Goal: Transaction & Acquisition: Book appointment/travel/reservation

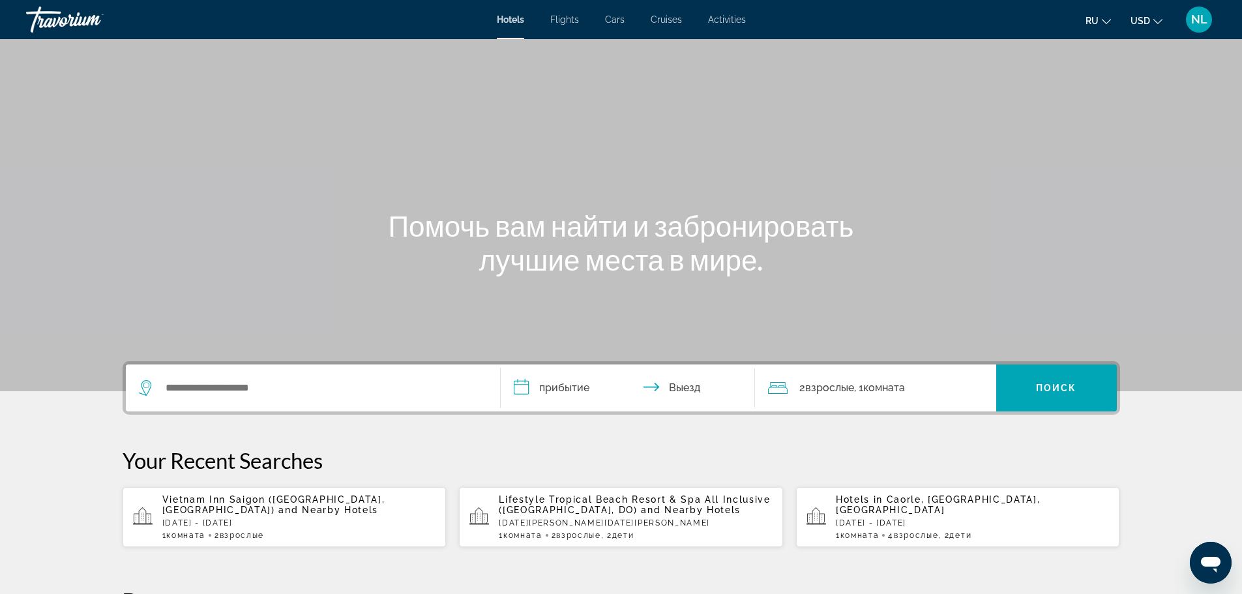
click at [618, 19] on span "Cars" at bounding box center [615, 19] width 20 height 10
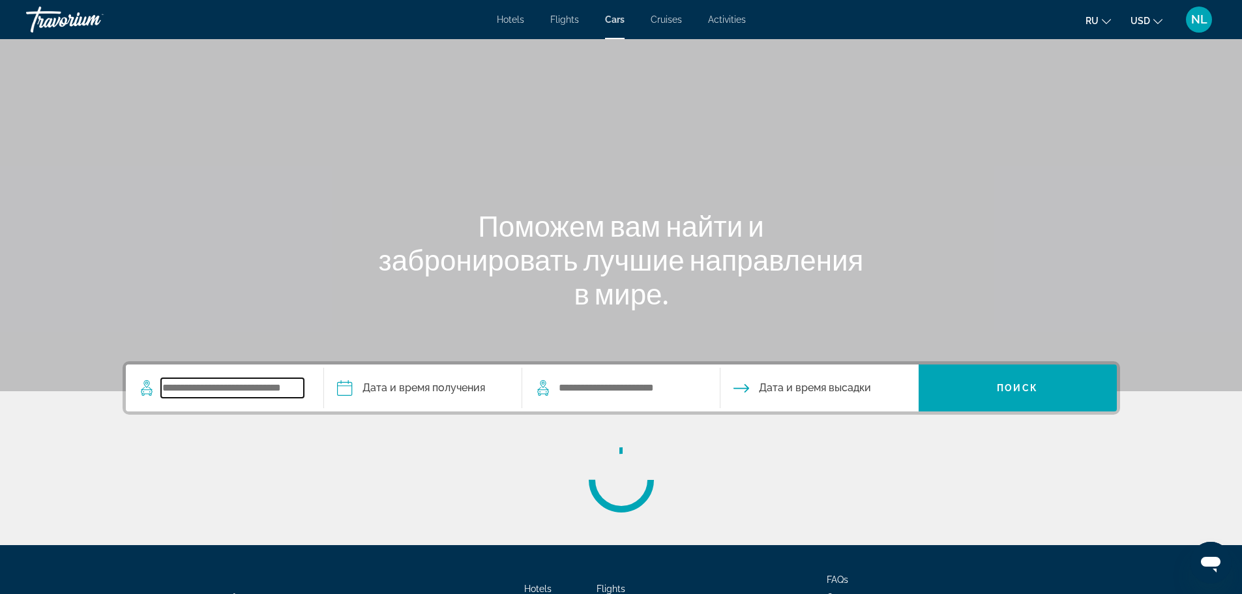
click at [246, 384] on input "Search widget" at bounding box center [232, 388] width 143 height 20
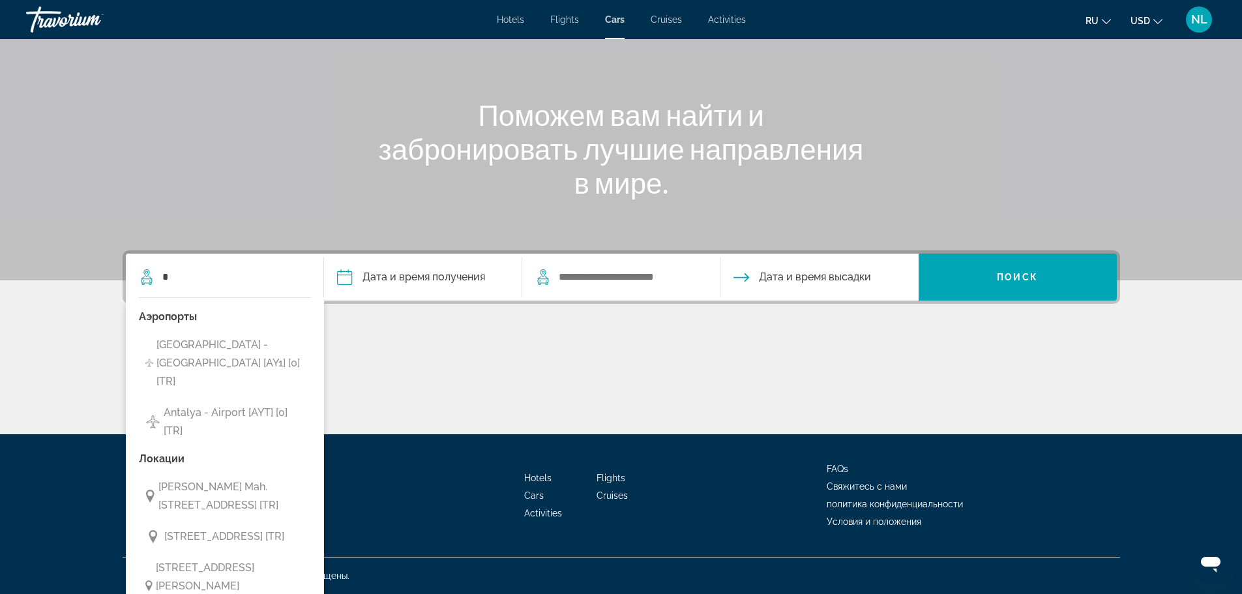
click at [246, 400] on button "Antalya - Airport [AYT] [0] [TR]" at bounding box center [225, 421] width 172 height 43
type input "**********"
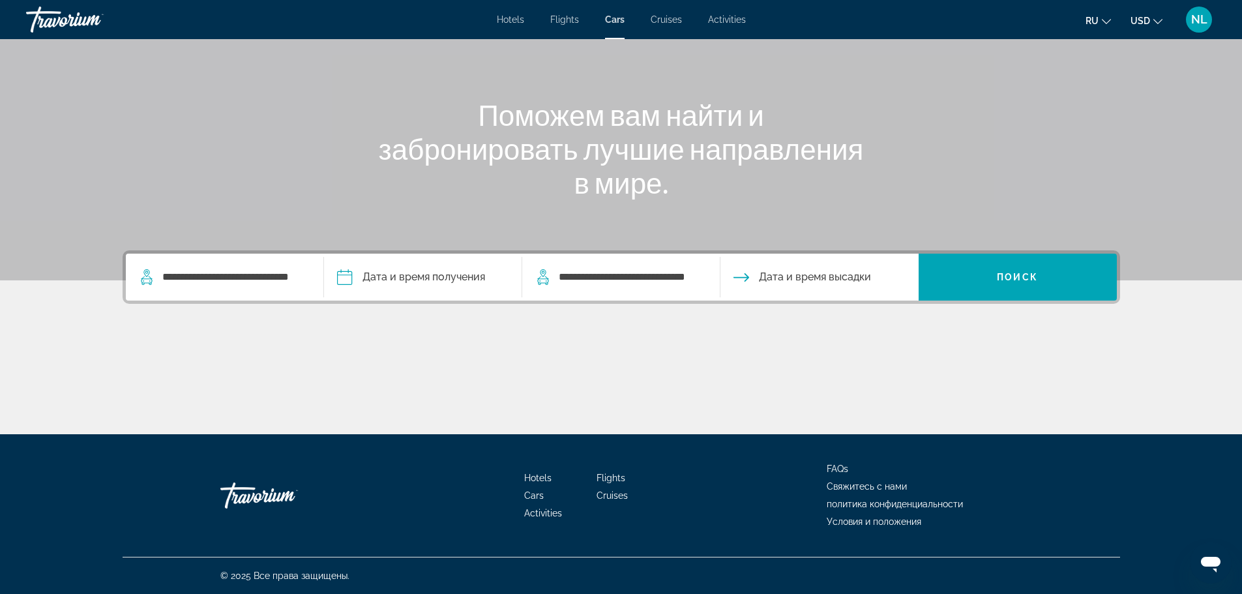
click at [423, 281] on input "Pickup date" at bounding box center [422, 279] width 203 height 51
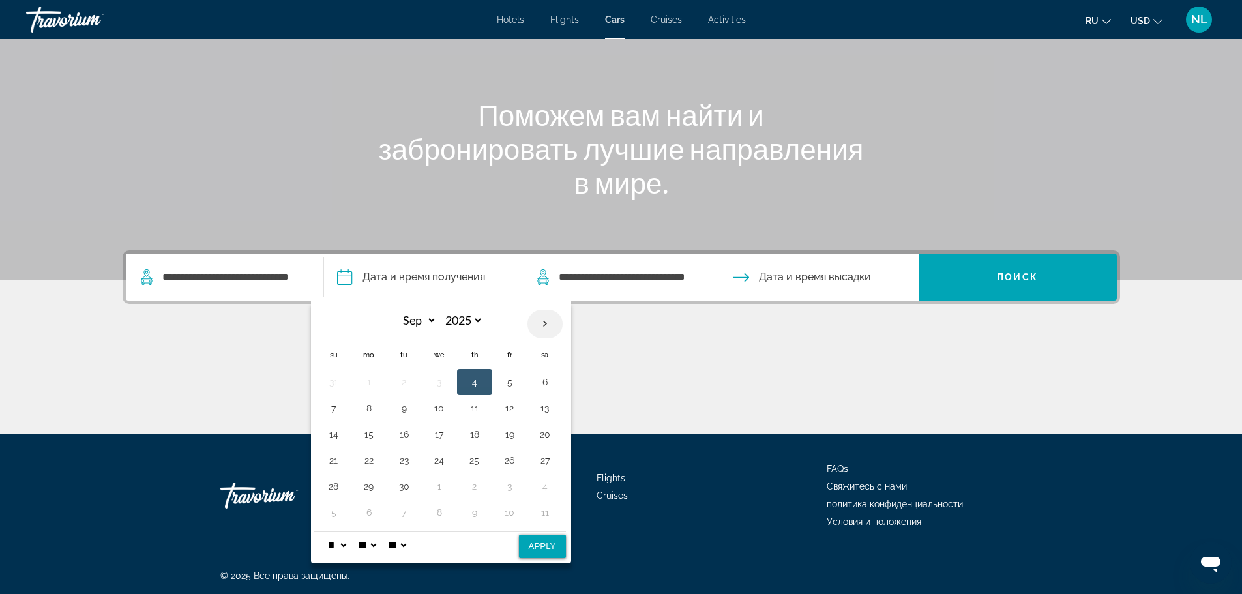
click at [543, 322] on th "Next month" at bounding box center [545, 324] width 35 height 29
select select "*"
click at [471, 441] on button "16" at bounding box center [474, 434] width 21 height 18
click at [472, 460] on button "23" at bounding box center [474, 460] width 21 height 18
click at [790, 275] on span "Дата и время высадки" at bounding box center [815, 277] width 112 height 18
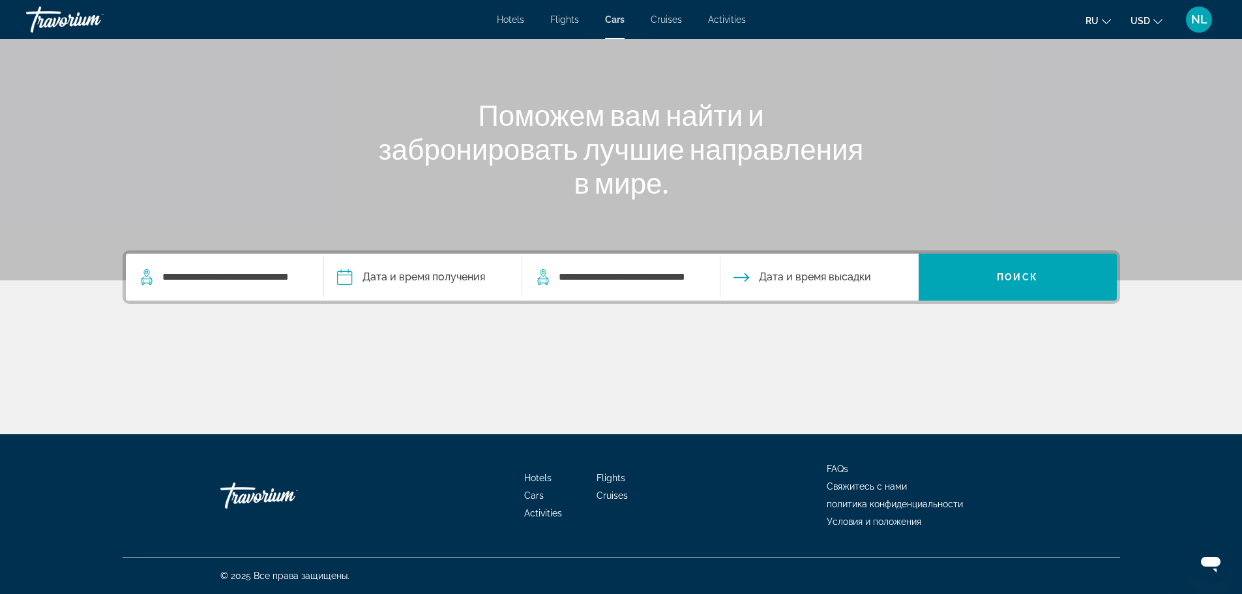
click at [1103, 52] on div "Main content" at bounding box center [621, 84] width 1242 height 391
click at [1137, 80] on div "Main content" at bounding box center [621, 84] width 1242 height 391
click at [437, 277] on input "Pickup date" at bounding box center [422, 279] width 203 height 51
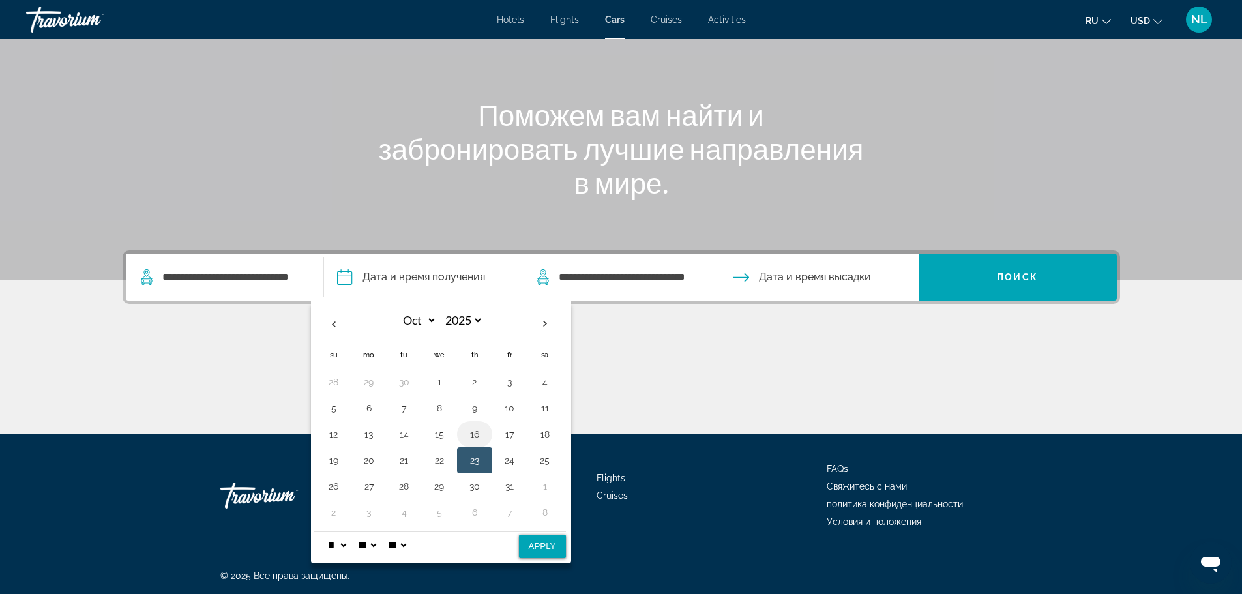
click at [466, 436] on button "16" at bounding box center [474, 434] width 21 height 18
click at [795, 269] on span "Дата и время высадки" at bounding box center [815, 277] width 112 height 18
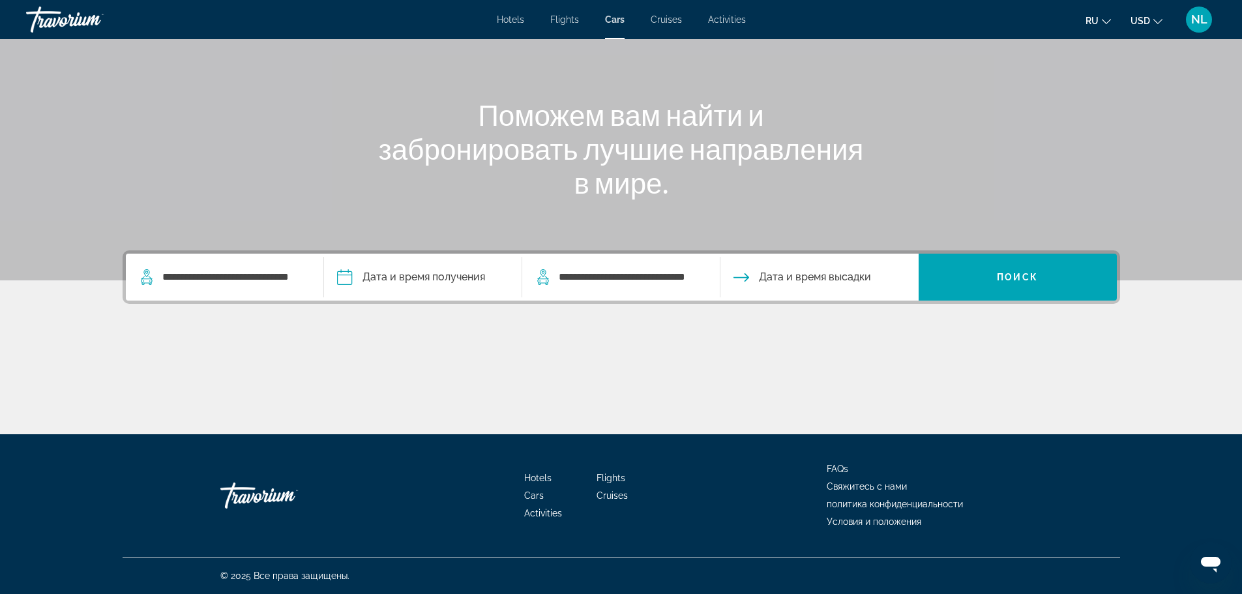
click at [794, 271] on span "Дата и время высадки" at bounding box center [815, 277] width 112 height 18
click at [809, 278] on span "Дата и время высадки" at bounding box center [815, 277] width 112 height 18
click at [985, 102] on div "Поможем вам найти и забронировать лучшие направления в мире." at bounding box center [622, 149] width 1050 height 102
click at [809, 274] on span "Дата и время высадки" at bounding box center [815, 277] width 112 height 18
drag, startPoint x: 811, startPoint y: 290, endPoint x: 828, endPoint y: 280, distance: 19.3
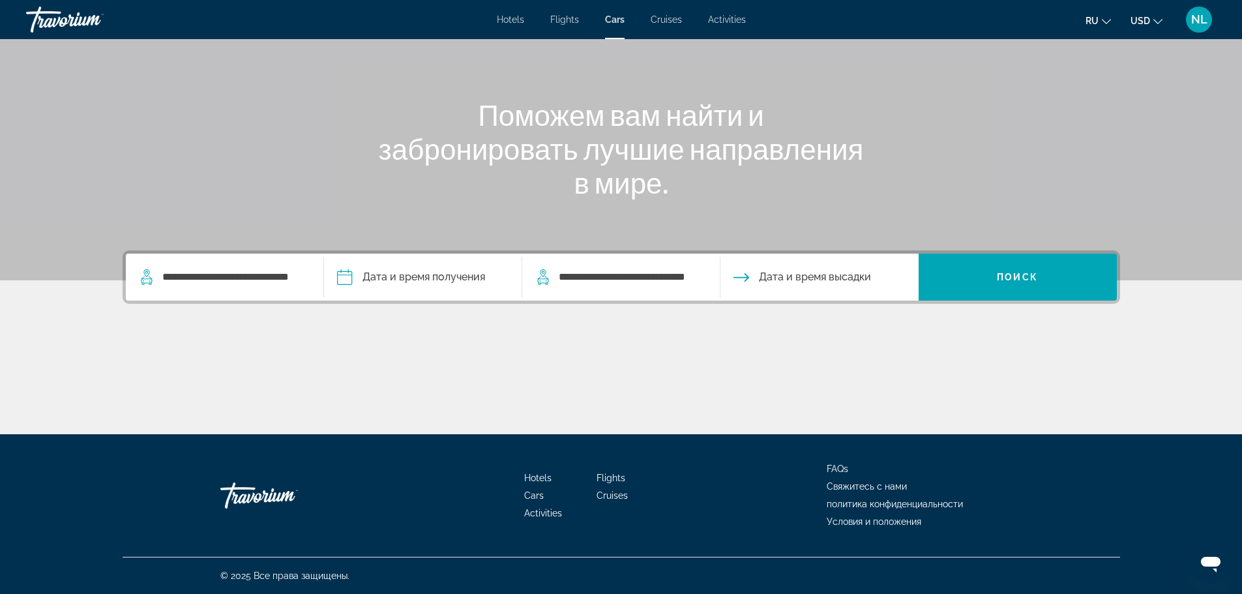
click at [828, 280] on span "Дата и время высадки" at bounding box center [815, 277] width 112 height 18
click at [959, 271] on span "Search widget" at bounding box center [1018, 277] width 198 height 31
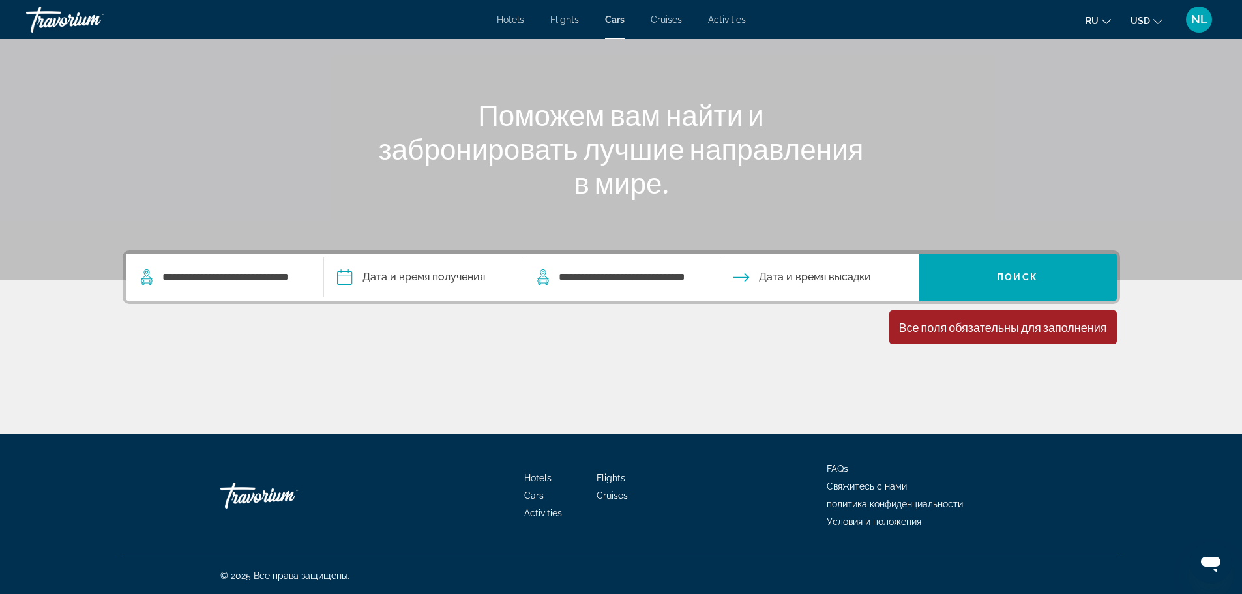
drag, startPoint x: 444, startPoint y: 280, endPoint x: 411, endPoint y: 268, distance: 35.5
click at [411, 268] on input "Pickup date" at bounding box center [422, 279] width 203 height 51
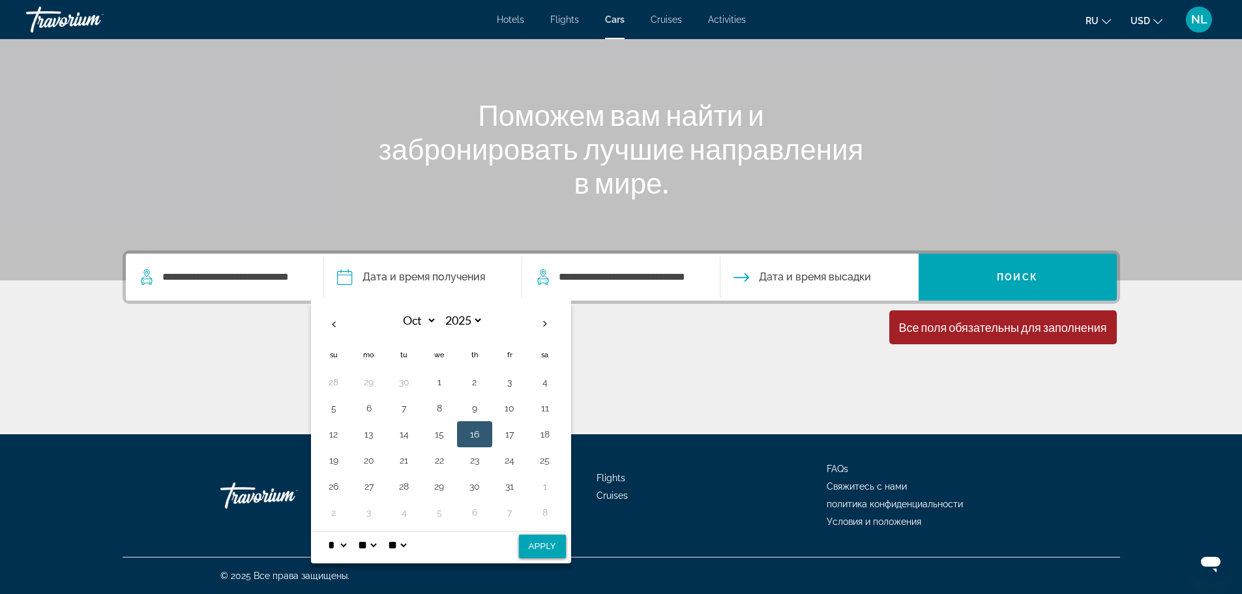
click at [473, 436] on button "16" at bounding box center [474, 434] width 21 height 18
click at [330, 548] on select "* * * * * * * * * ** ** **" at bounding box center [336, 545] width 23 height 26
select select "**"
click at [325, 532] on select "* * * * * * * * * ** ** **" at bounding box center [336, 545] width 23 height 26
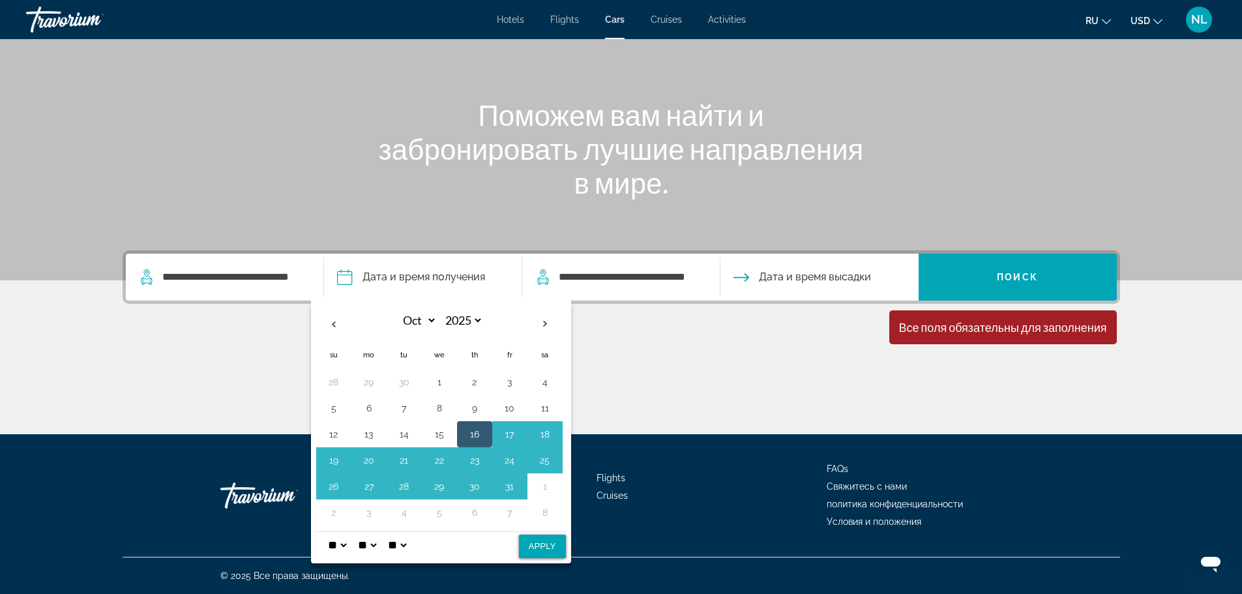
click at [528, 554] on button "Apply" at bounding box center [542, 546] width 47 height 23
type input "**********"
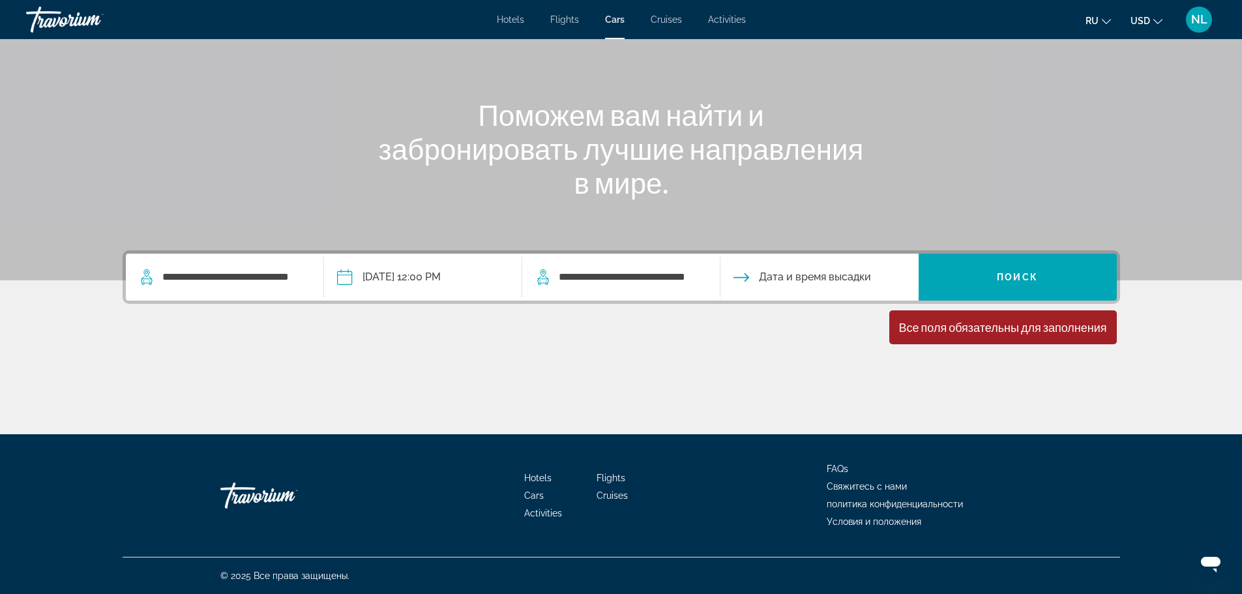
click at [783, 280] on input "Drop-off date" at bounding box center [818, 279] width 203 height 51
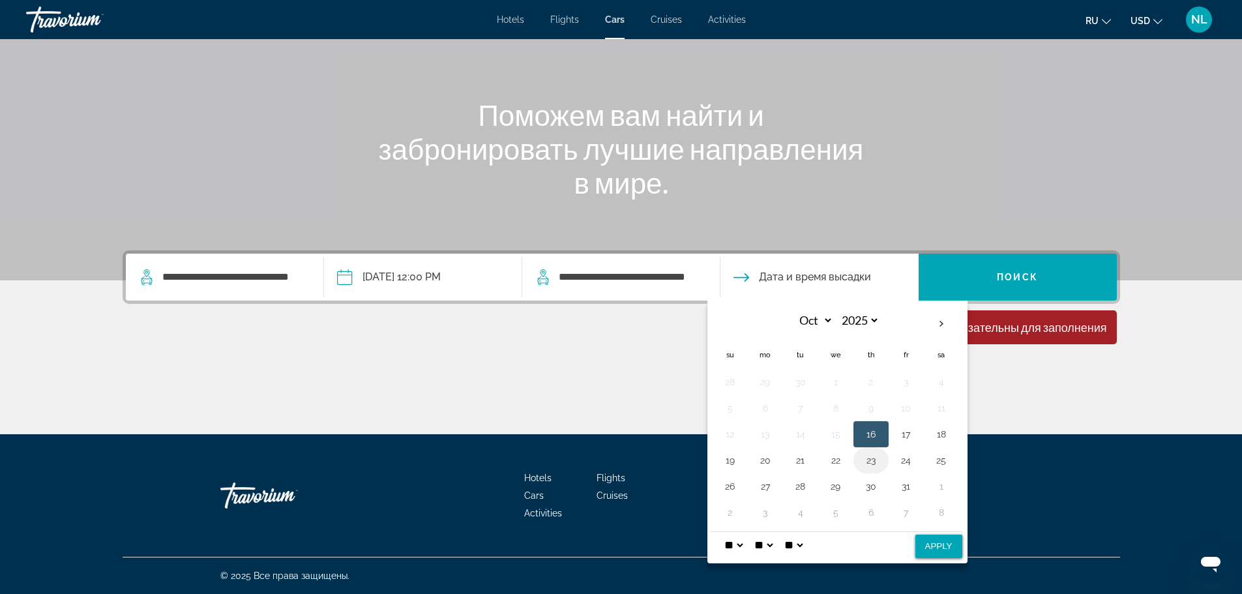
click at [876, 457] on button "23" at bounding box center [871, 460] width 21 height 18
click at [929, 543] on button "Apply" at bounding box center [939, 546] width 47 height 23
type input "**********"
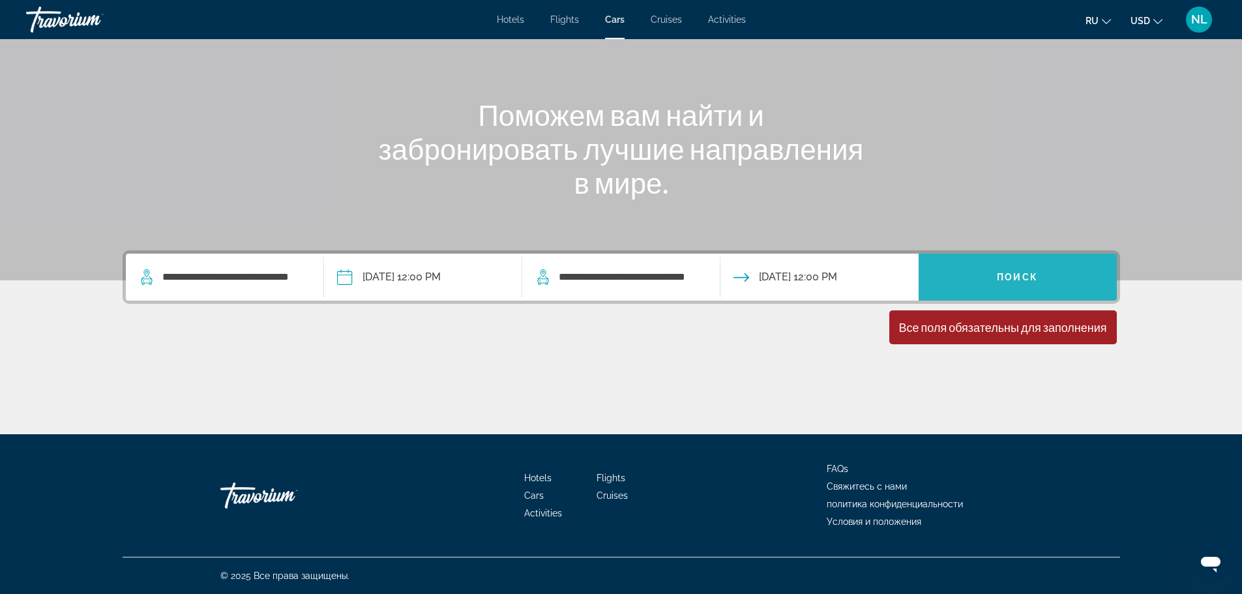
click at [992, 279] on span "Search widget" at bounding box center [1018, 277] width 198 height 31
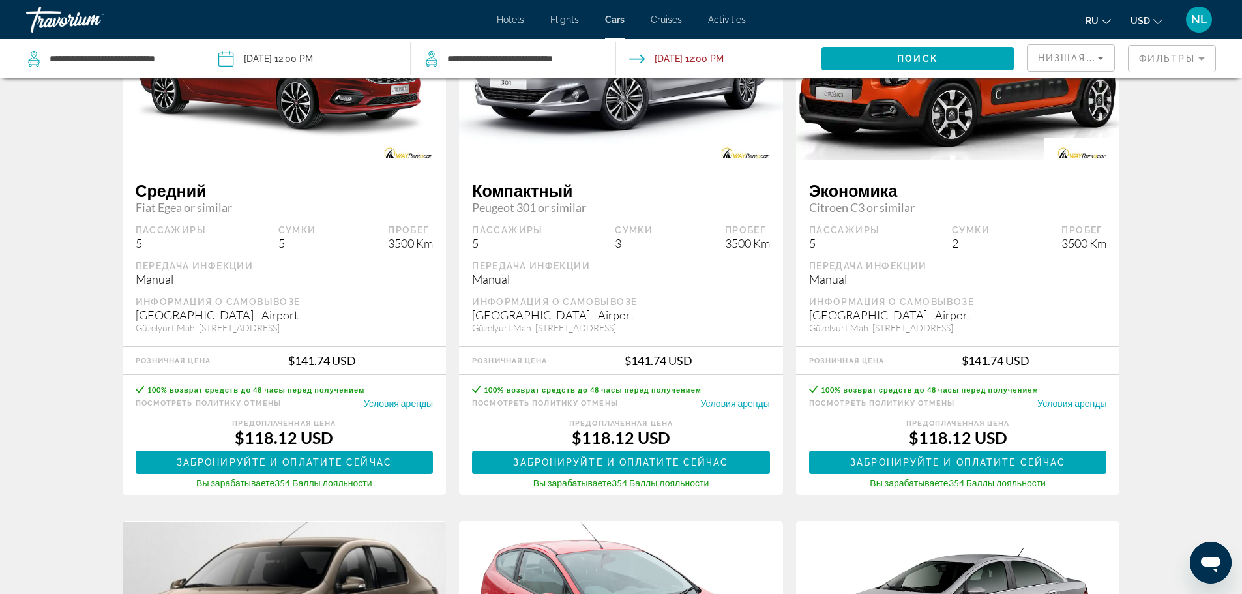
scroll to position [191, 0]
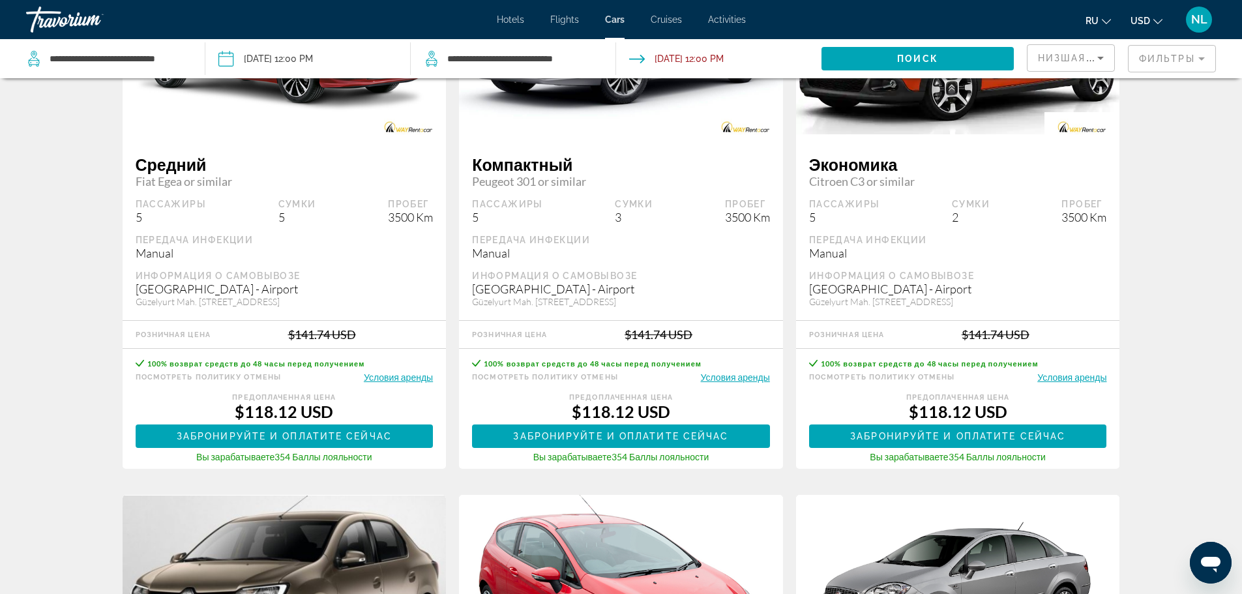
click at [1153, 21] on button "USD USD ($) MXN (Mex$) CAD (Can$) GBP (£) EUR (€) AUD (A$) NZD (NZ$) CNY (CN¥)" at bounding box center [1147, 20] width 32 height 19
click at [1119, 119] on button "EUR (€)" at bounding box center [1121, 120] width 65 height 17
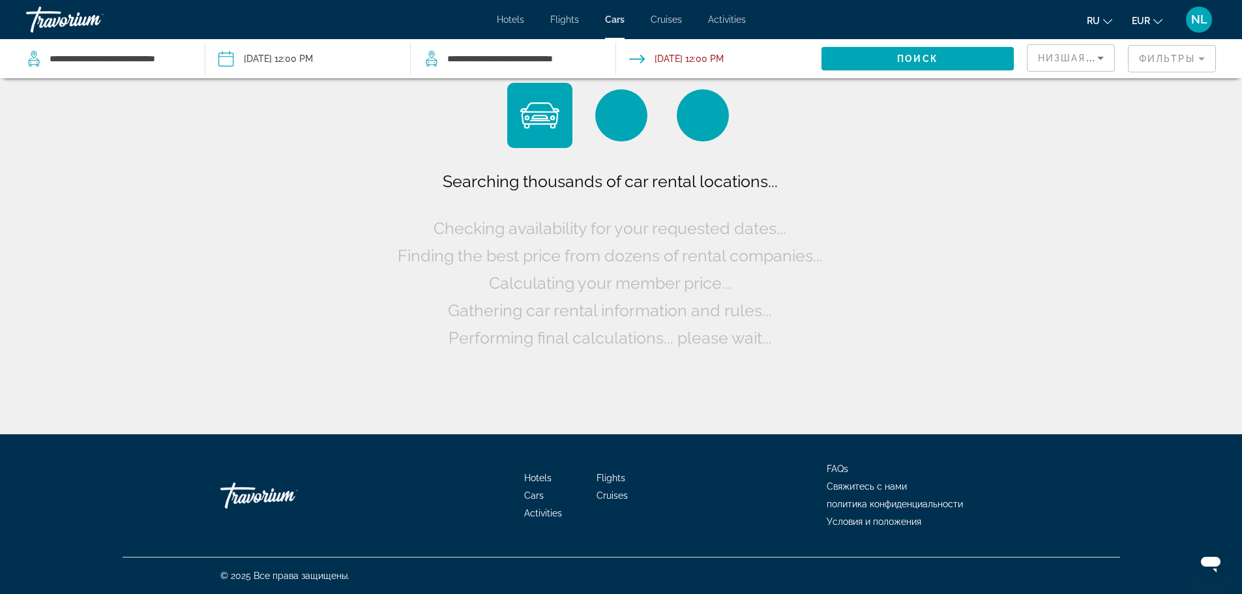
scroll to position [0, 0]
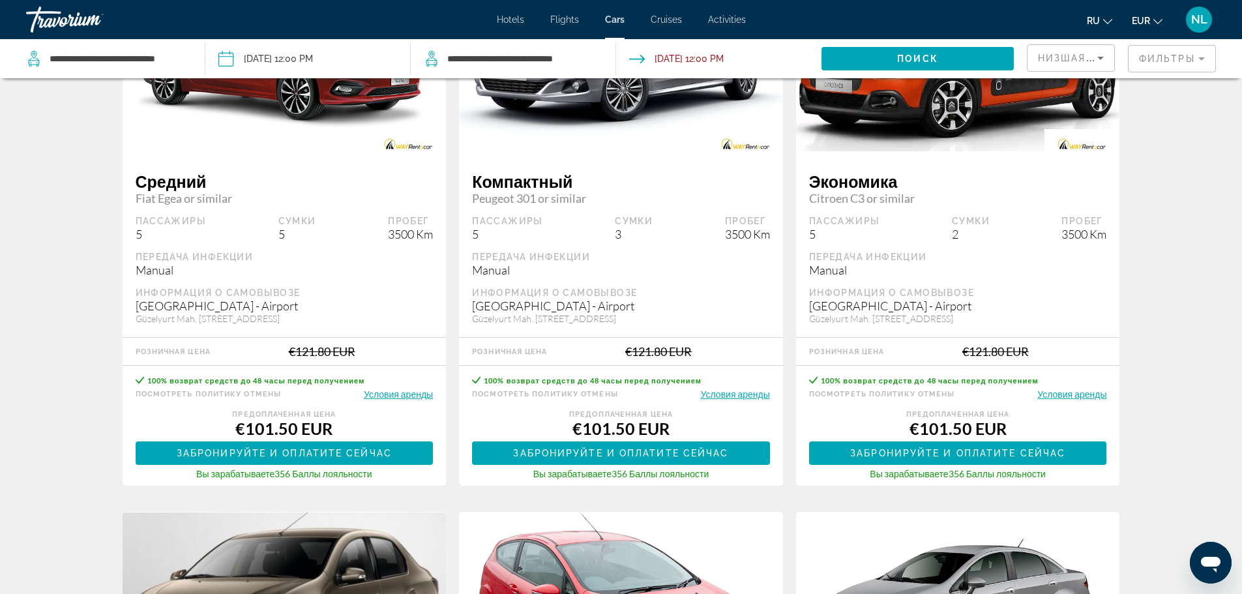
scroll to position [226, 0]
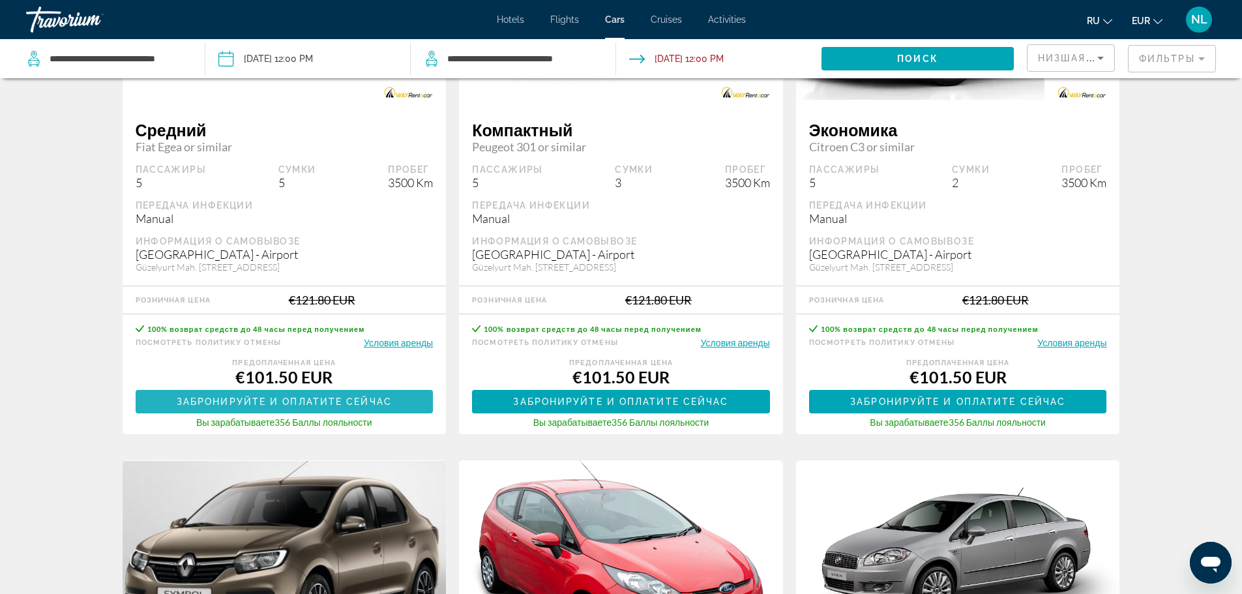
click at [235, 391] on span "Main content" at bounding box center [285, 401] width 298 height 31
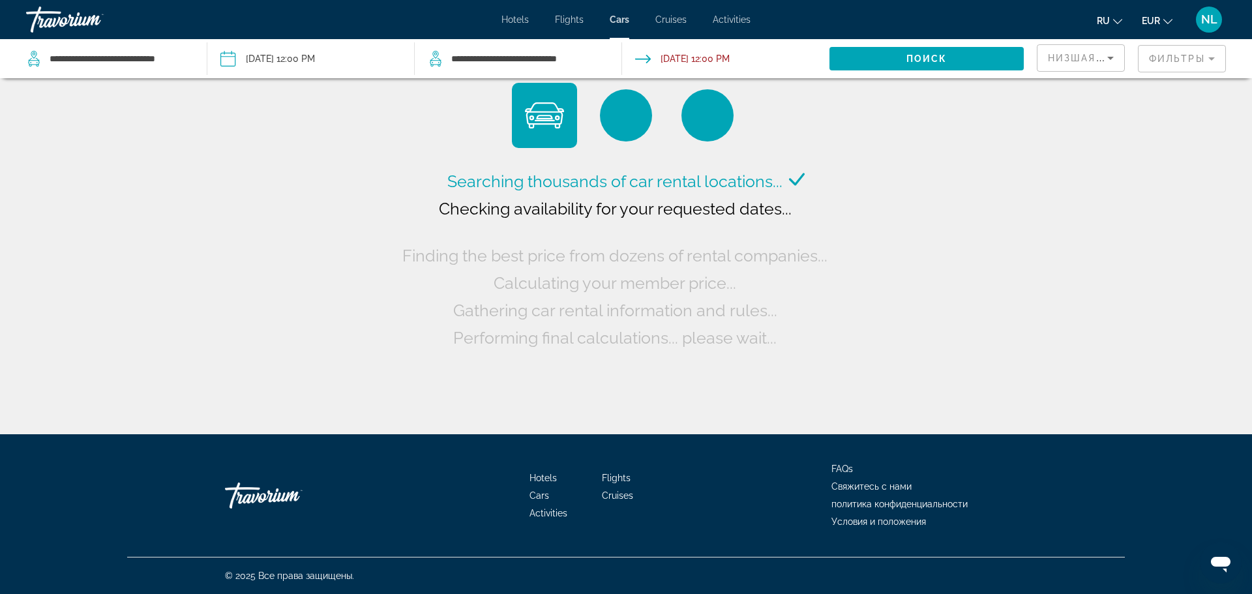
click at [517, 16] on span "Hotels" at bounding box center [515, 19] width 27 height 10
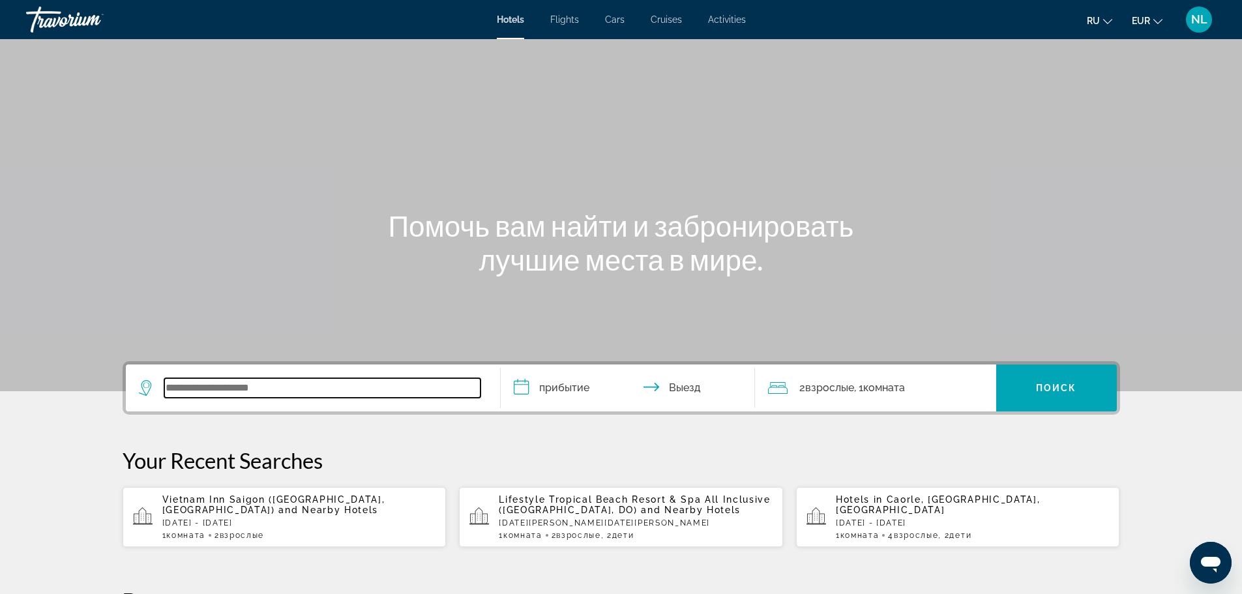
click at [207, 393] on input "Search widget" at bounding box center [322, 388] width 316 height 20
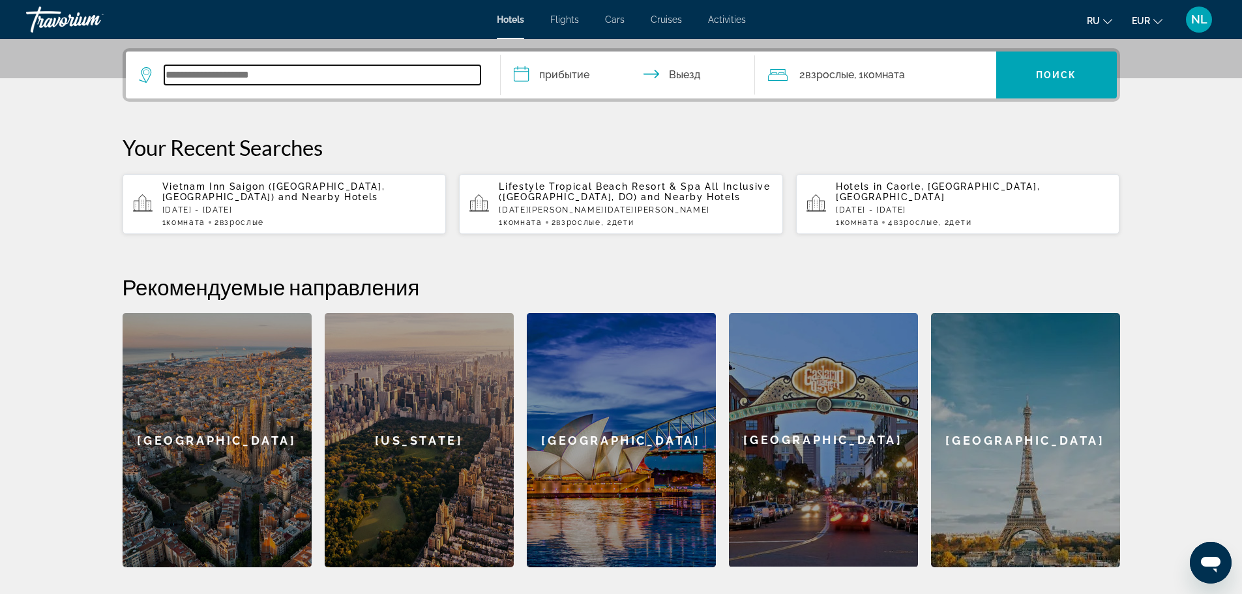
scroll to position [319, 0]
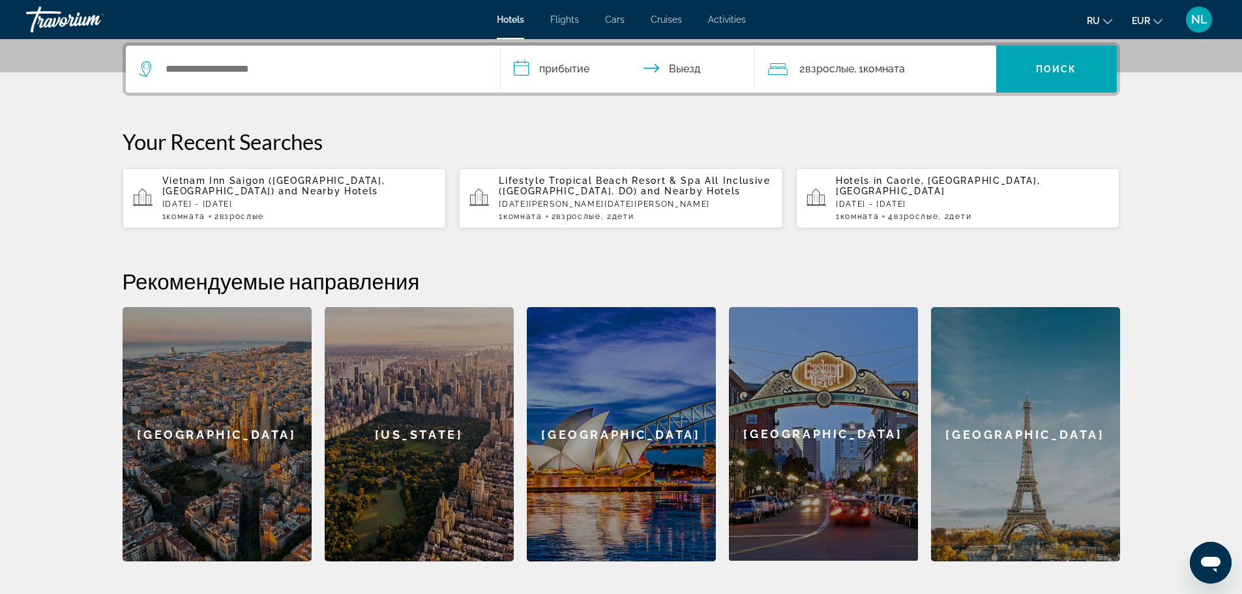
click at [286, 196] on p "Vietnam Inn Saigon (Ho Chi Minh City, VN) and Nearby Hotels" at bounding box center [299, 185] width 274 height 21
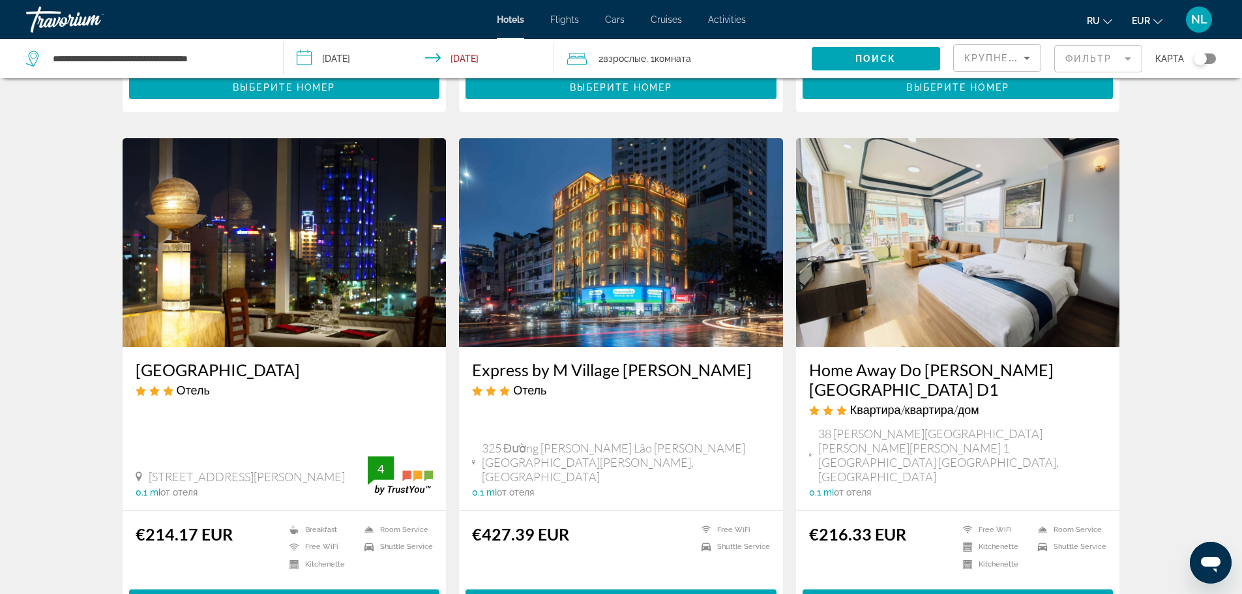
scroll to position [470, 0]
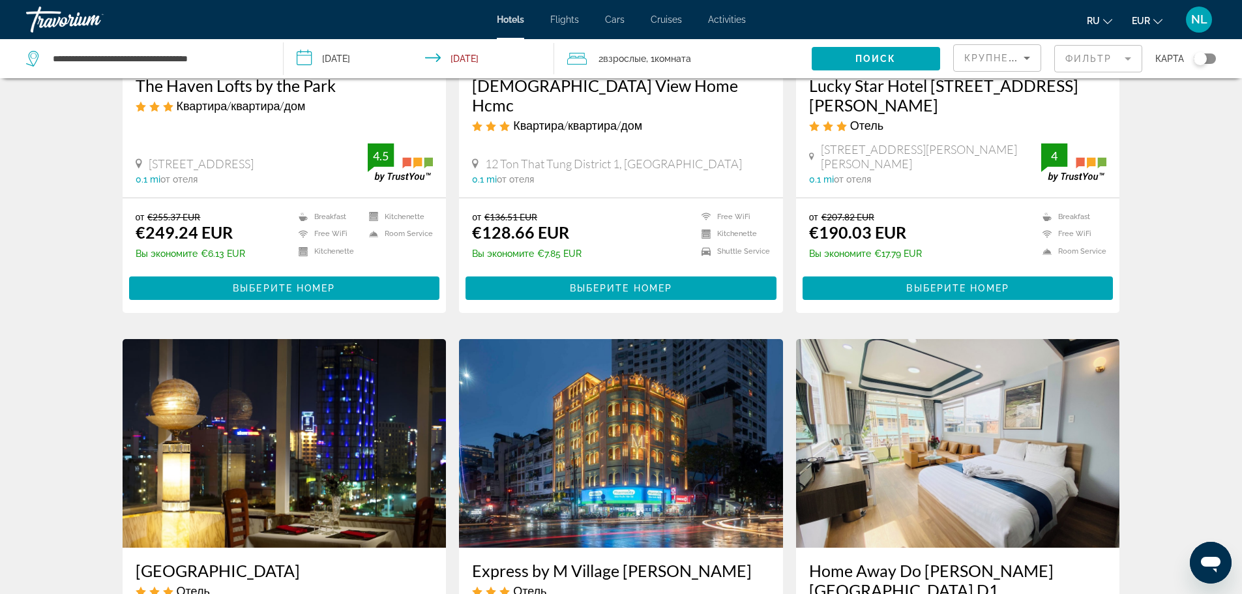
scroll to position [244, 0]
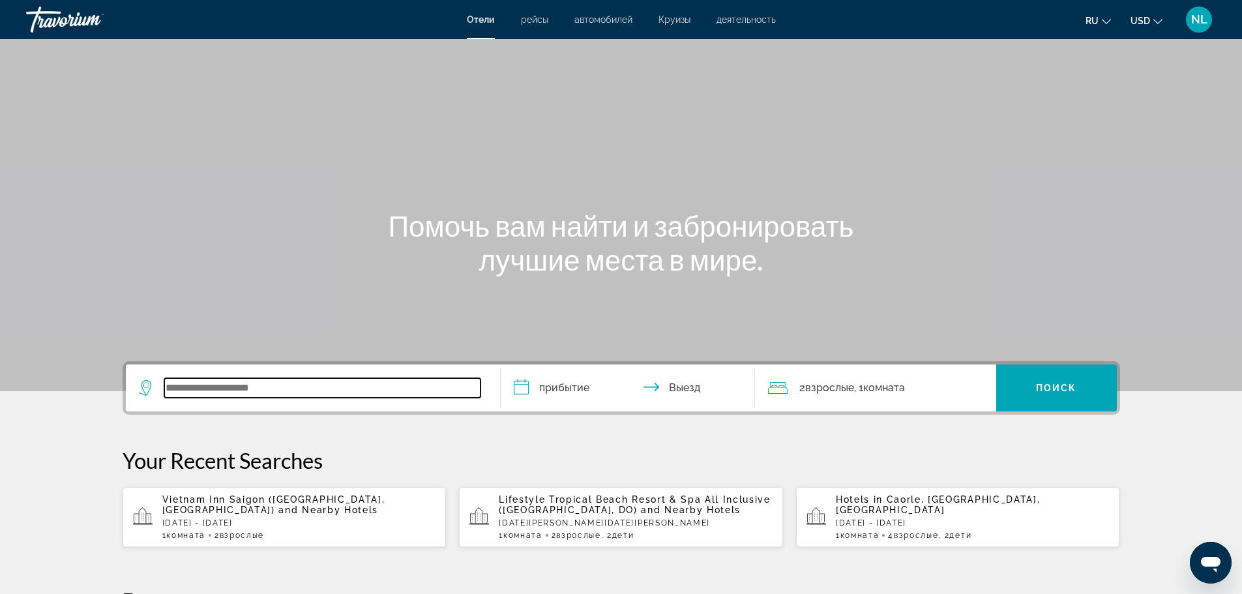
click at [271, 389] on input "Search widget" at bounding box center [322, 388] width 316 height 20
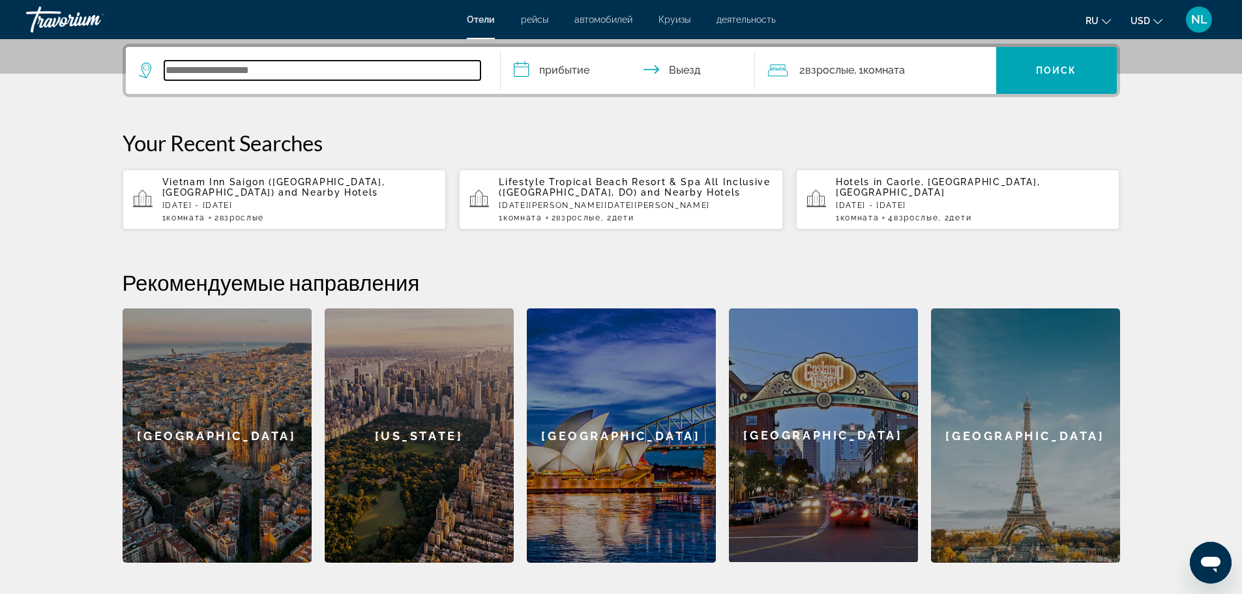
scroll to position [319, 0]
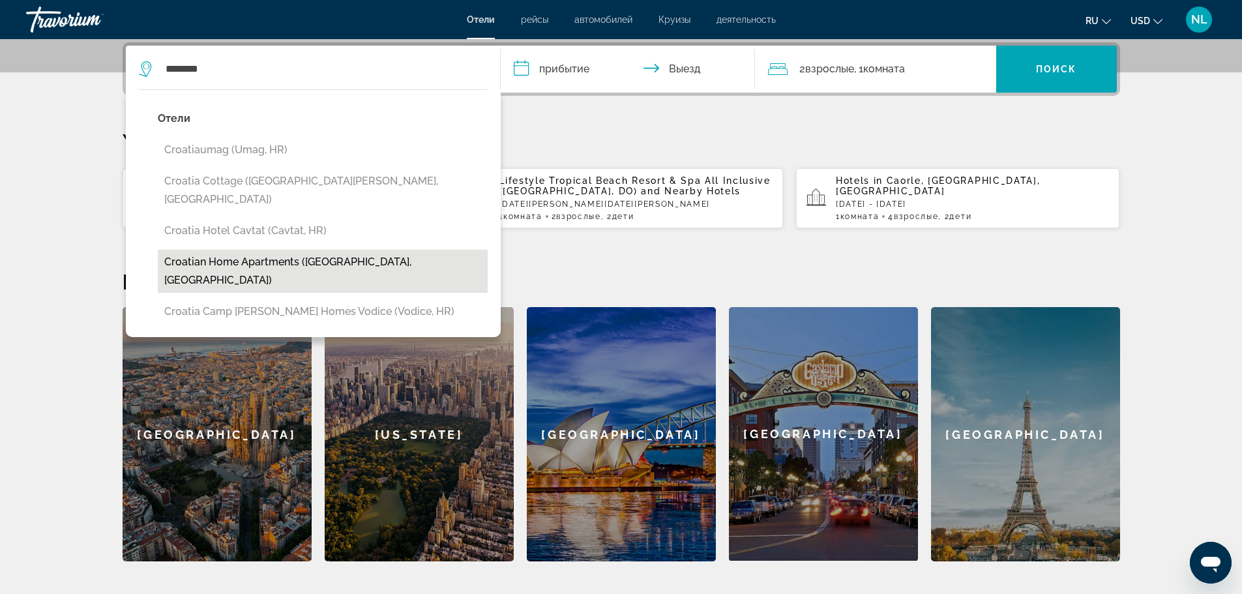
click at [288, 250] on button "Croatian Home Apartments (Zadar, HR)" at bounding box center [323, 271] width 330 height 43
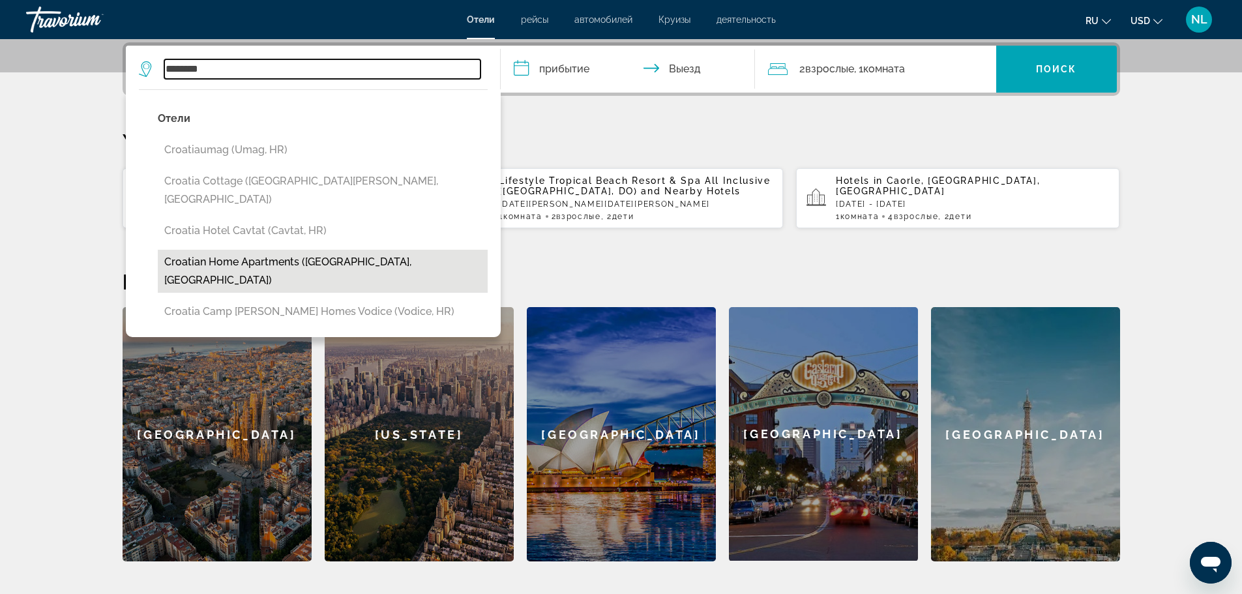
type input "**********"
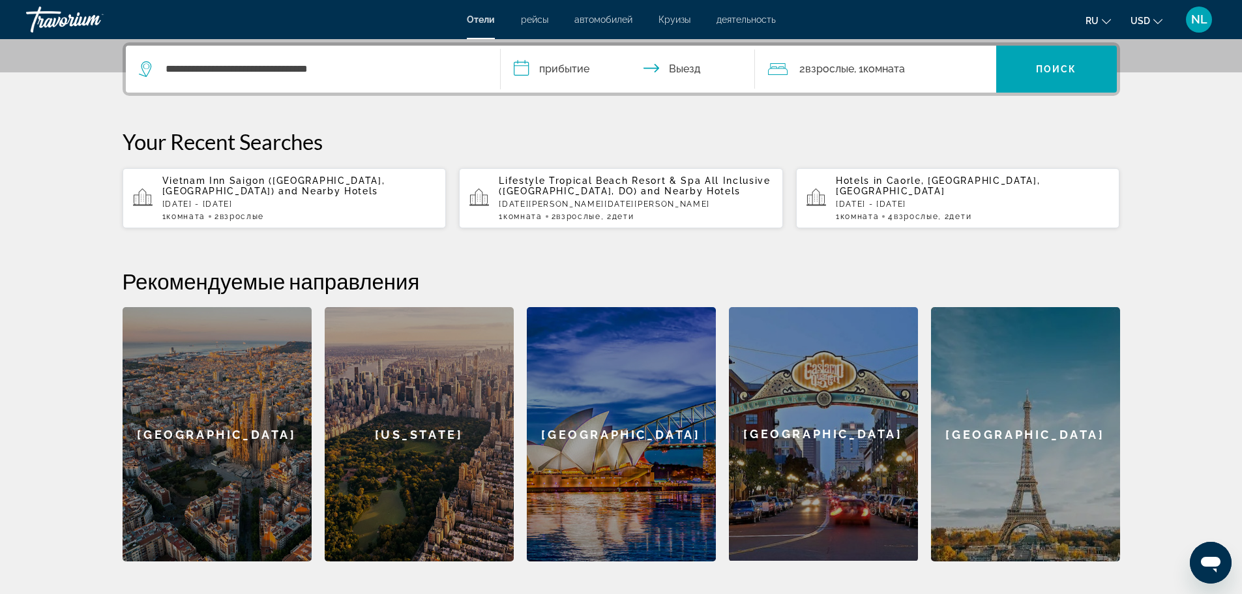
click at [556, 67] on input "**********" at bounding box center [631, 71] width 260 height 51
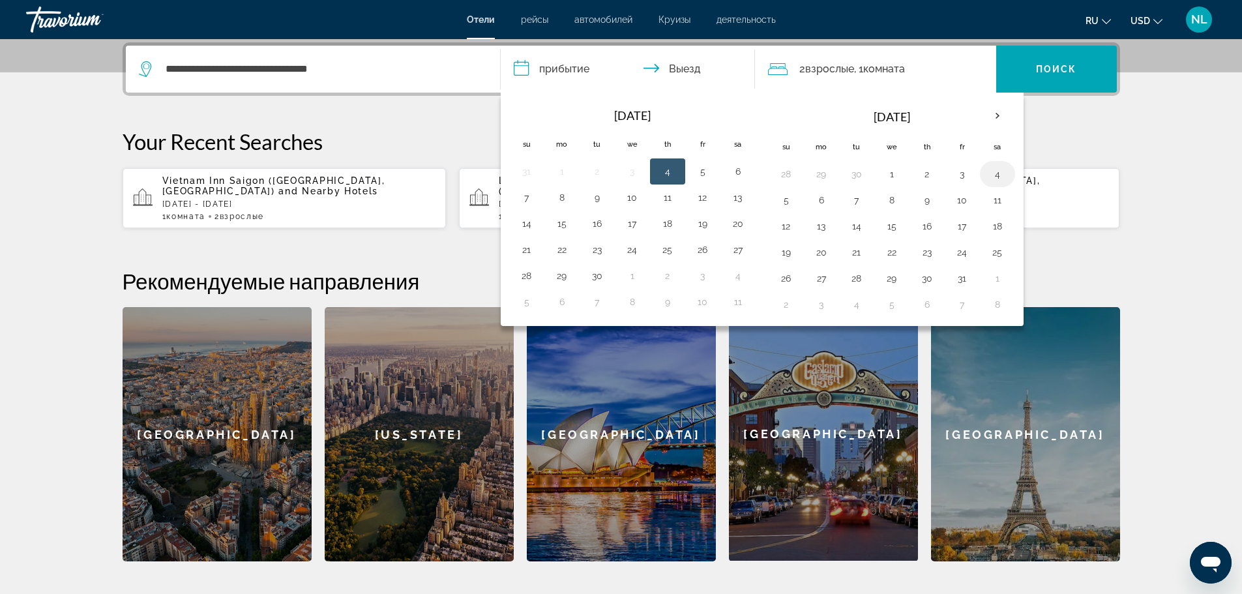
click at [1001, 176] on button "4" at bounding box center [997, 174] width 21 height 18
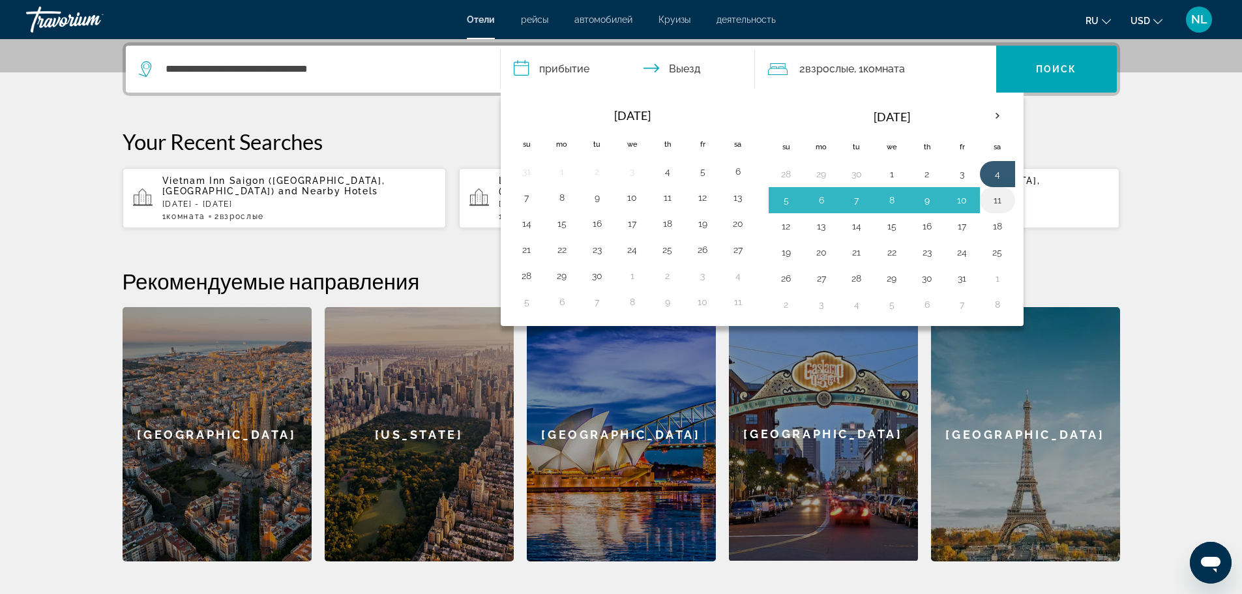
click at [1004, 200] on button "11" at bounding box center [997, 200] width 21 height 18
type input "**********"
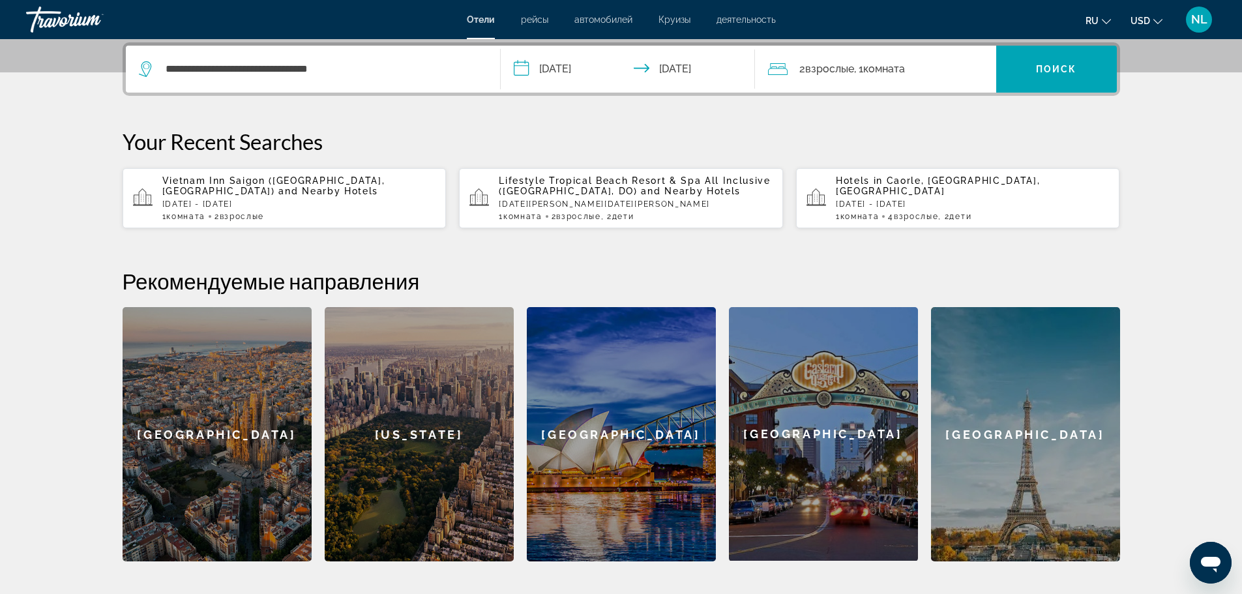
click at [1057, 37] on mat-toolbar "Отели рейсы автомобилей Круизы деятельность Отели рейсы автомобилей Круизы деят…" at bounding box center [621, 19] width 1242 height 39
click at [1057, 72] on span "Поиск" at bounding box center [1056, 69] width 41 height 10
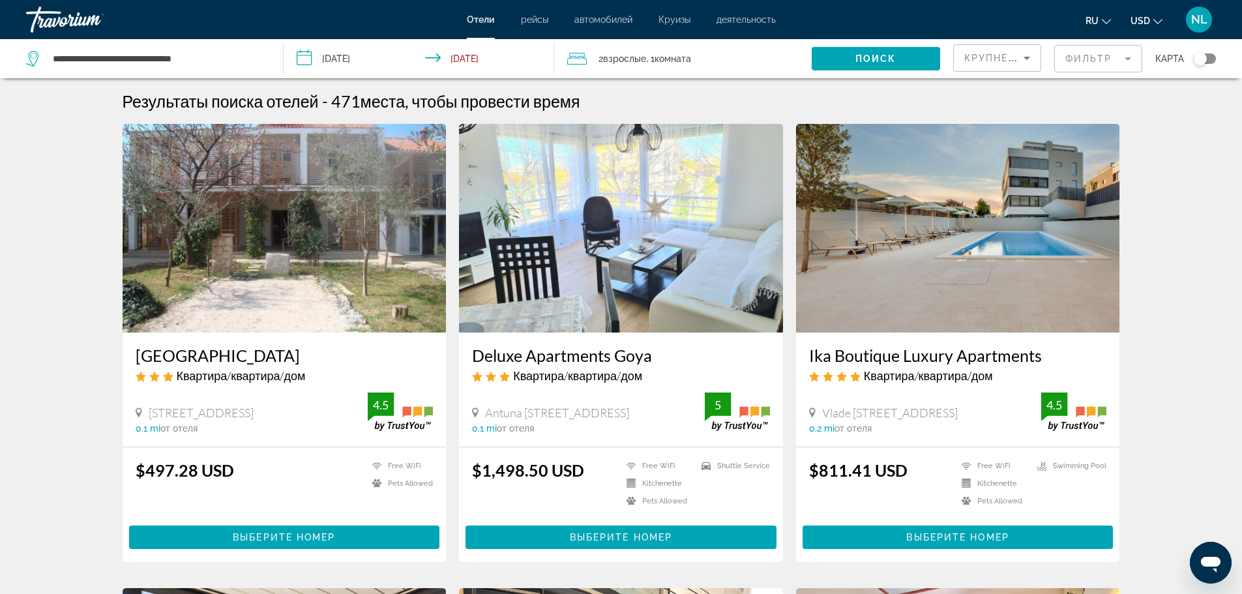
click at [233, 227] on img "Main content" at bounding box center [285, 228] width 324 height 209
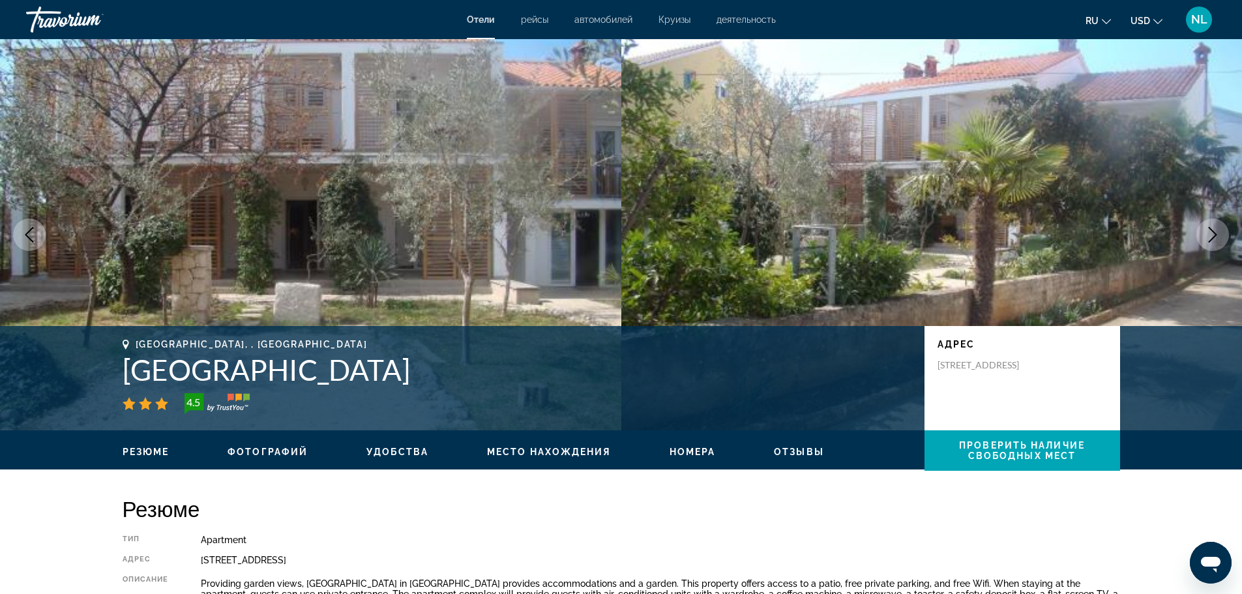
click at [293, 447] on span "Фотографий" at bounding box center [268, 452] width 80 height 10
click at [257, 453] on span "Фотографий" at bounding box center [268, 452] width 80 height 10
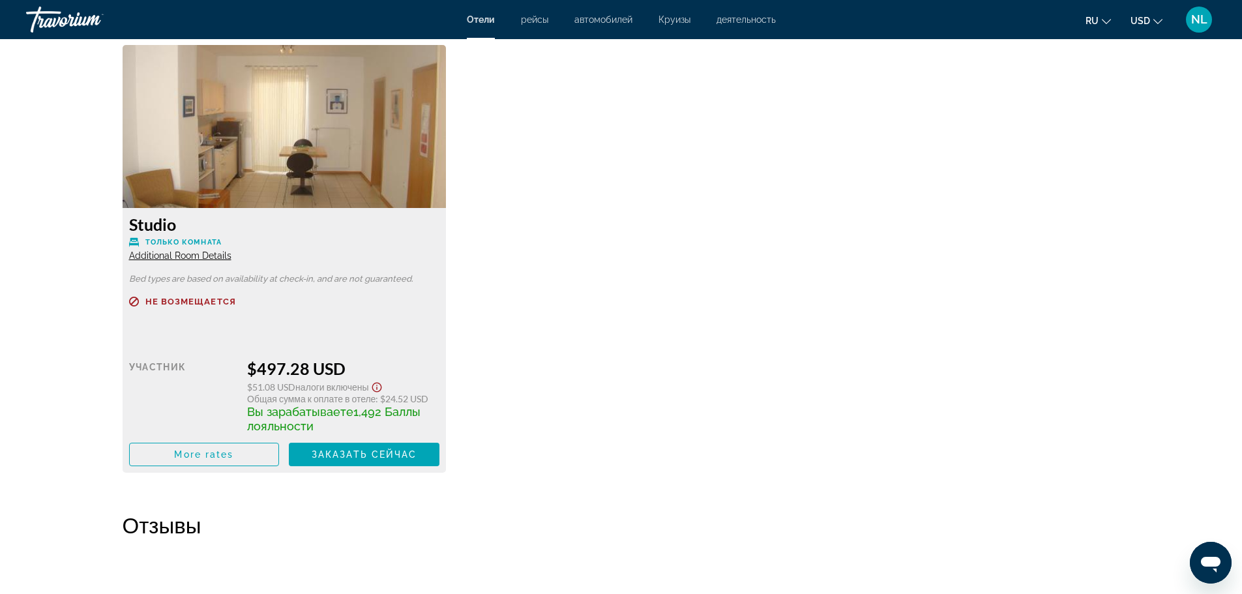
scroll to position [1848, 0]
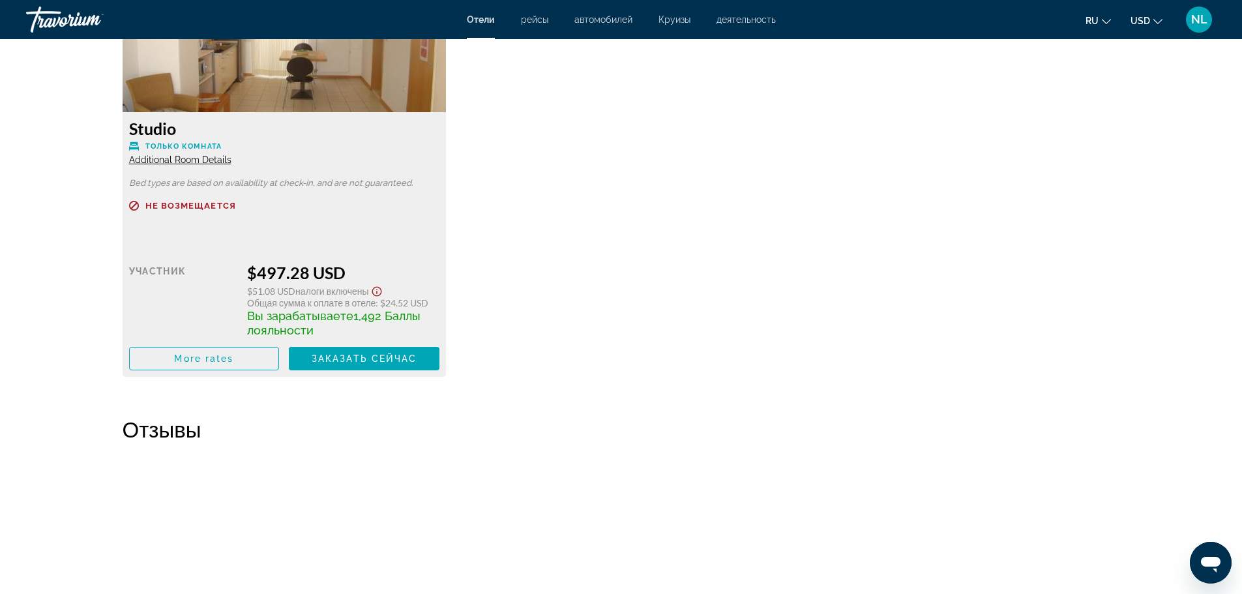
click at [1146, 20] on span "USD" at bounding box center [1141, 21] width 20 height 10
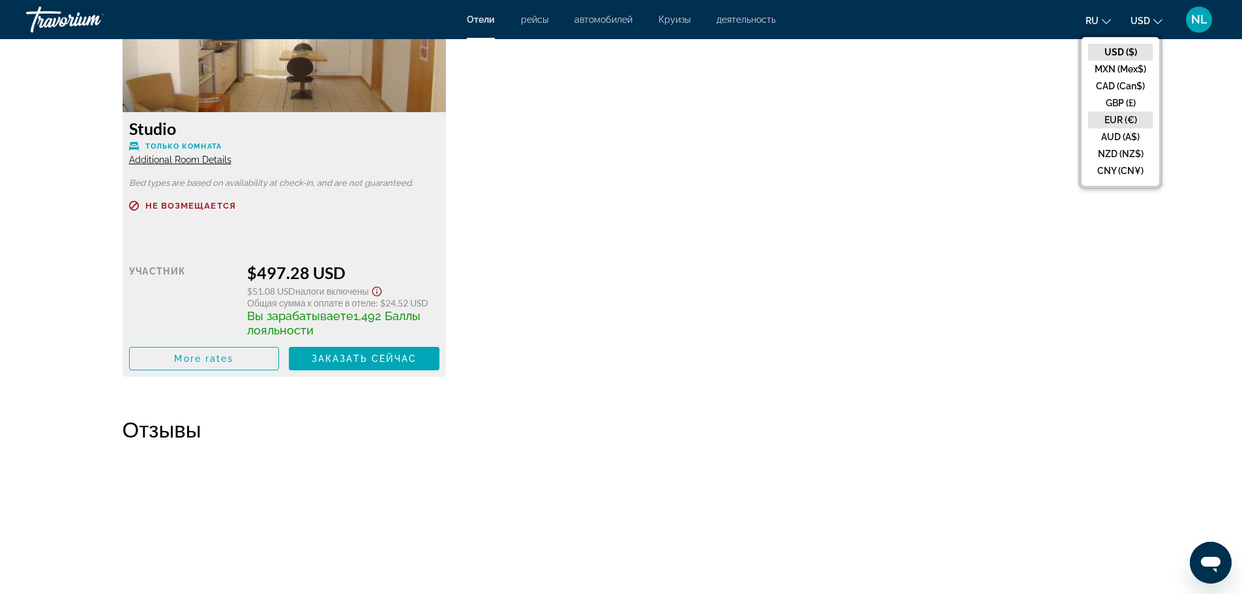
click at [1118, 114] on button "EUR (€)" at bounding box center [1121, 120] width 65 height 17
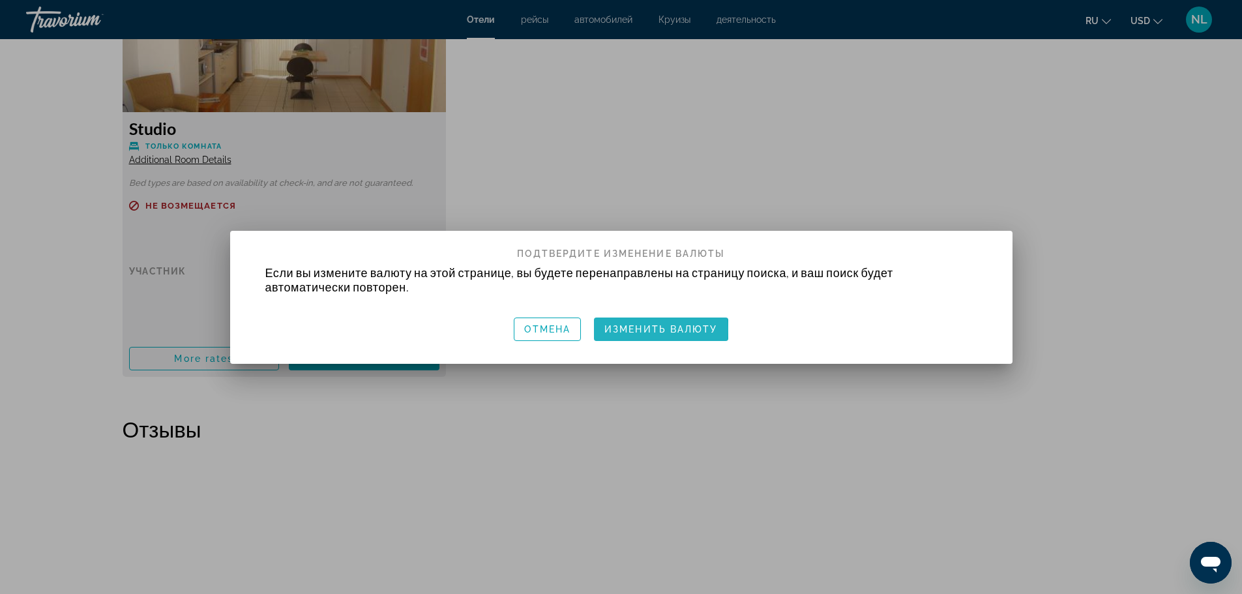
click at [652, 330] on span "Изменить валюту" at bounding box center [661, 329] width 113 height 10
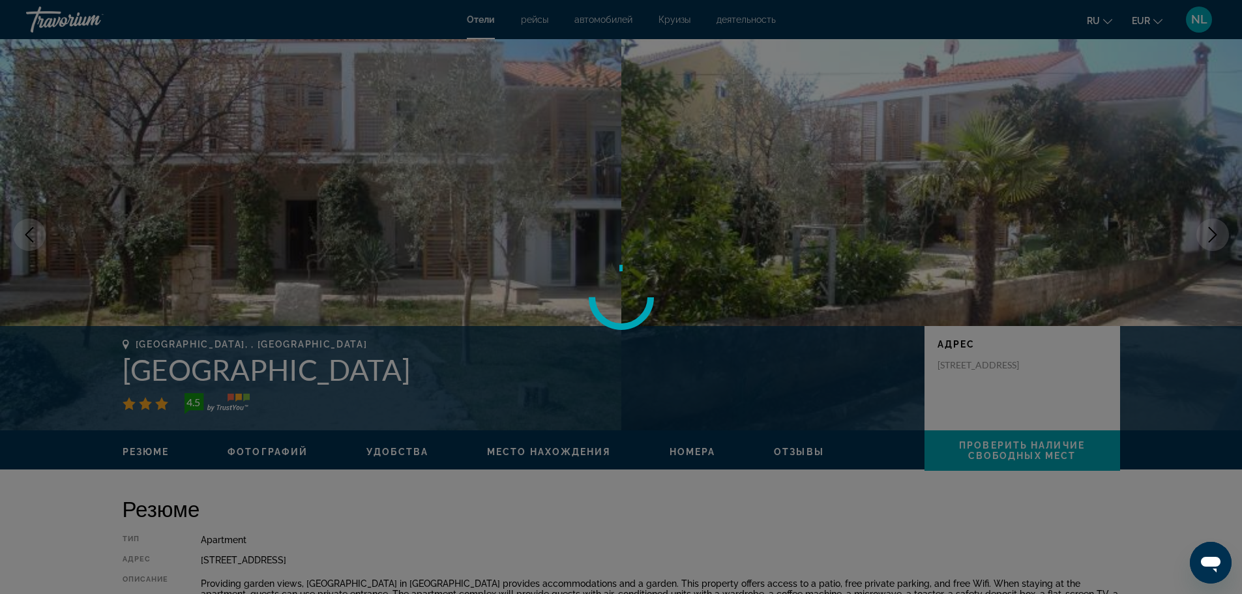
scroll to position [1848, 0]
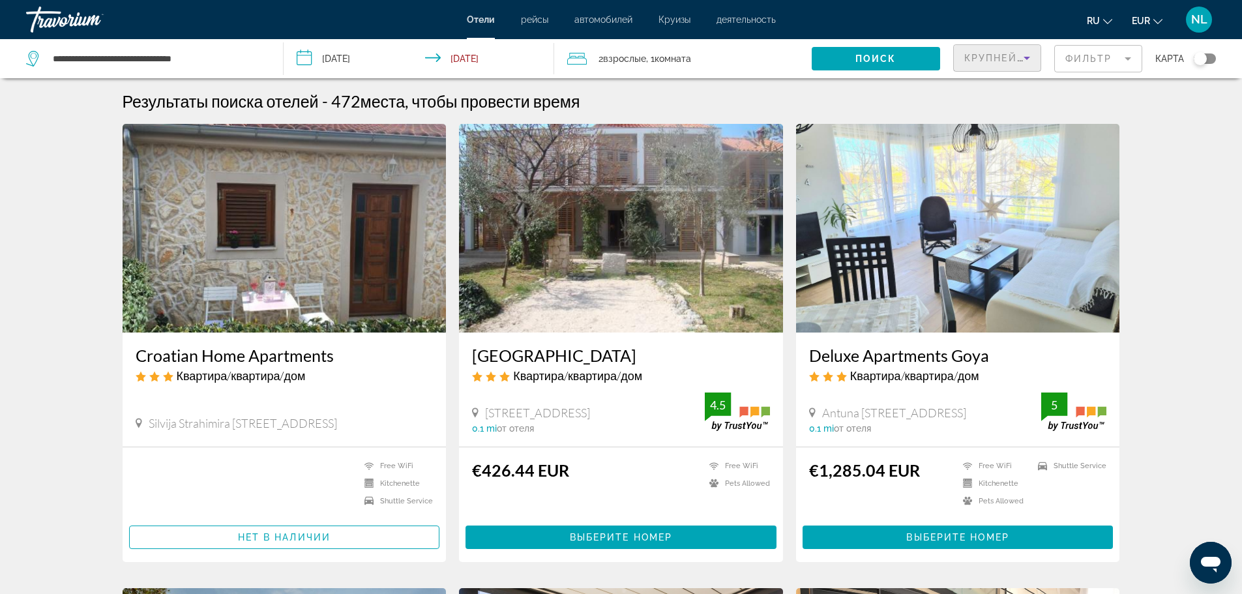
click at [1013, 59] on span "Крупнейшие сбережения" at bounding box center [1044, 58] width 158 height 10
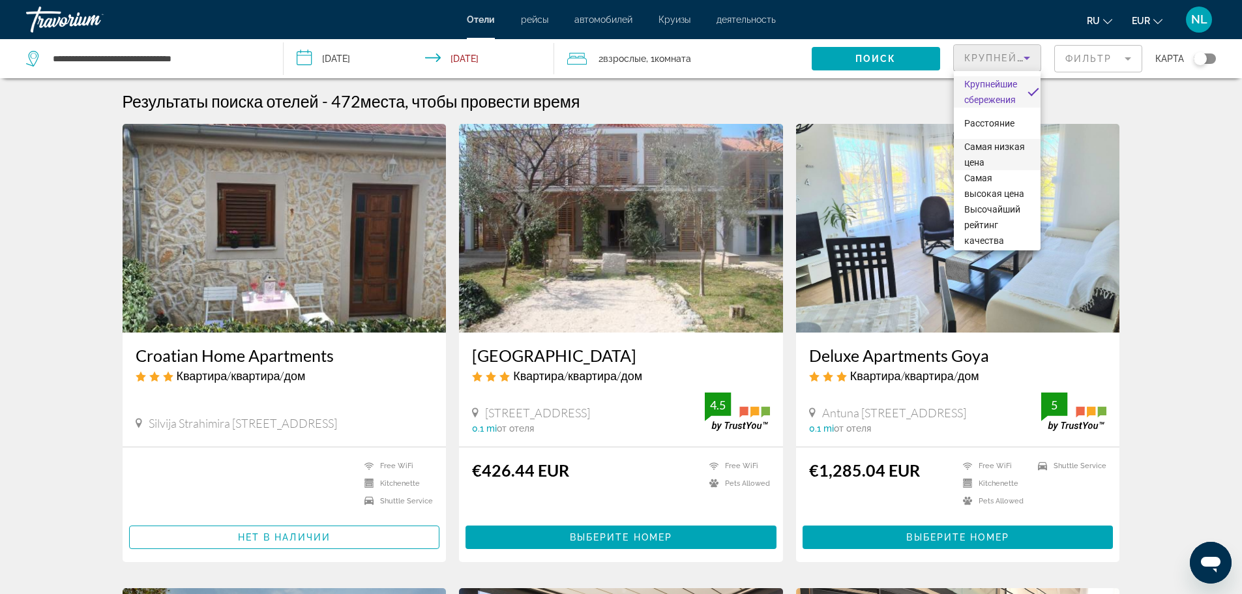
click at [990, 156] on span "Самая низкая цена" at bounding box center [998, 154] width 66 height 31
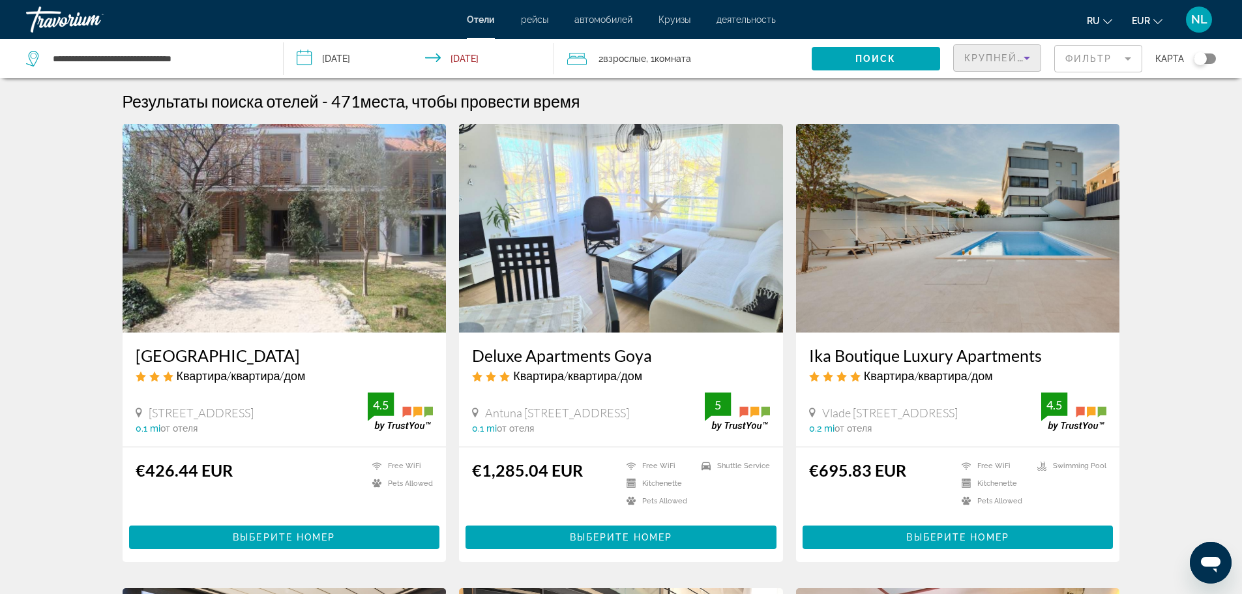
click at [1003, 57] on span "Крупнейшие сбережения" at bounding box center [1044, 58] width 158 height 10
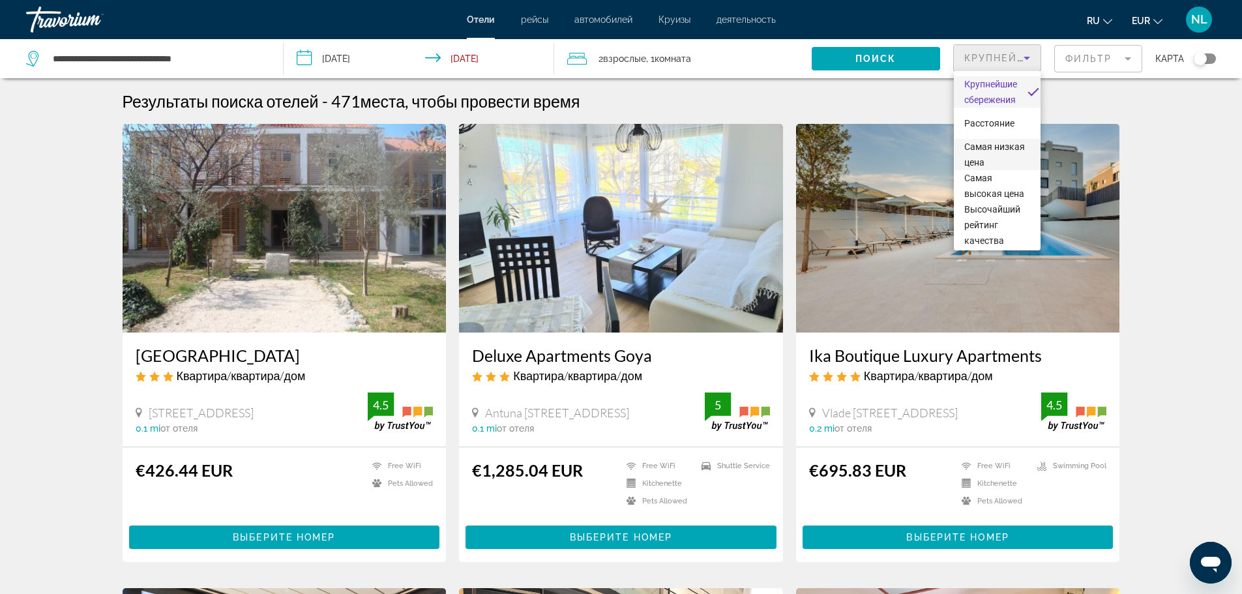
click at [997, 148] on span "Самая низкая цена" at bounding box center [998, 154] width 66 height 31
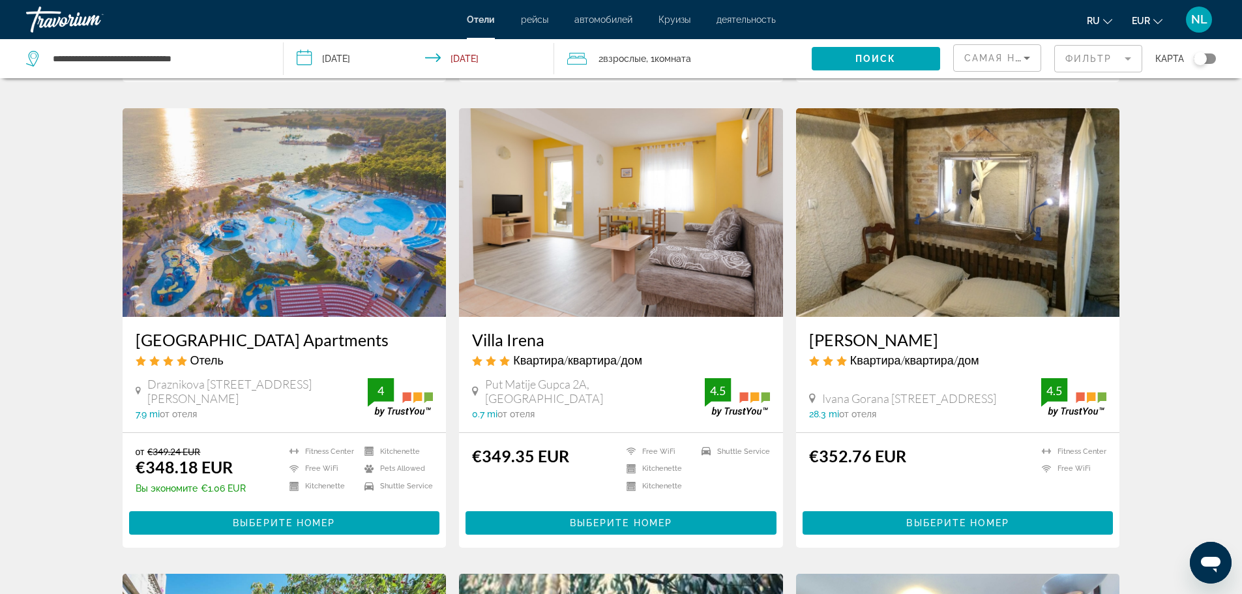
scroll to position [504, 0]
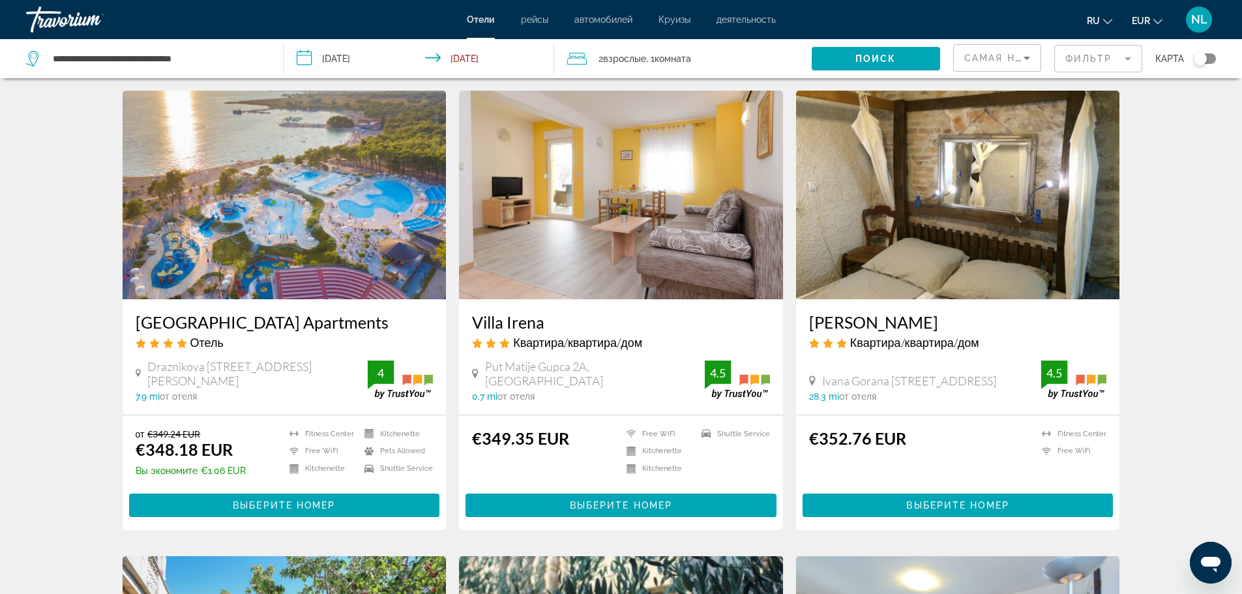
click at [317, 200] on img "Main content" at bounding box center [285, 195] width 324 height 209
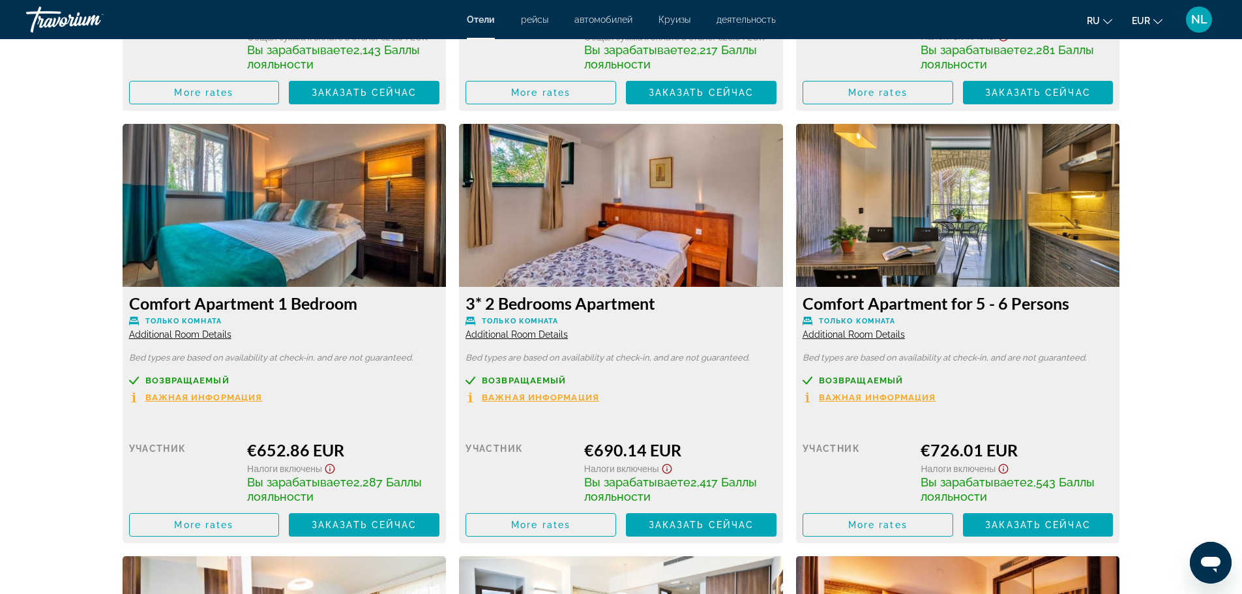
scroll to position [4410, 0]
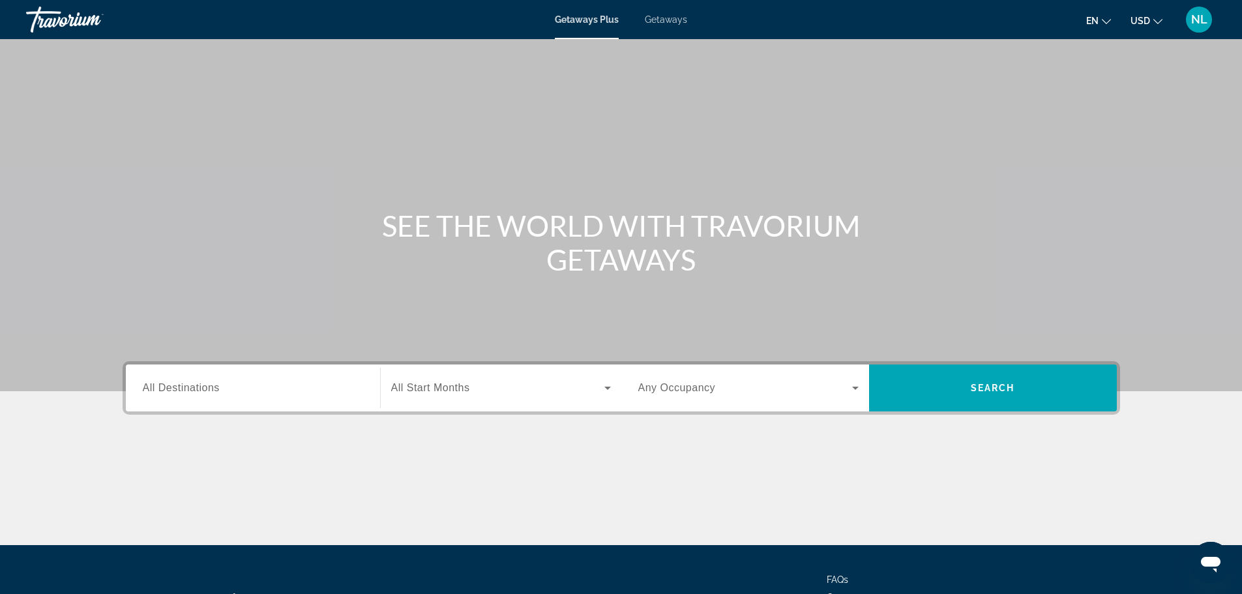
click at [678, 16] on span "Getaways" at bounding box center [666, 19] width 42 height 10
click at [218, 393] on span "All Destinations" at bounding box center [181, 387] width 77 height 11
click at [218, 393] on input "Destination All Destinations" at bounding box center [253, 389] width 220 height 16
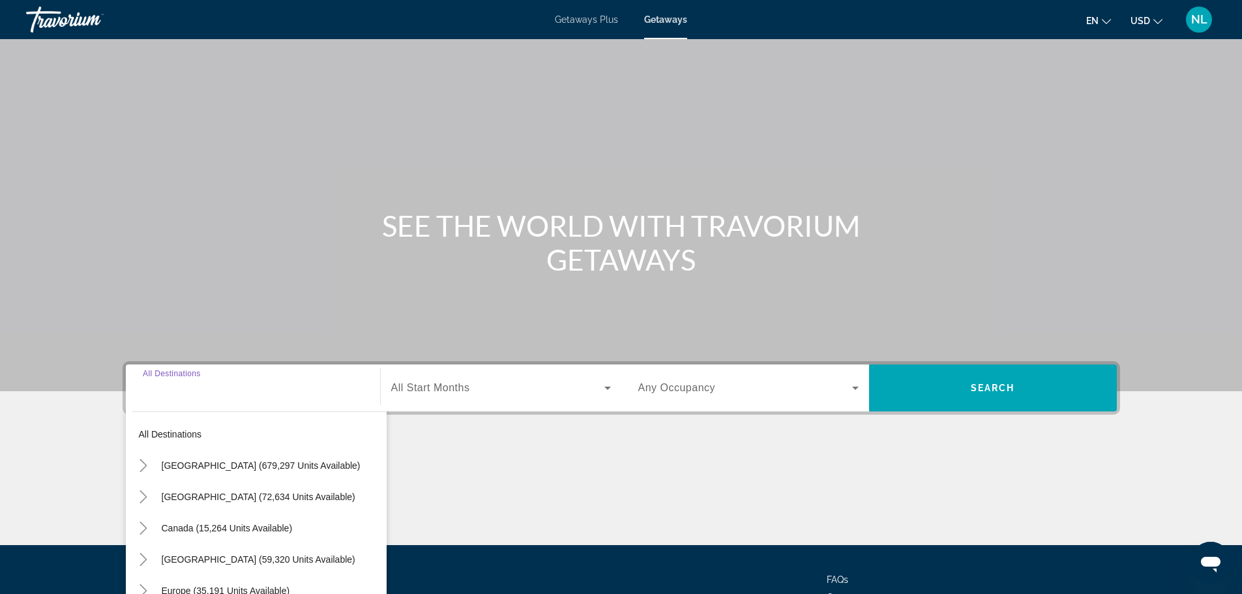
scroll to position [111, 0]
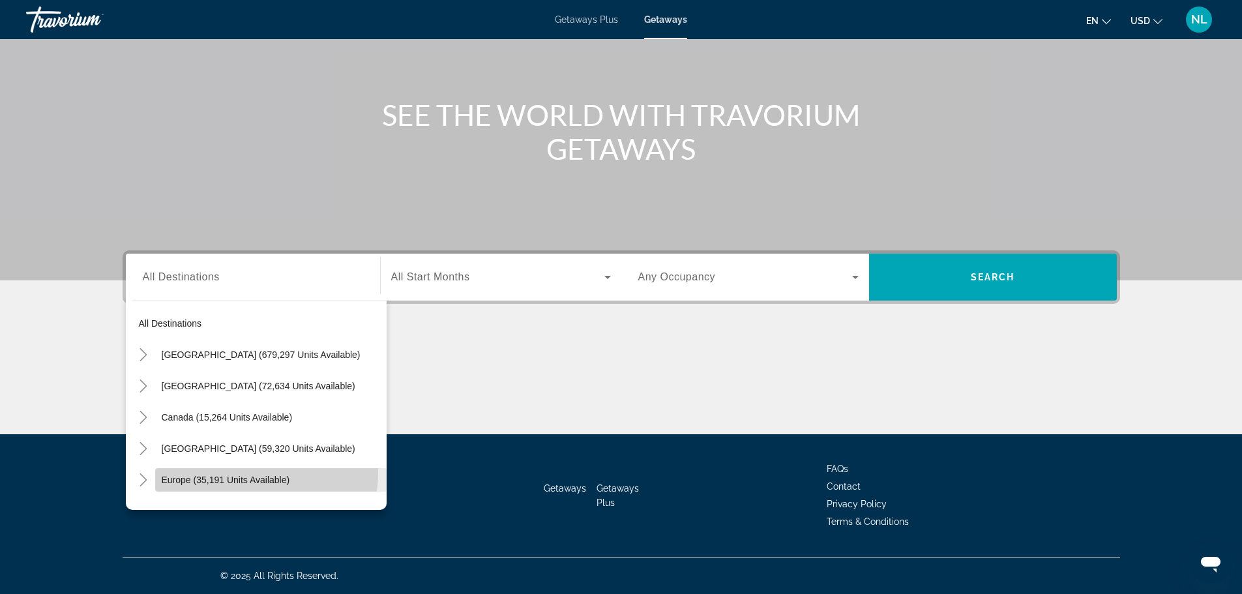
click at [230, 472] on span "Search widget" at bounding box center [271, 479] width 232 height 31
type input "**********"
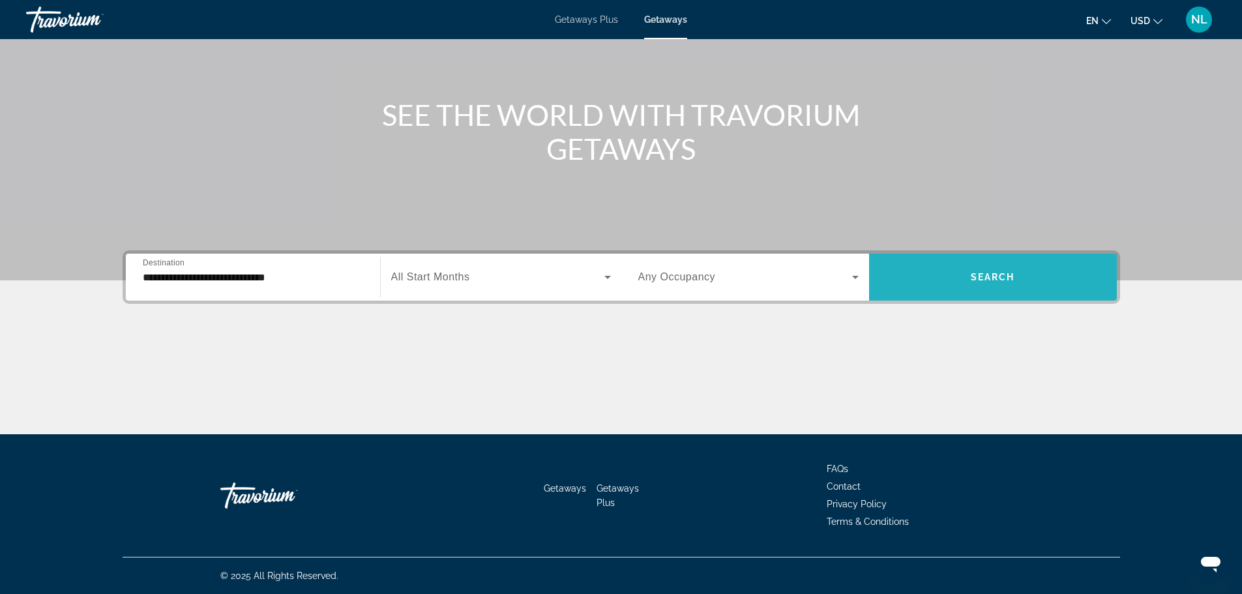
click at [930, 293] on span "Search widget" at bounding box center [993, 277] width 248 height 47
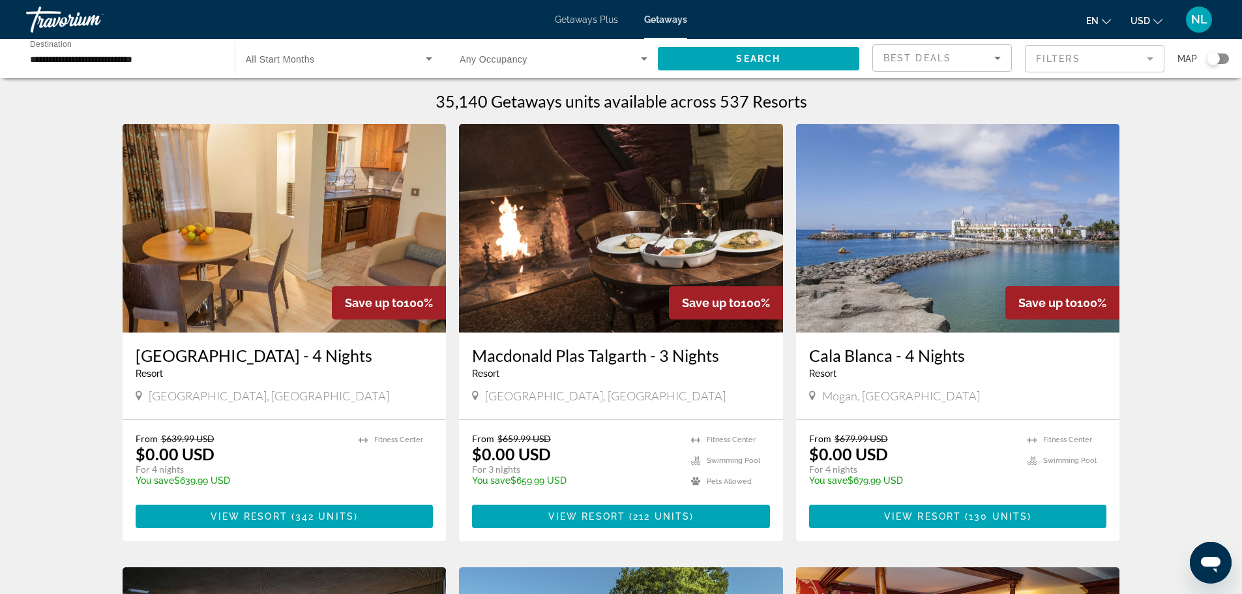
click at [1215, 59] on div "Search widget" at bounding box center [1213, 58] width 13 height 13
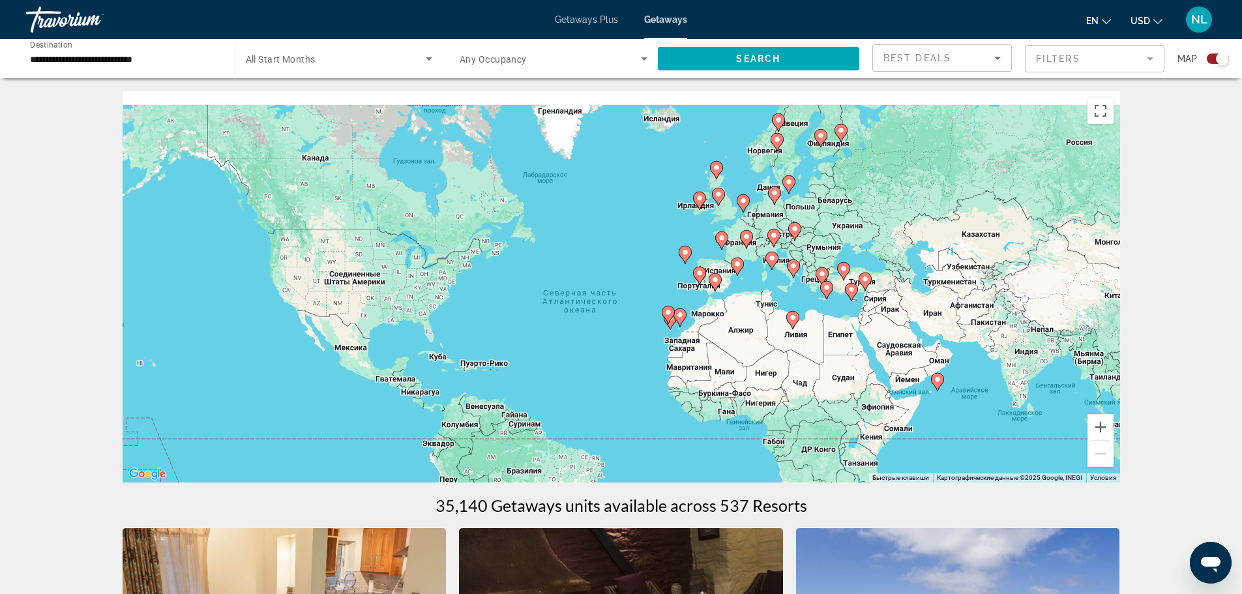
drag, startPoint x: 783, startPoint y: 226, endPoint x: 781, endPoint y: 262, distance: 36.6
click at [781, 262] on div "Чтобы активировать перетаскивание с помощью клавиатуры, нажмите Alt + Ввод. Пос…" at bounding box center [622, 286] width 998 height 391
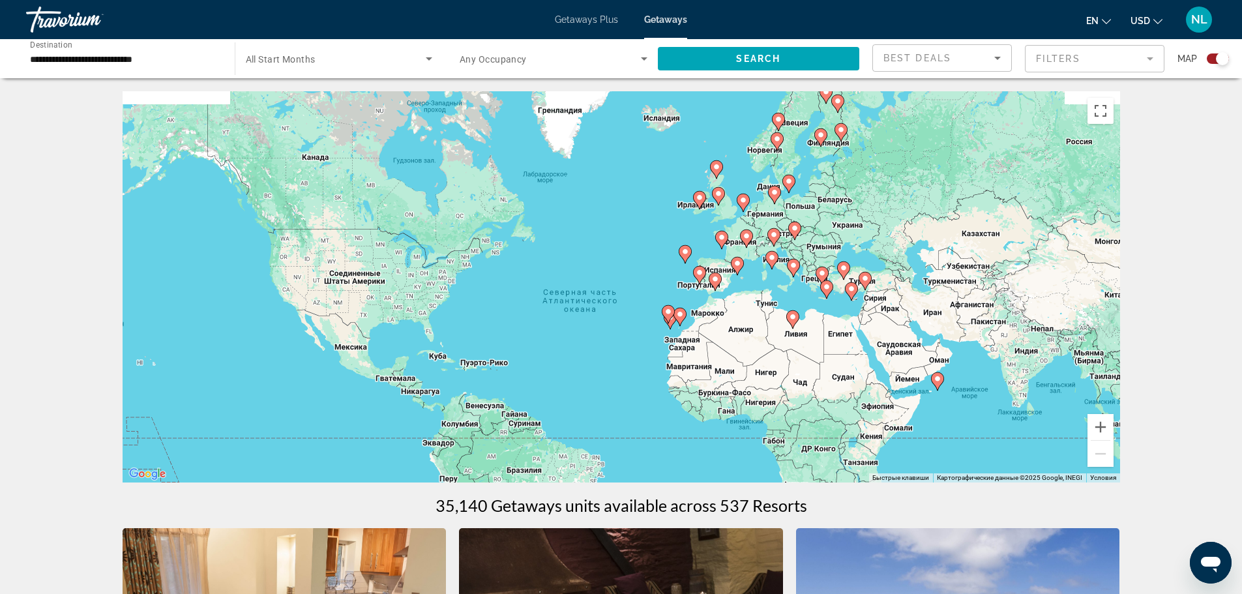
click at [781, 262] on div "Чтобы активировать перетаскивание с помощью клавиатуры, нажмите Alt + Ввод. Пос…" at bounding box center [622, 286] width 998 height 391
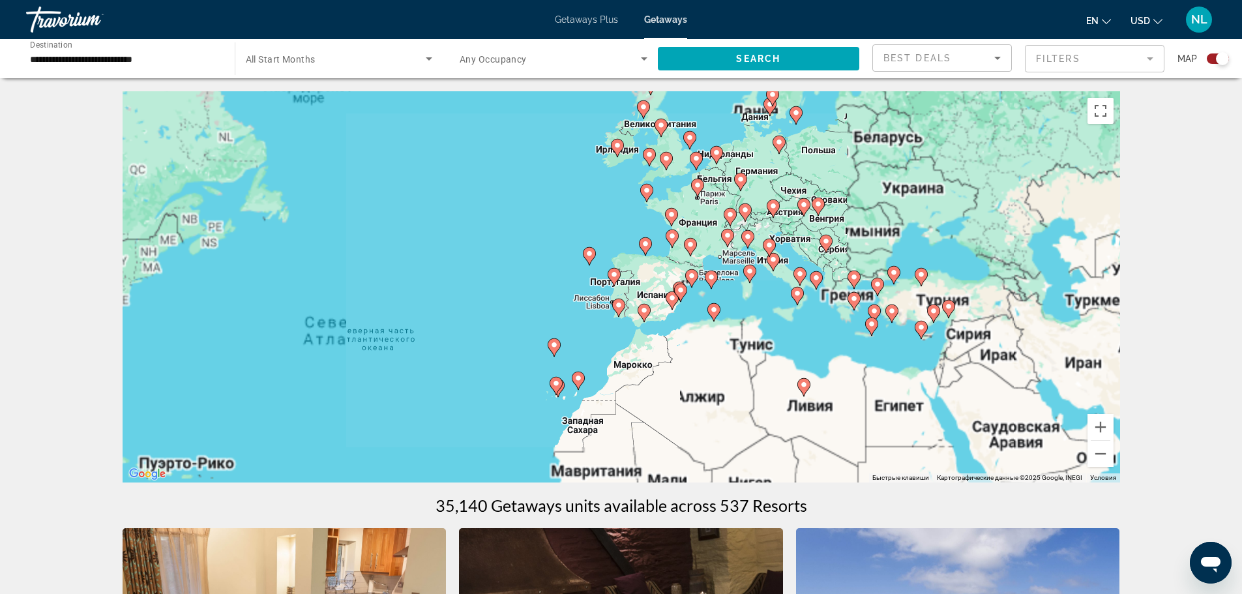
click at [781, 262] on div "Чтобы активировать перетаскивание с помощью клавиатуры, нажмите Alt + Ввод. Пос…" at bounding box center [622, 286] width 998 height 391
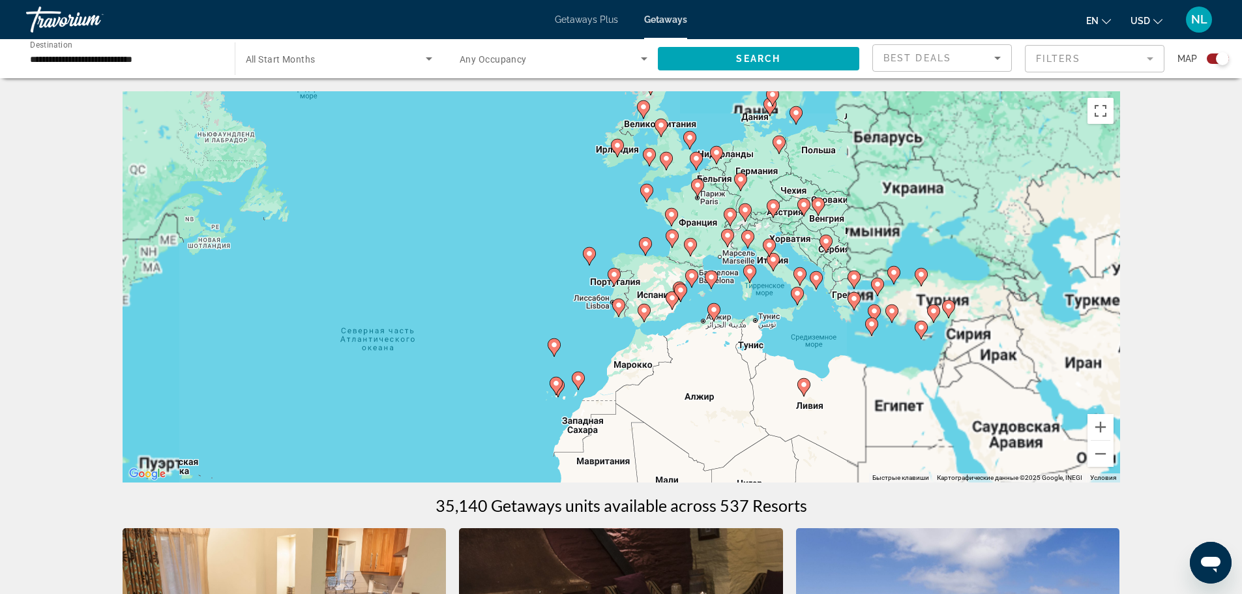
click at [800, 248] on div "Чтобы активировать перетаскивание с помощью клавиатуры, нажмите Alt + Ввод. Пос…" at bounding box center [622, 286] width 998 height 391
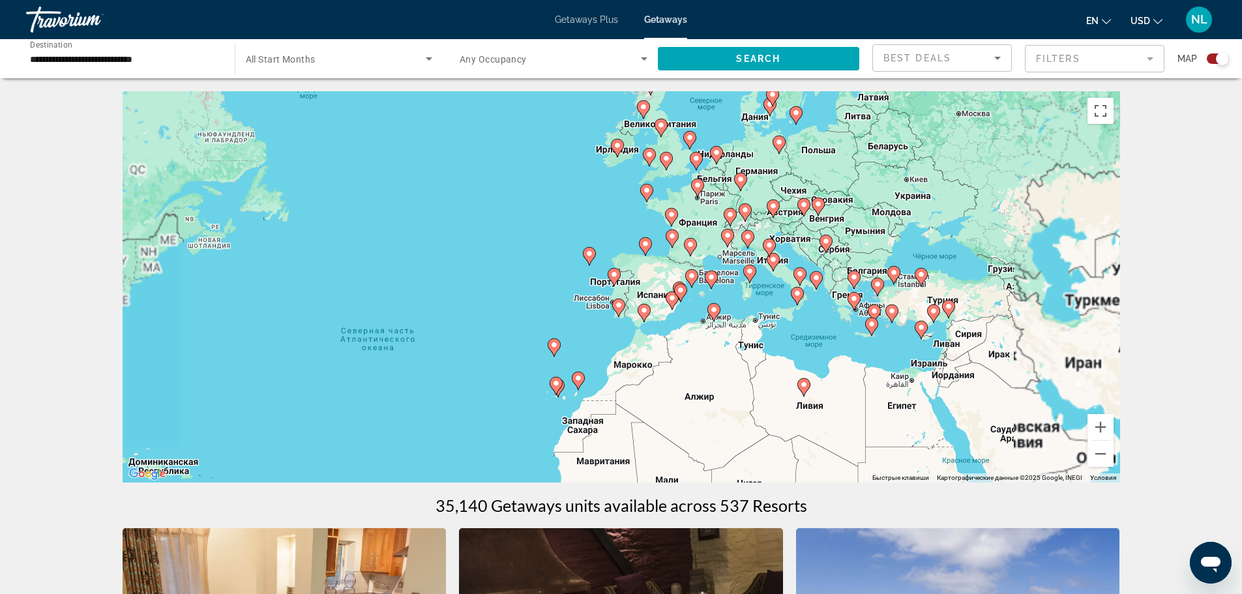
click at [800, 248] on div "Чтобы активировать перетаскивание с помощью клавиатуры, нажмите Alt + Ввод. Пос…" at bounding box center [622, 286] width 998 height 391
click at [778, 230] on div "Чтобы активировать перетаскивание с помощью клавиатуры, нажмите Alt + Ввод. Пос…" at bounding box center [622, 286] width 998 height 391
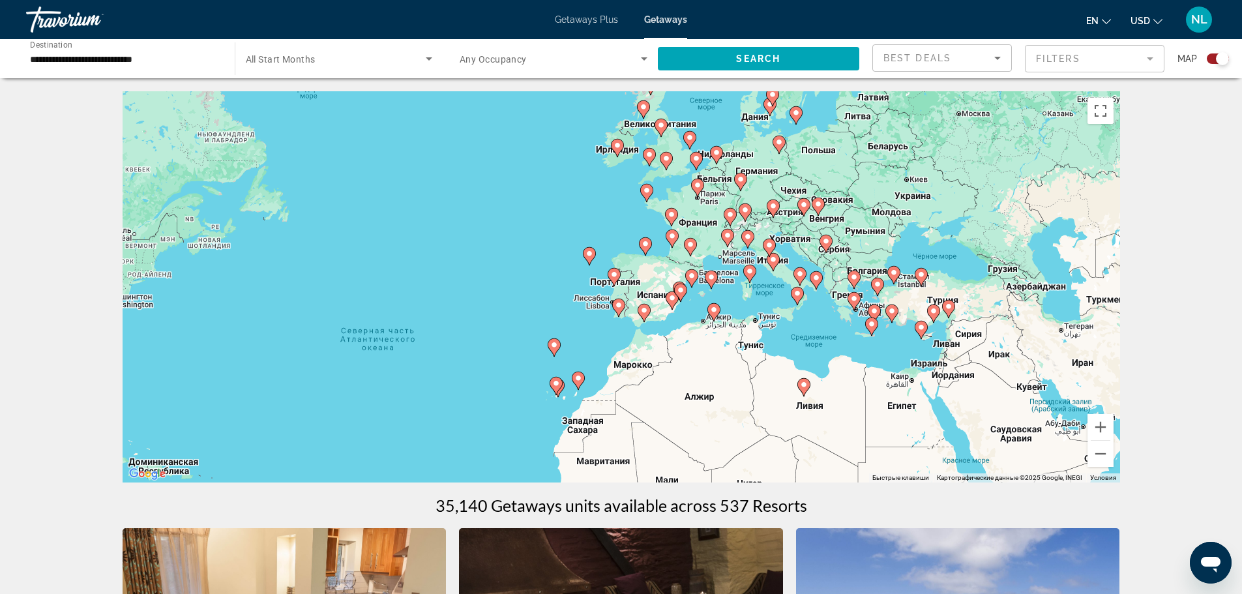
click at [793, 246] on div "Чтобы активировать перетаскивание с помощью клавиатуры, нажмите Alt + Ввод. Пос…" at bounding box center [622, 286] width 998 height 391
click at [748, 240] on image "Main content" at bounding box center [748, 237] width 8 height 8
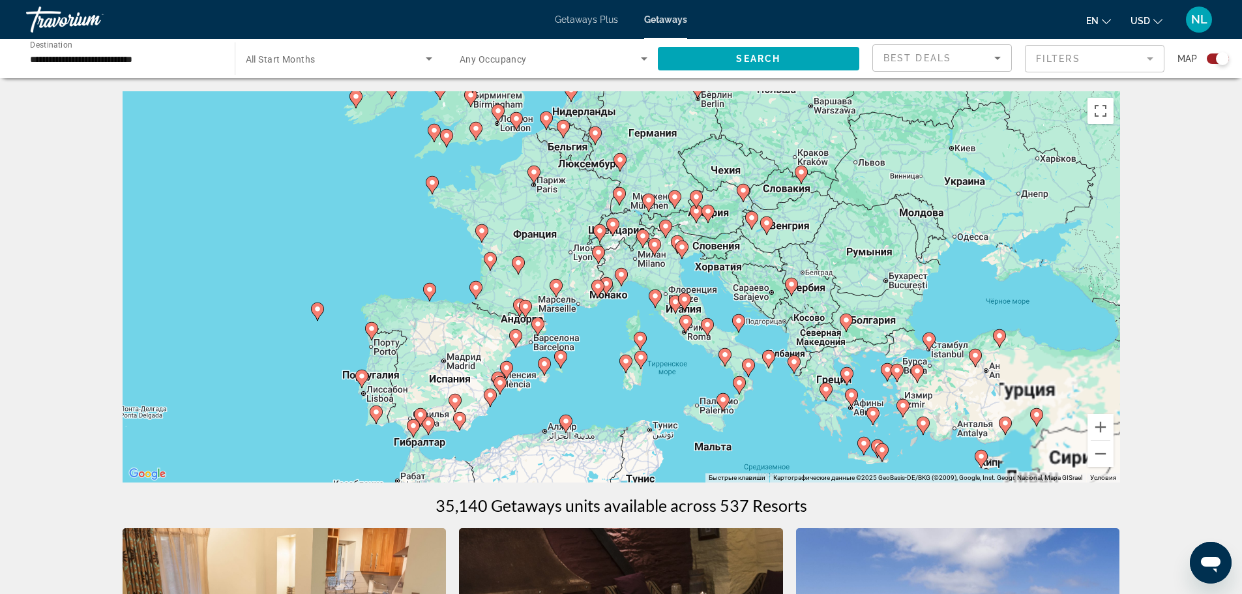
click at [620, 273] on image "Main content" at bounding box center [622, 275] width 8 height 8
type input "**********"
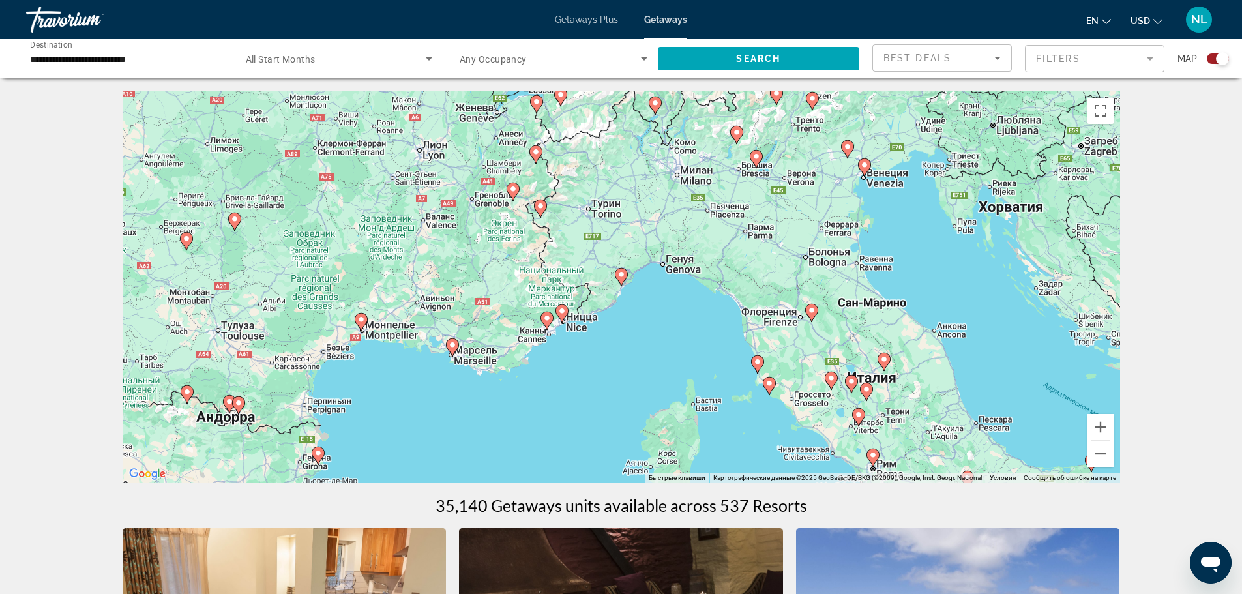
click at [862, 166] on image "Main content" at bounding box center [865, 165] width 8 height 8
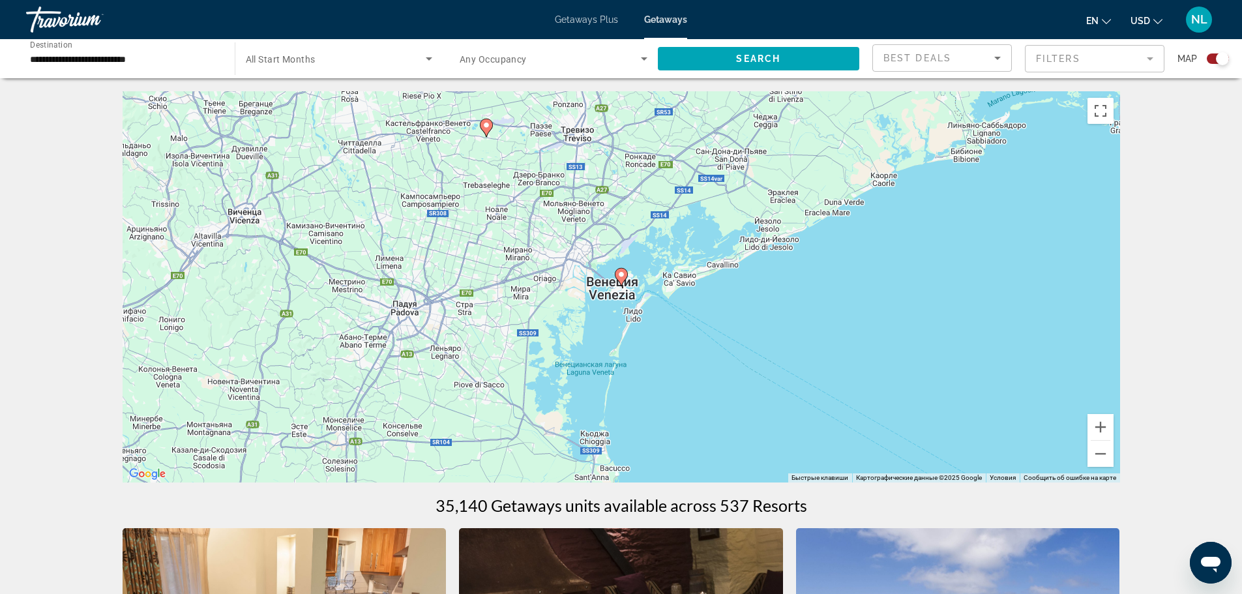
click at [620, 273] on image "Main content" at bounding box center [622, 275] width 8 height 8
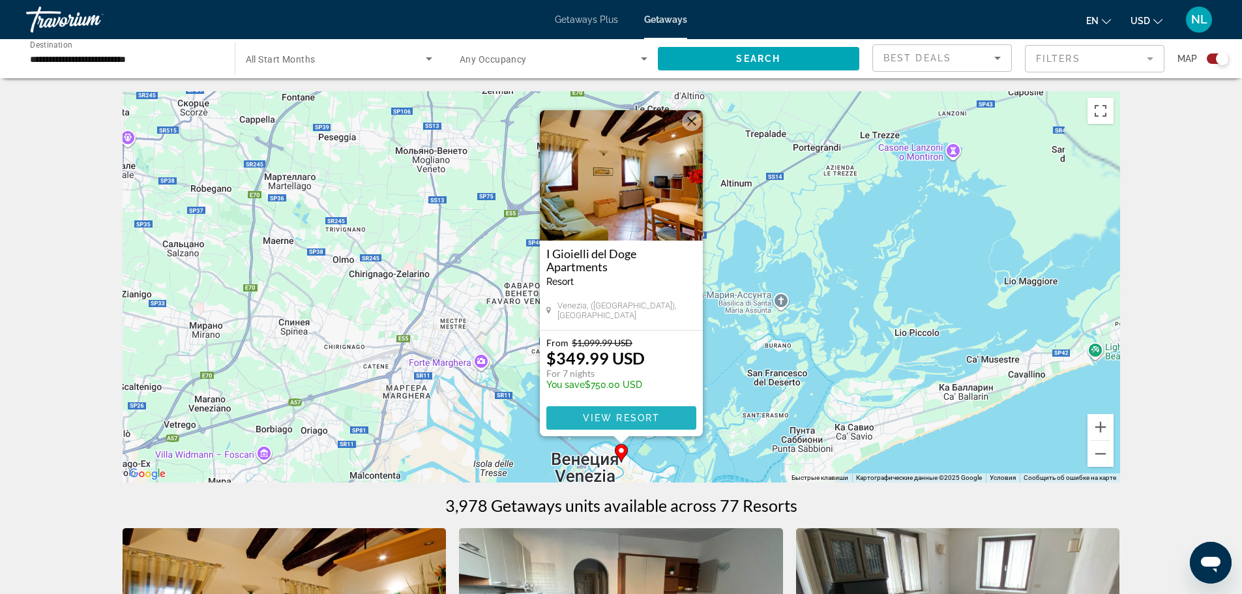
click at [608, 417] on span "View Resort" at bounding box center [620, 418] width 77 height 10
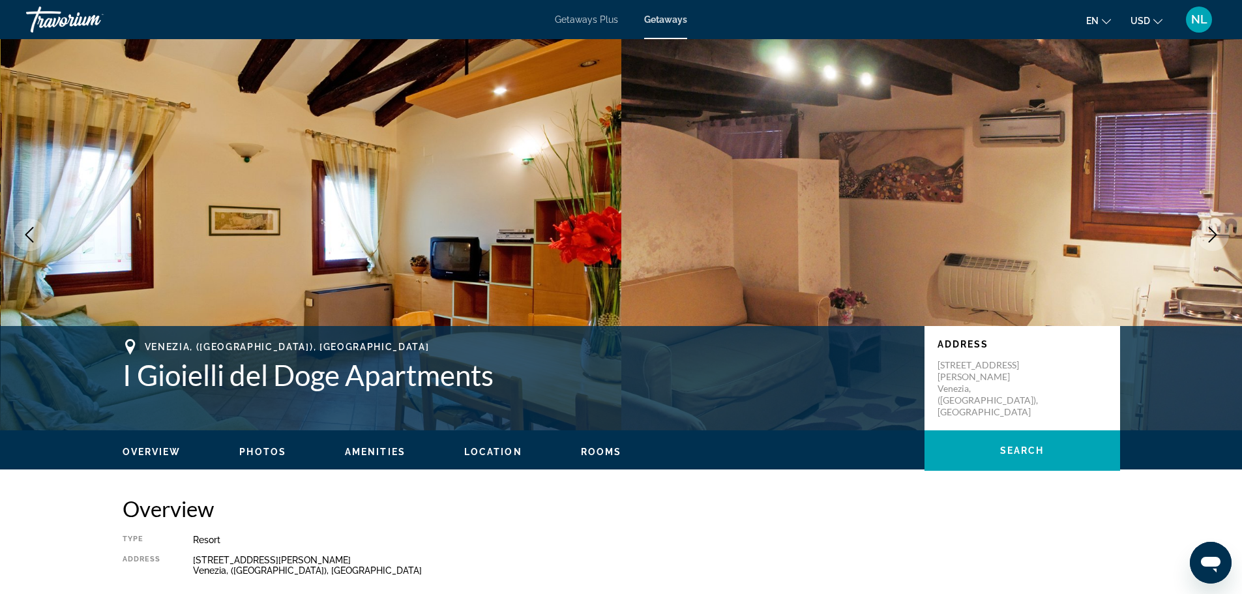
click at [254, 441] on div "Overview Photos Amenities Location Rooms Search" at bounding box center [622, 450] width 1050 height 40
click at [254, 442] on div "Overview Photos Amenities Location Rooms Search" at bounding box center [622, 450] width 1050 height 40
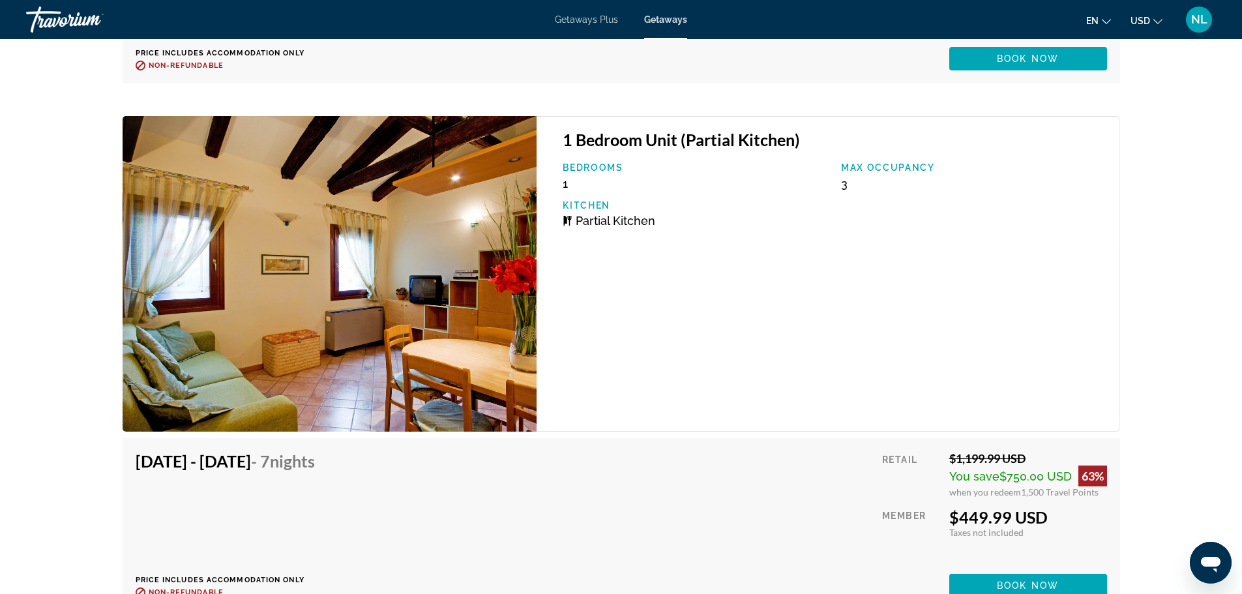
scroll to position [8308, 0]
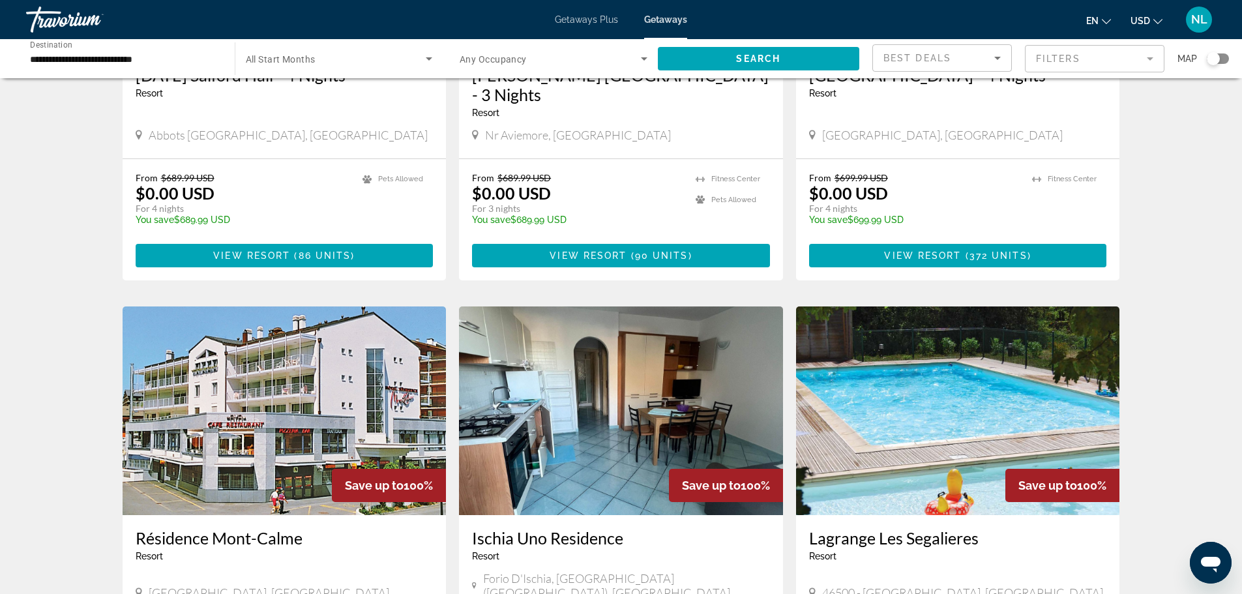
scroll to position [1177, 0]
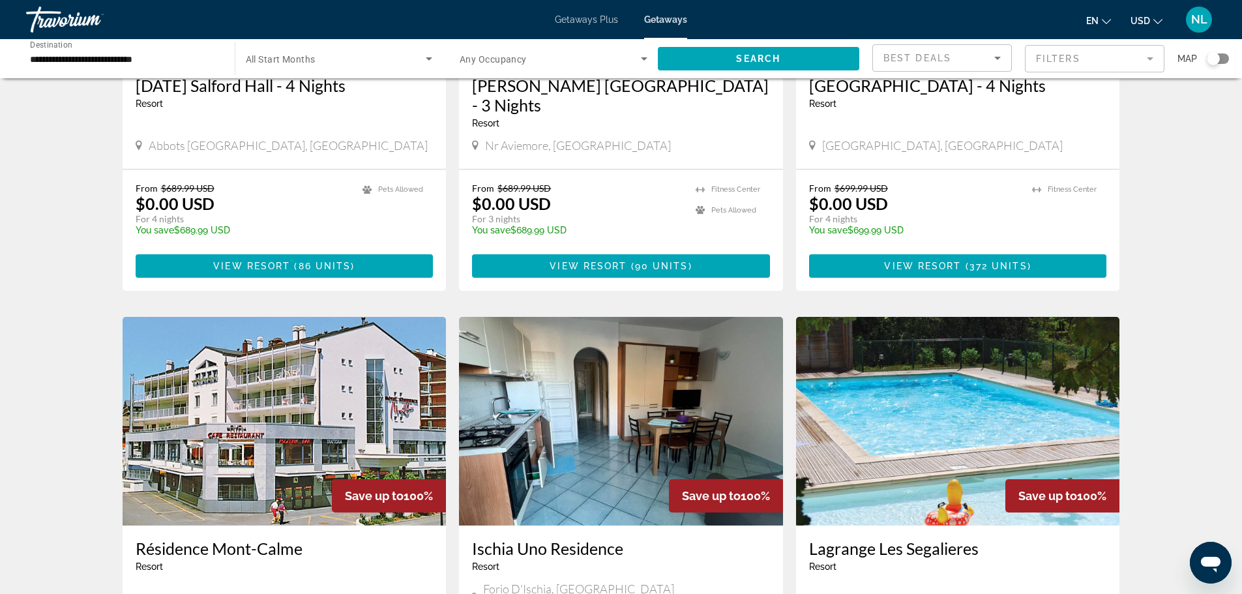
click at [257, 394] on img "Main content" at bounding box center [285, 421] width 324 height 209
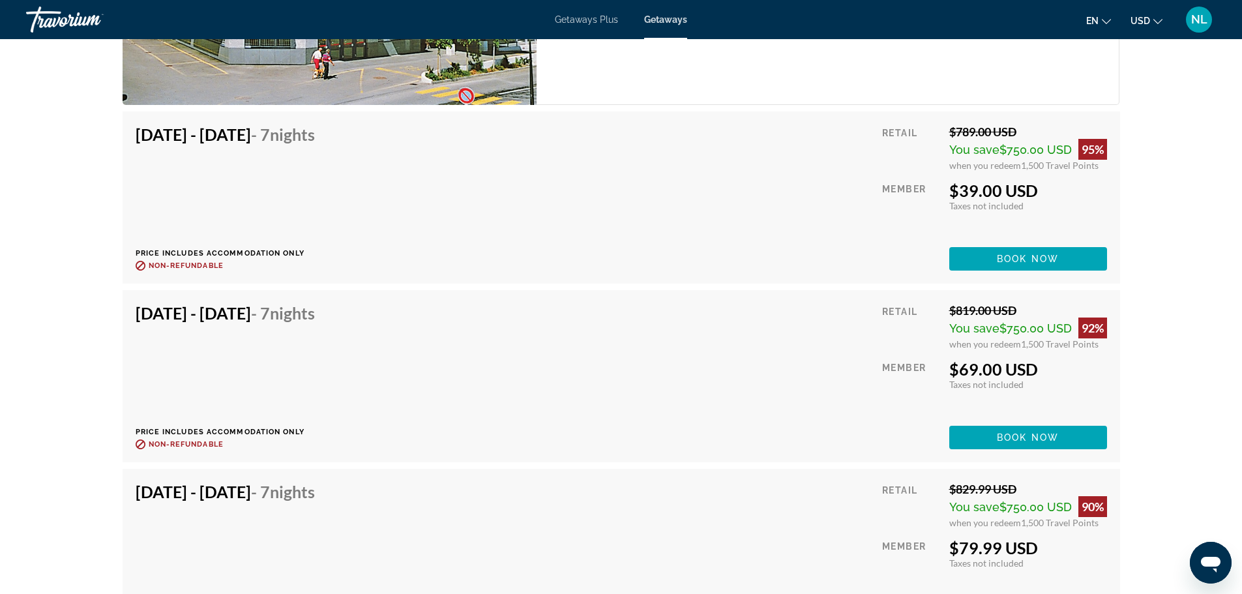
scroll to position [2896, 0]
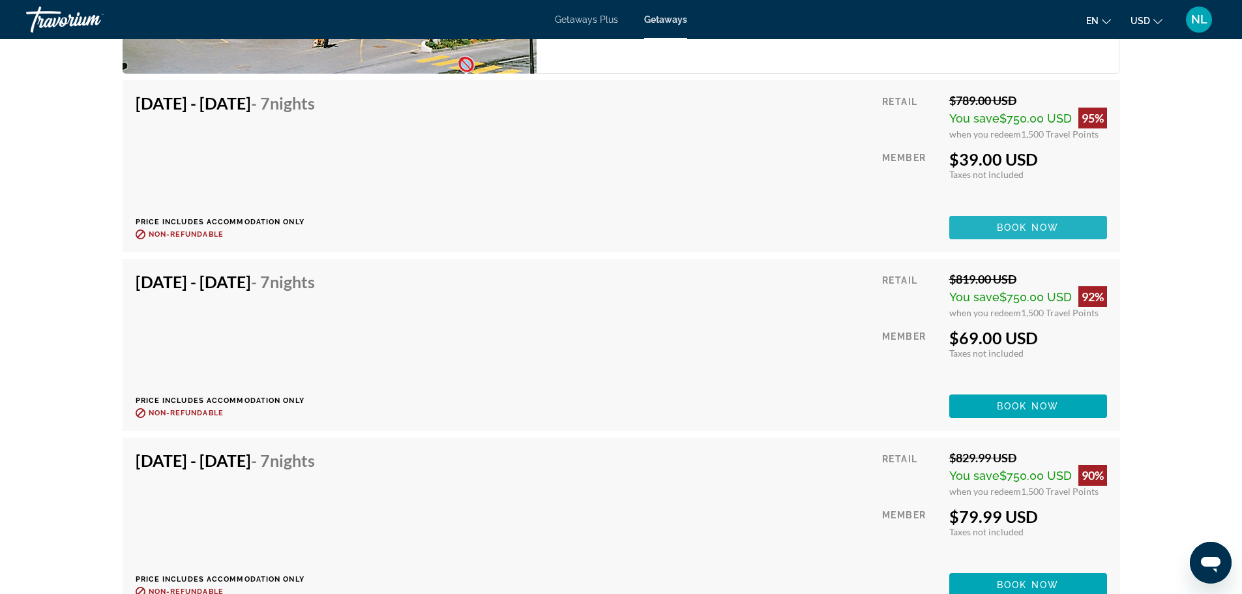
click at [989, 228] on span "Main content" at bounding box center [1029, 227] width 158 height 31
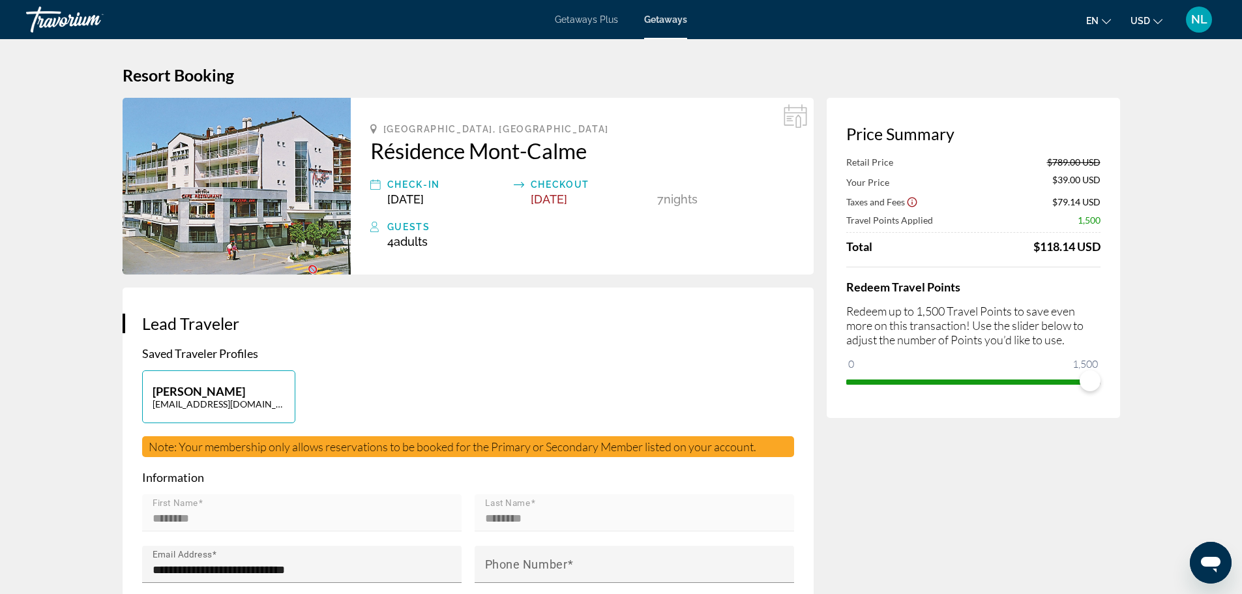
click at [565, 22] on span "Getaways Plus" at bounding box center [586, 19] width 63 height 10
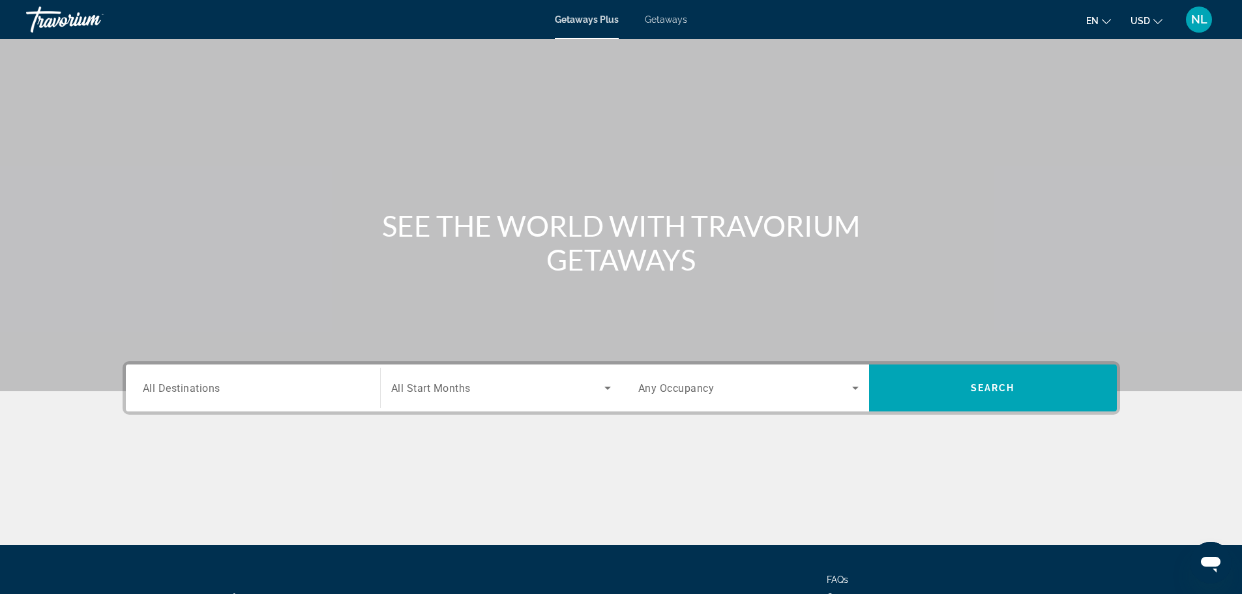
click at [213, 392] on span "All Destinations" at bounding box center [182, 388] width 78 height 12
click at [213, 392] on input "Destination All Destinations" at bounding box center [253, 389] width 220 height 16
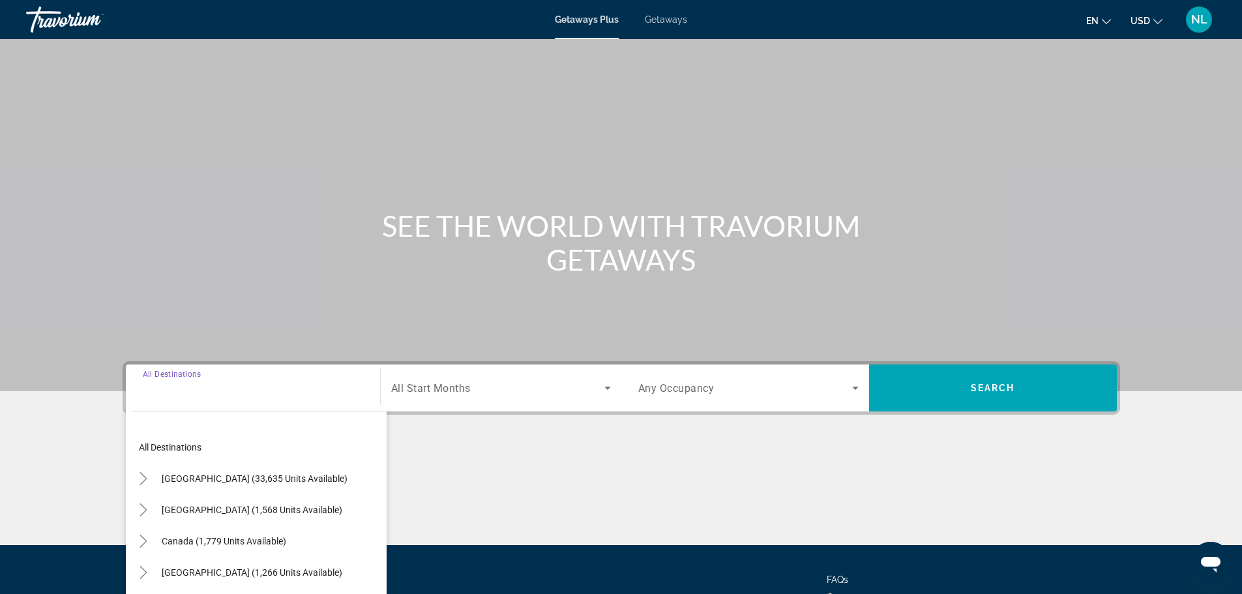
scroll to position [111, 0]
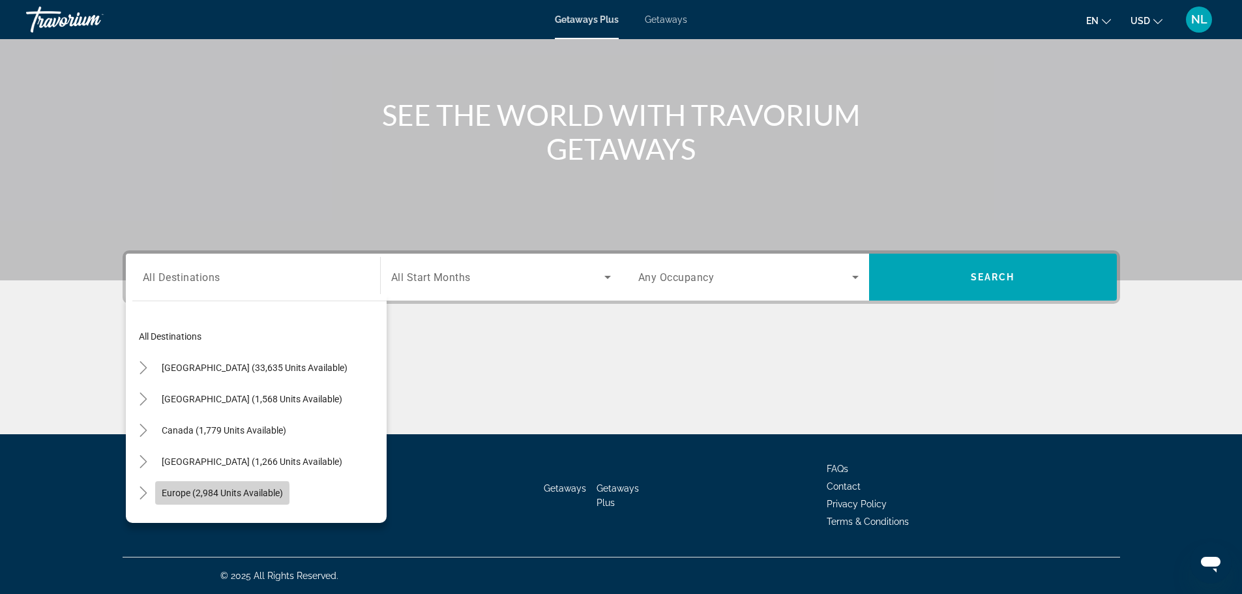
click at [211, 495] on span "Europe (2,984 units available)" at bounding box center [222, 493] width 121 height 10
type input "**********"
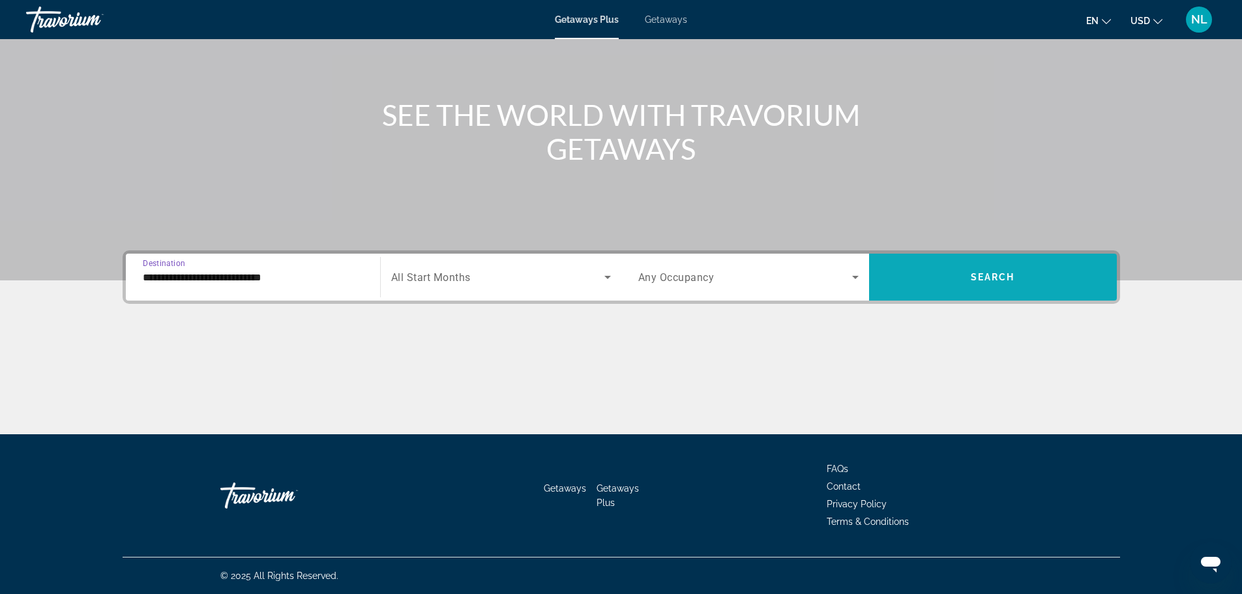
click at [949, 263] on span "Search widget" at bounding box center [993, 277] width 248 height 31
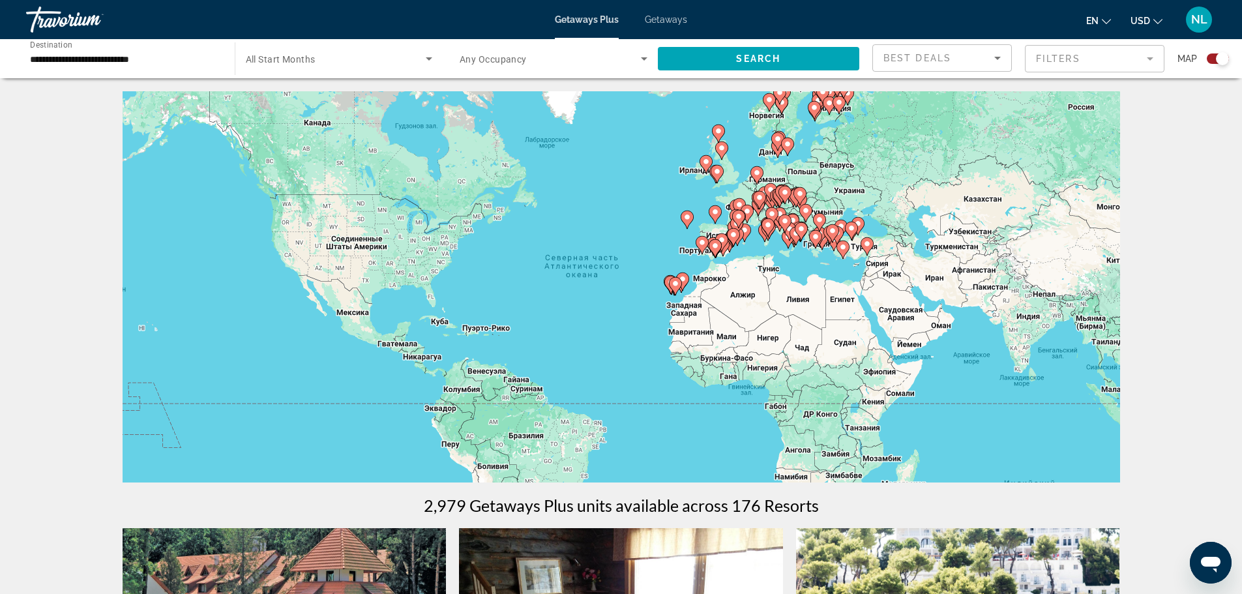
click at [777, 213] on icon "Main content" at bounding box center [772, 216] width 12 height 17
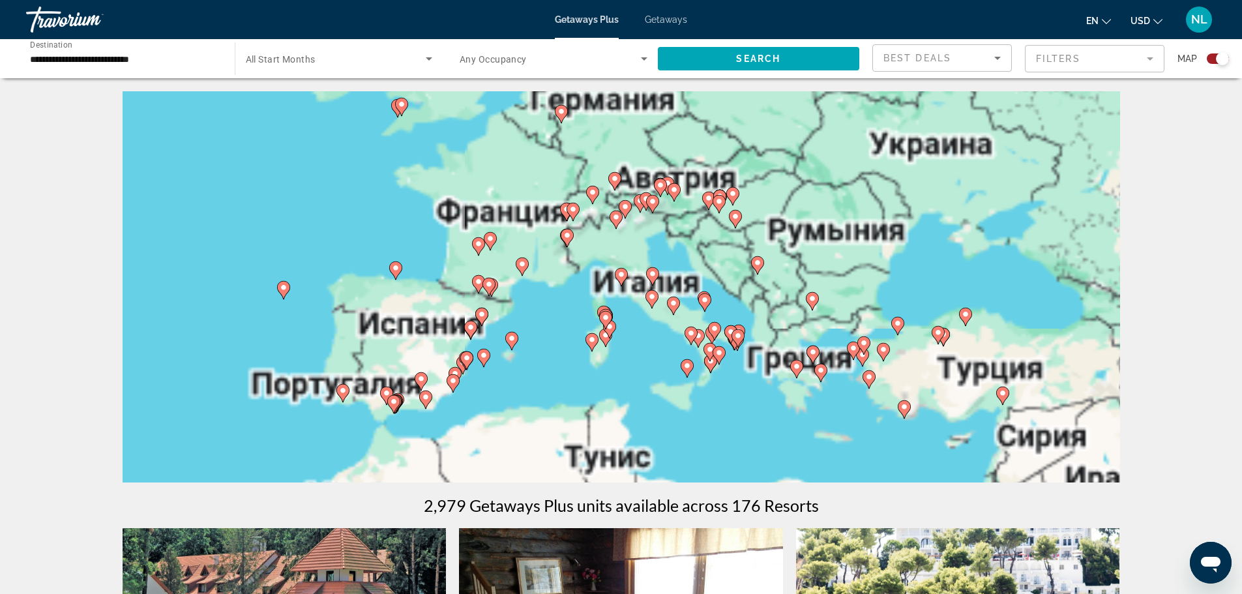
click at [625, 232] on div "Чтобы активировать перетаскивание с помощью клавиатуры, нажмите Alt + Ввод. Пос…" at bounding box center [622, 286] width 998 height 391
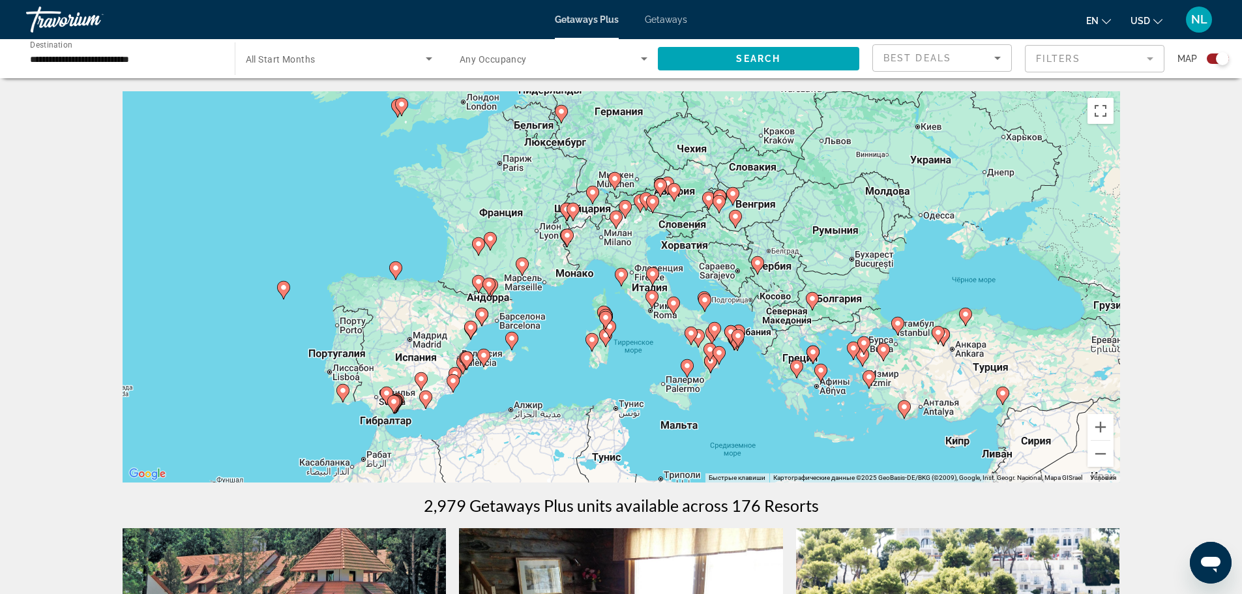
click at [616, 224] on icon "Main content" at bounding box center [616, 219] width 12 height 17
type input "**********"
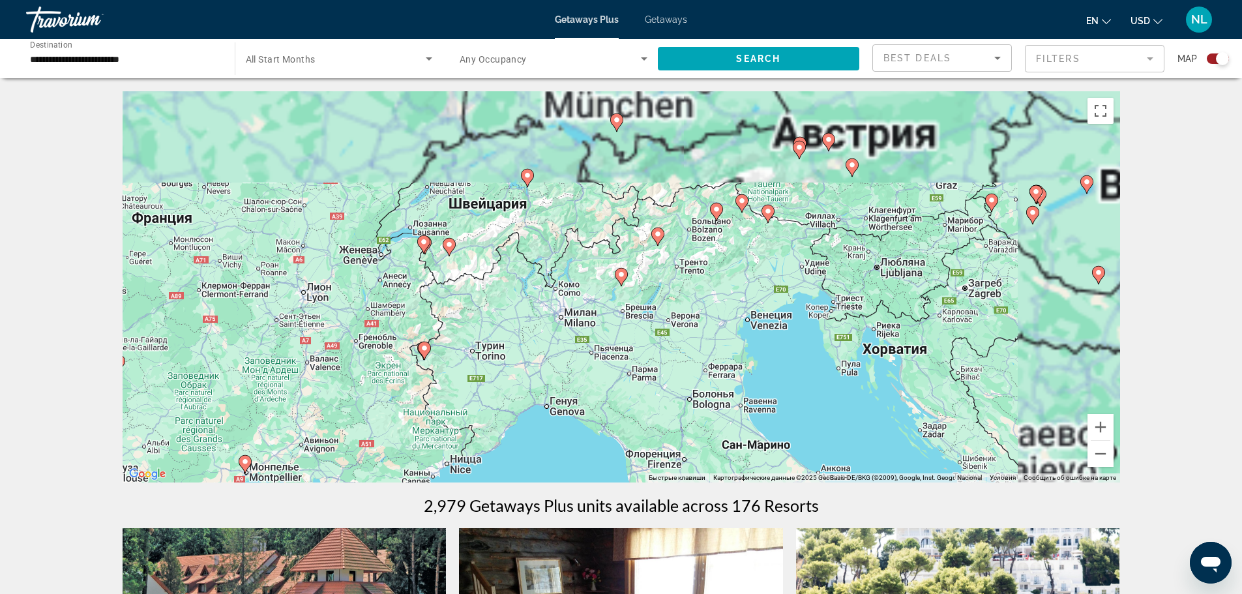
click at [622, 271] on icon "Main content" at bounding box center [621, 277] width 12 height 17
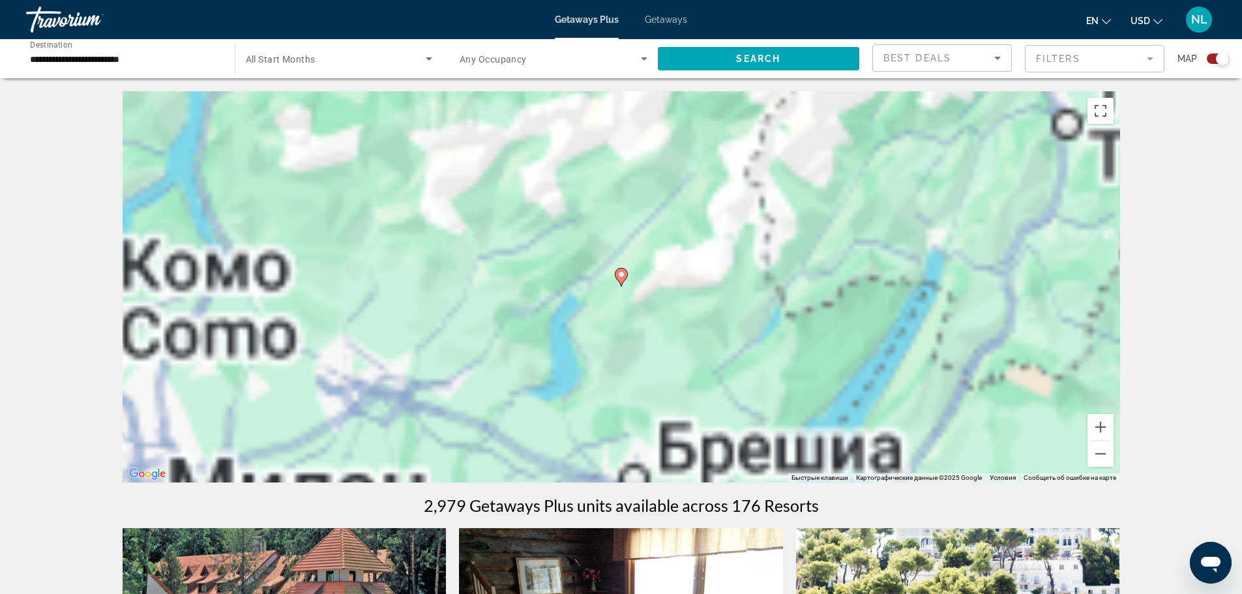
click at [620, 274] on image "Main content" at bounding box center [622, 275] width 8 height 8
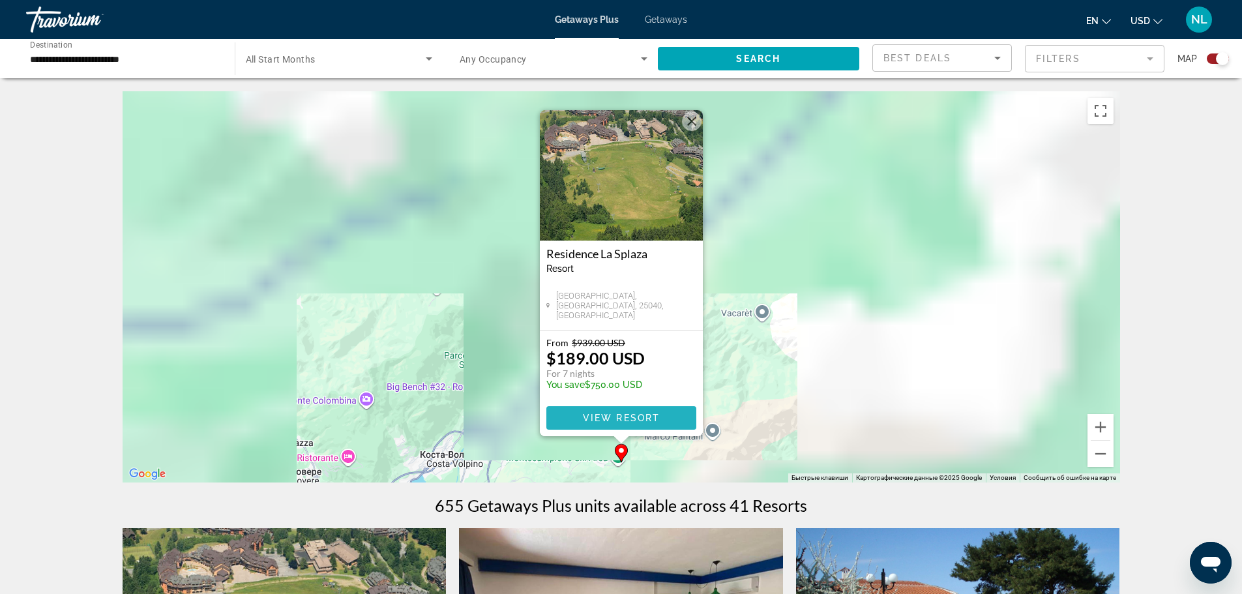
click at [595, 419] on span "View Resort" at bounding box center [620, 418] width 77 height 10
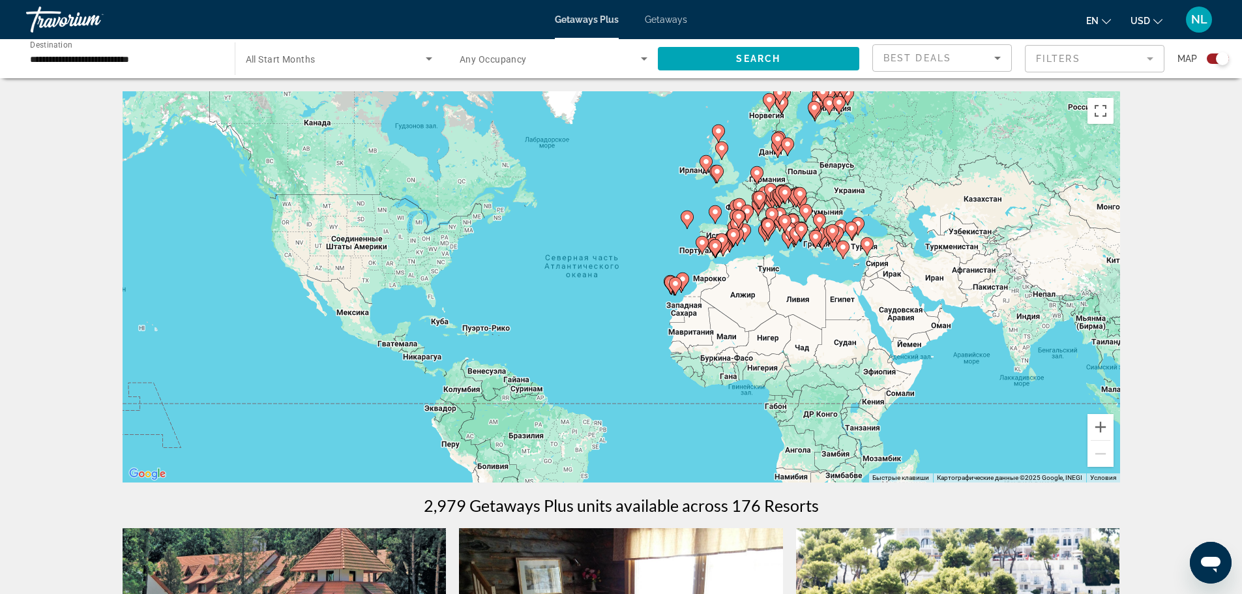
click at [767, 200] on gmp-advanced-marker "Main content" at bounding box center [770, 193] width 13 height 20
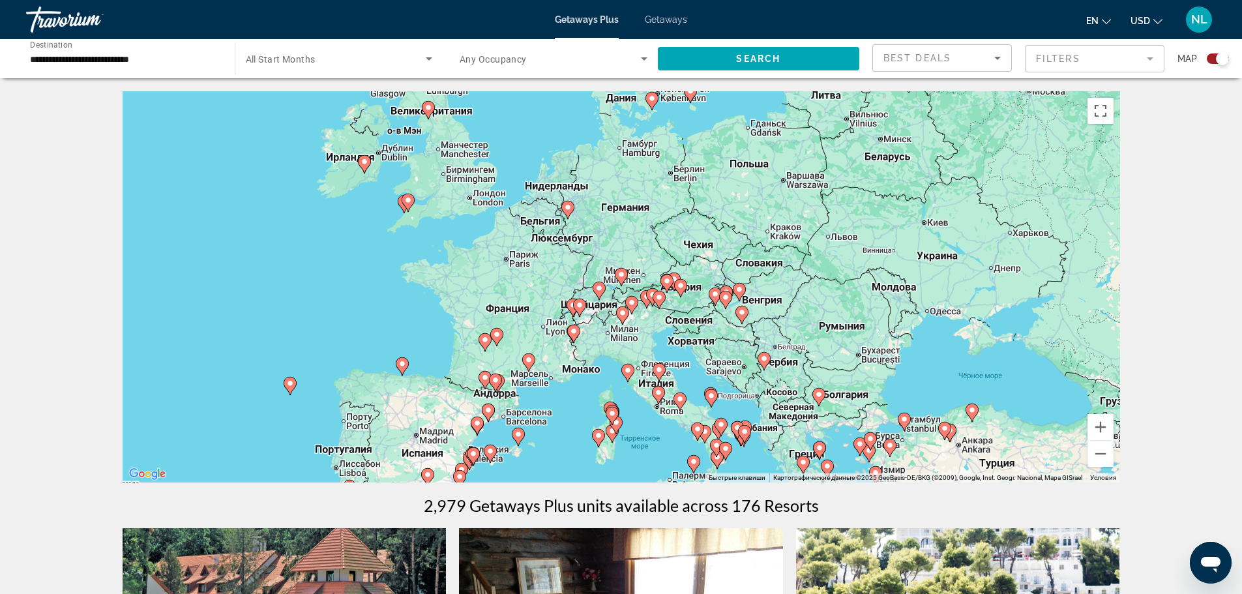
click at [592, 305] on div "Чтобы активировать перетаскивание с помощью клавиатуры, нажмите Alt + Ввод. Пос…" at bounding box center [622, 286] width 998 height 391
click at [595, 294] on gmp-advanced-marker "Main content" at bounding box center [599, 291] width 13 height 20
type input "**********"
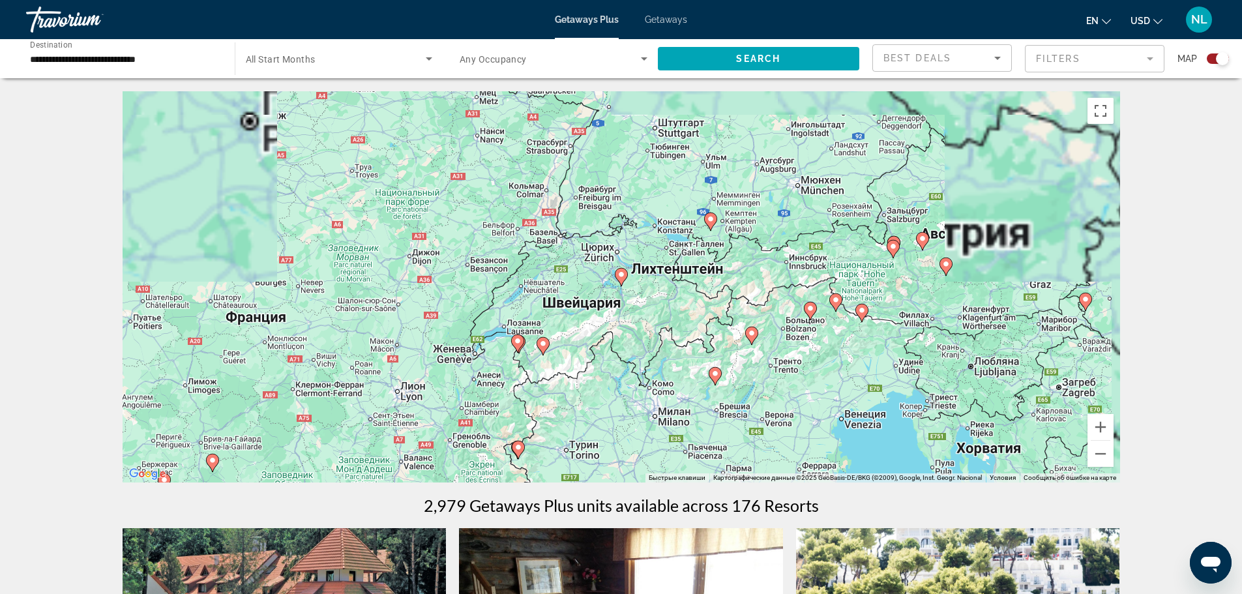
click at [621, 280] on icon "Main content" at bounding box center [621, 277] width 12 height 17
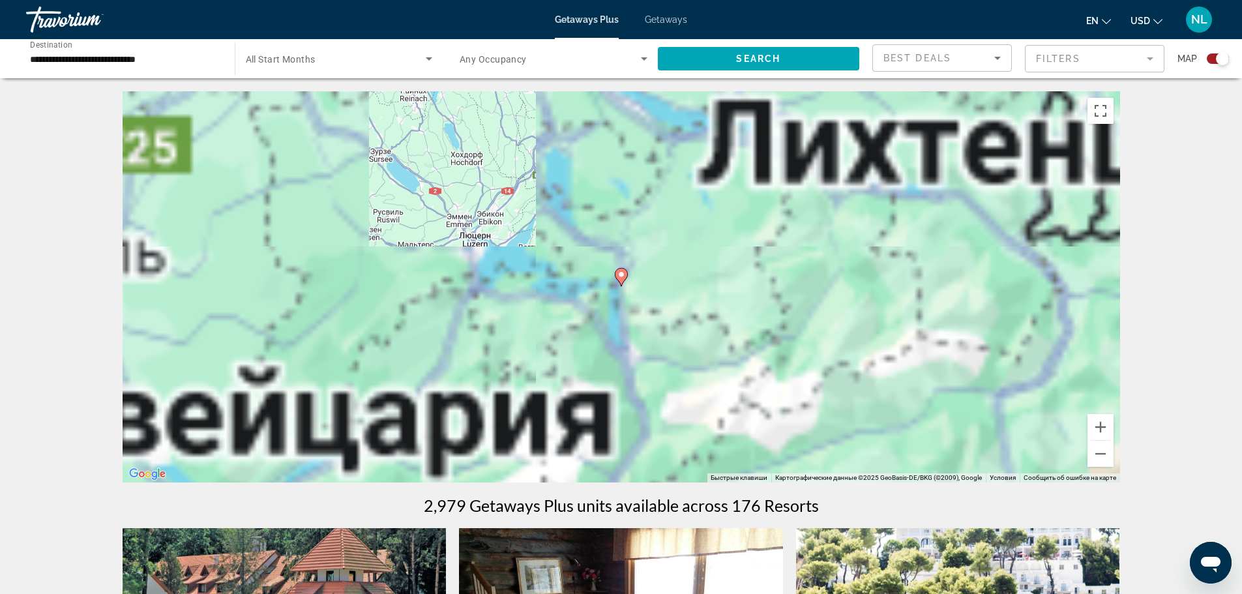
click at [621, 280] on icon "Main content" at bounding box center [621, 277] width 12 height 17
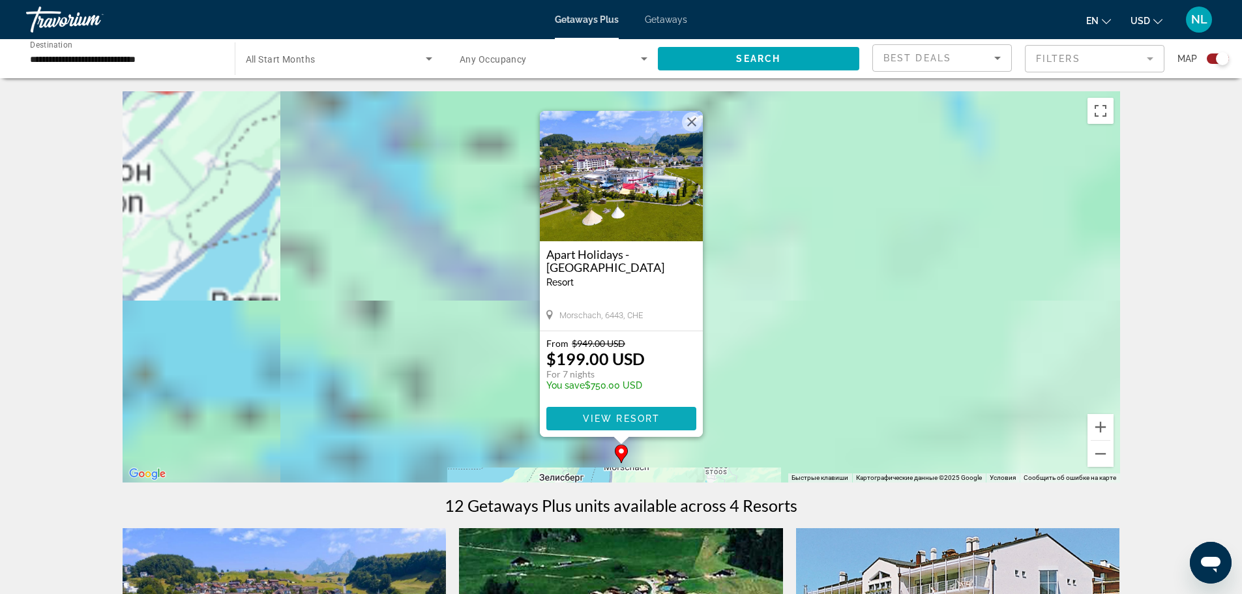
click at [603, 419] on span "View Resort" at bounding box center [620, 418] width 77 height 10
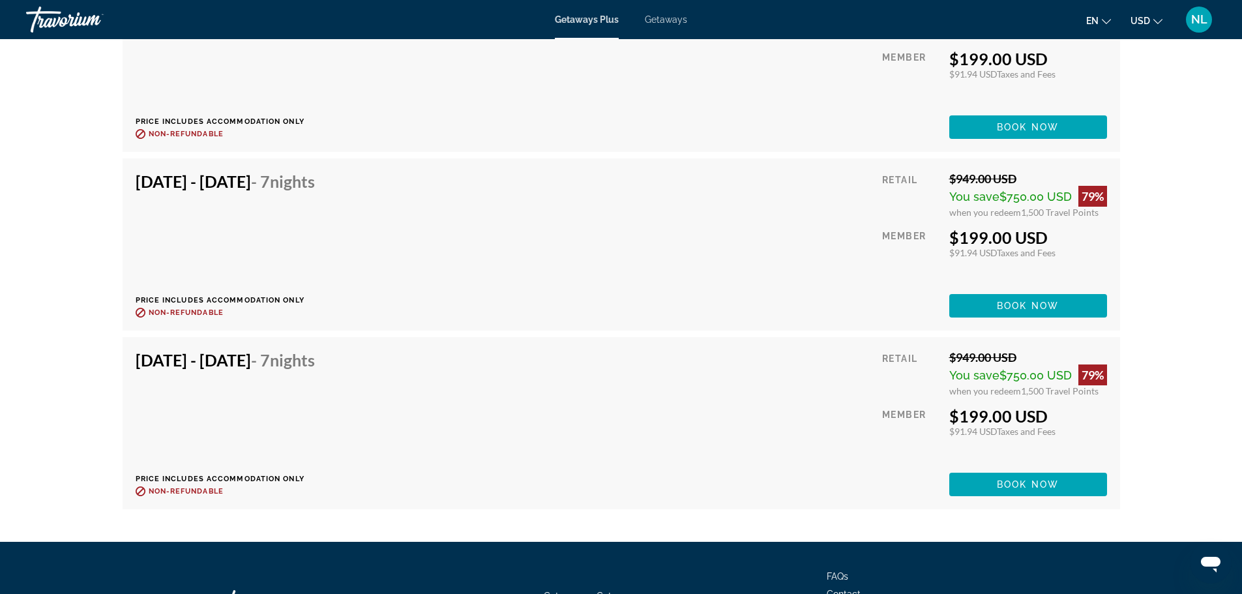
scroll to position [2844, 0]
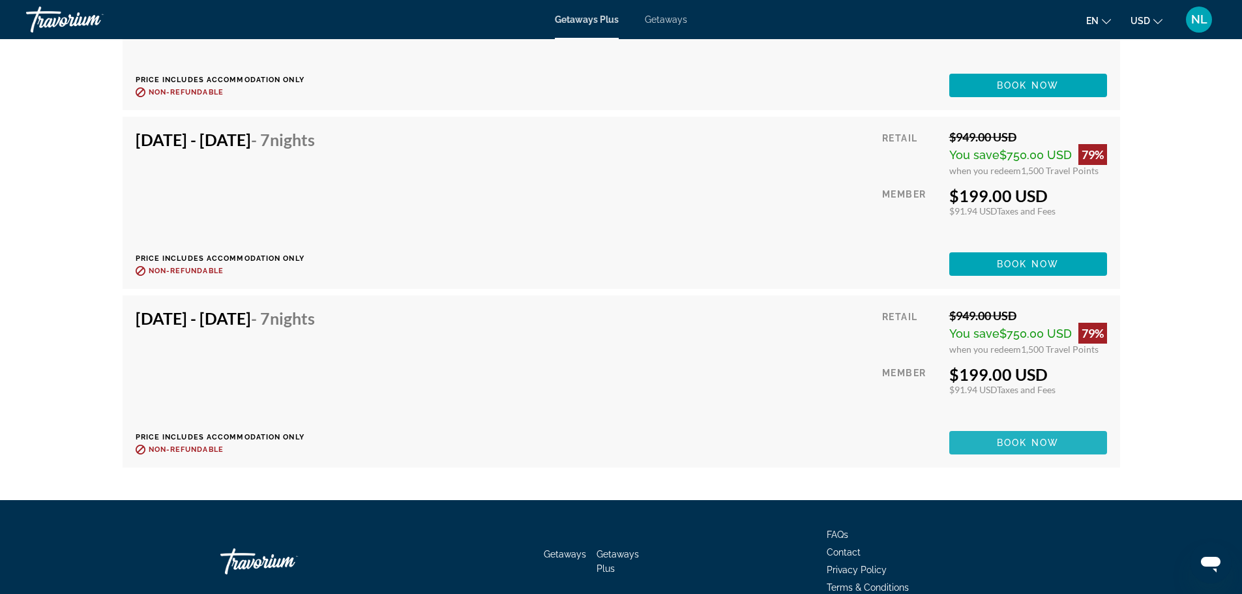
click at [1012, 443] on span "Book now" at bounding box center [1028, 443] width 62 height 10
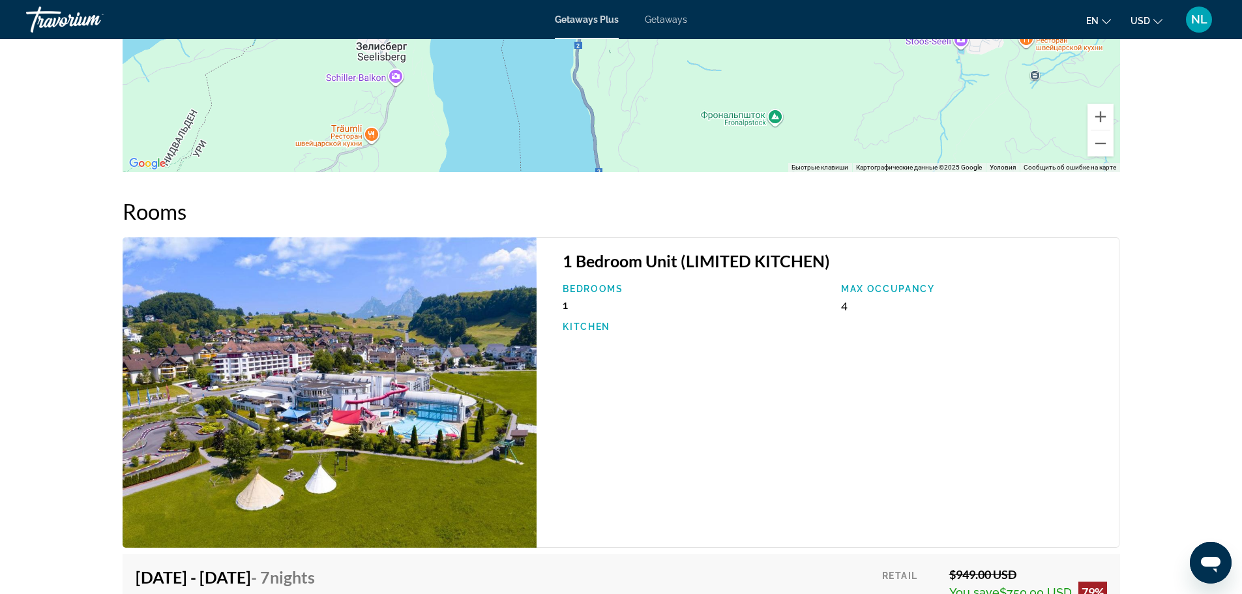
scroll to position [1809, 0]
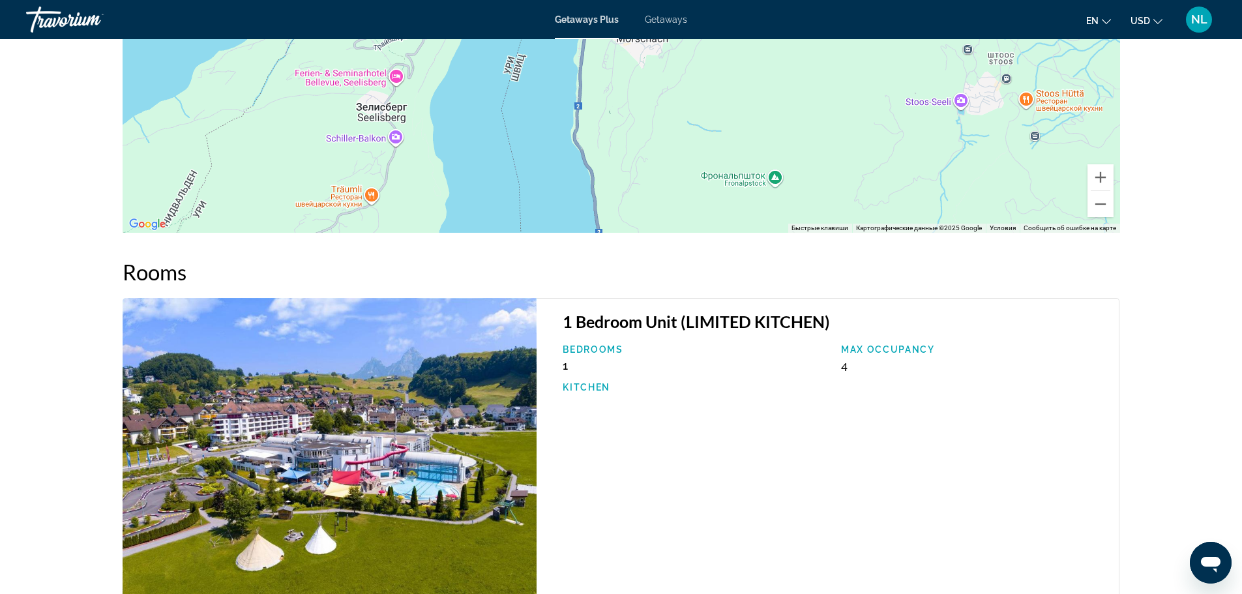
click at [665, 16] on span "Getaways" at bounding box center [666, 19] width 42 height 10
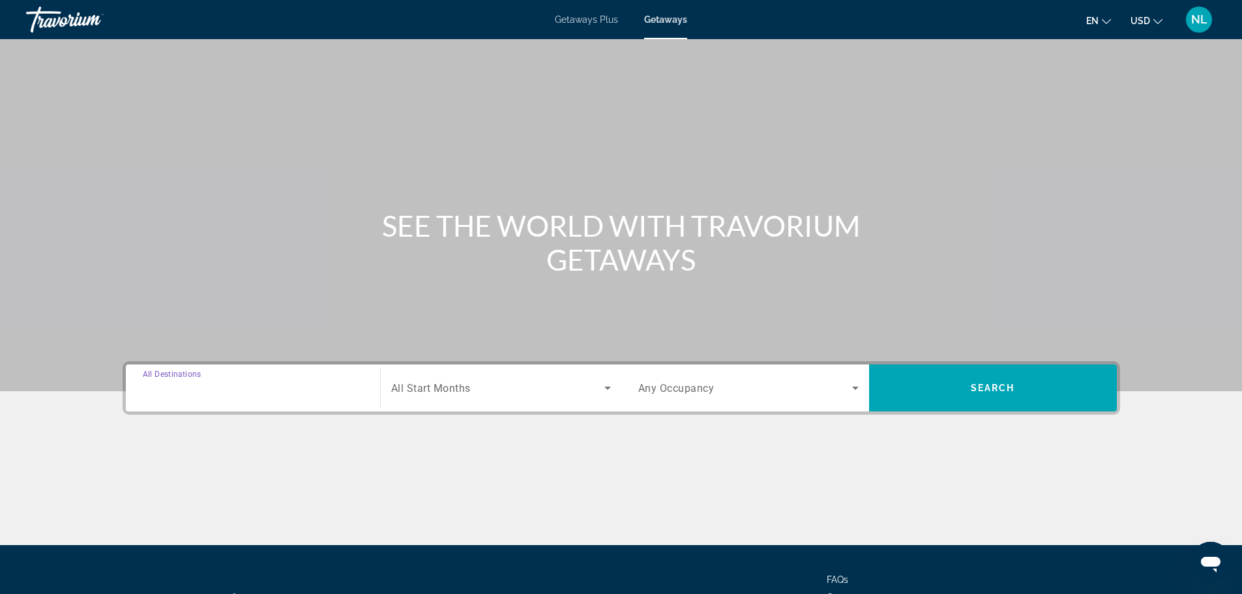
click at [226, 383] on input "Destination All Destinations" at bounding box center [253, 389] width 220 height 16
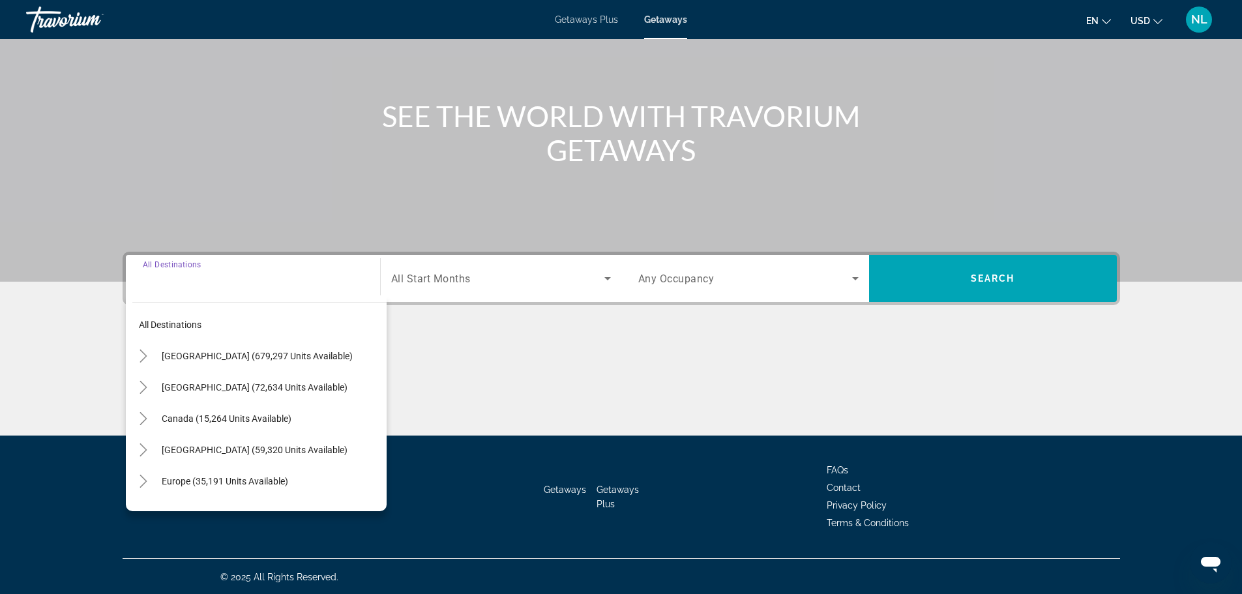
scroll to position [111, 0]
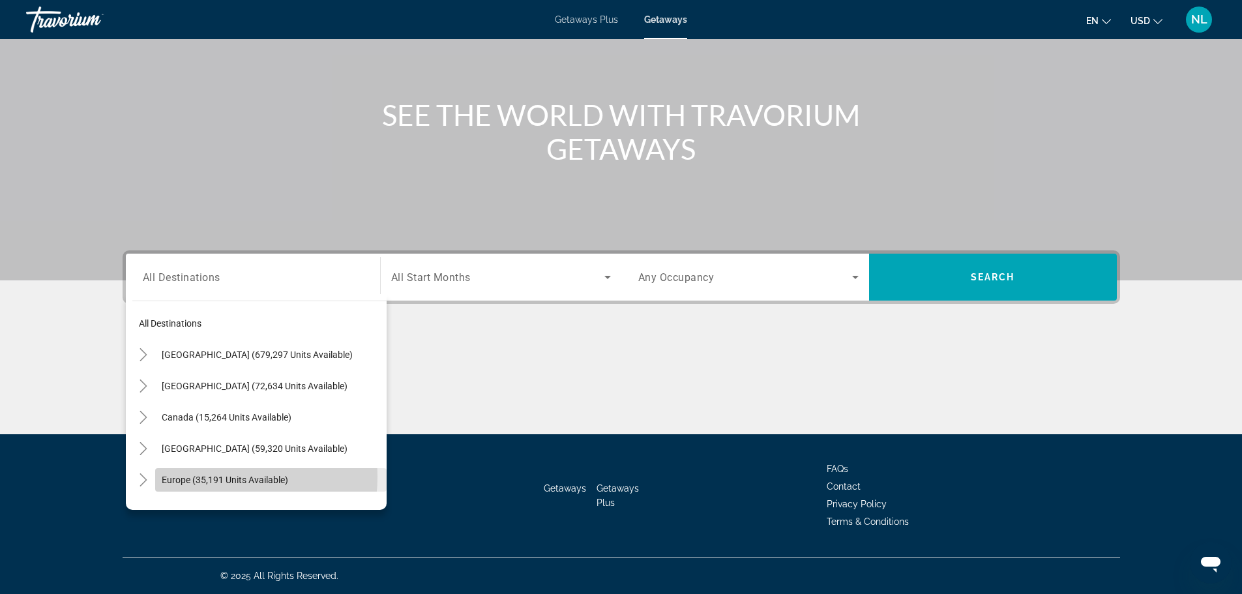
click at [192, 476] on span "Europe (35,191 units available)" at bounding box center [225, 480] width 127 height 10
type input "**********"
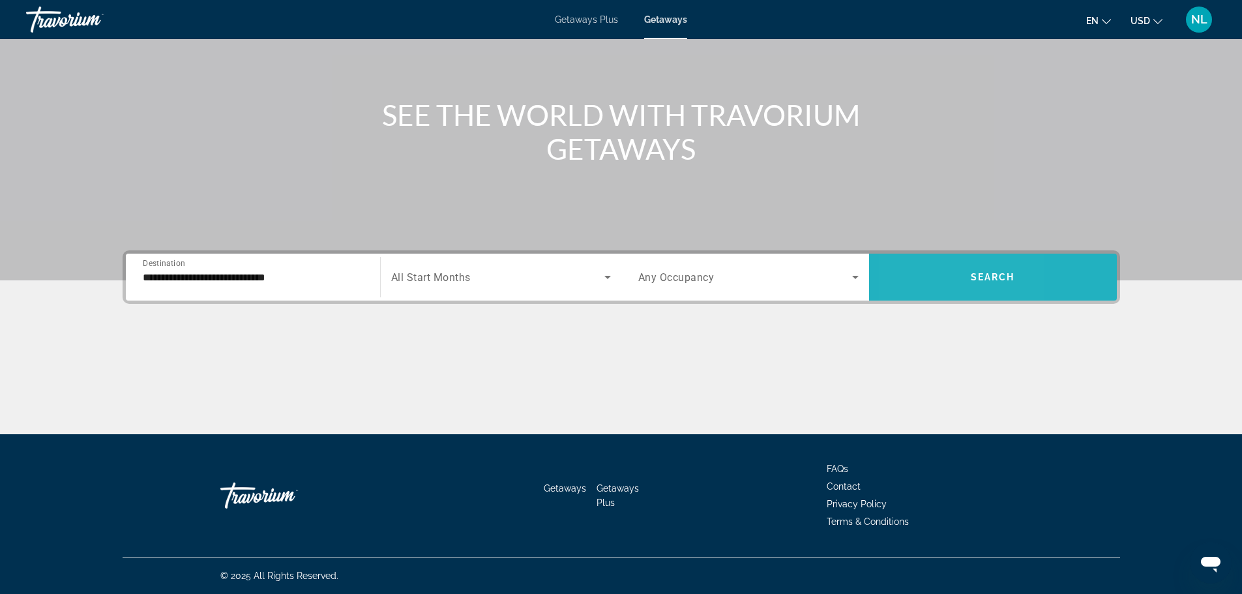
click at [916, 278] on span "Search widget" at bounding box center [993, 277] width 248 height 31
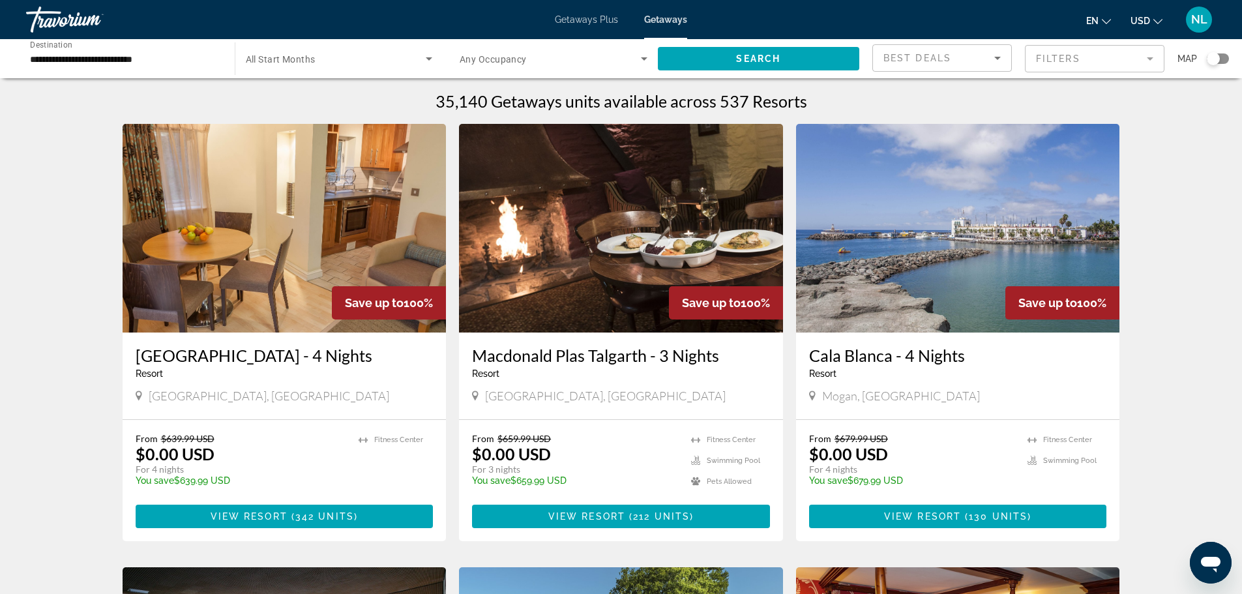
click at [1225, 59] on div "Search widget" at bounding box center [1218, 58] width 22 height 10
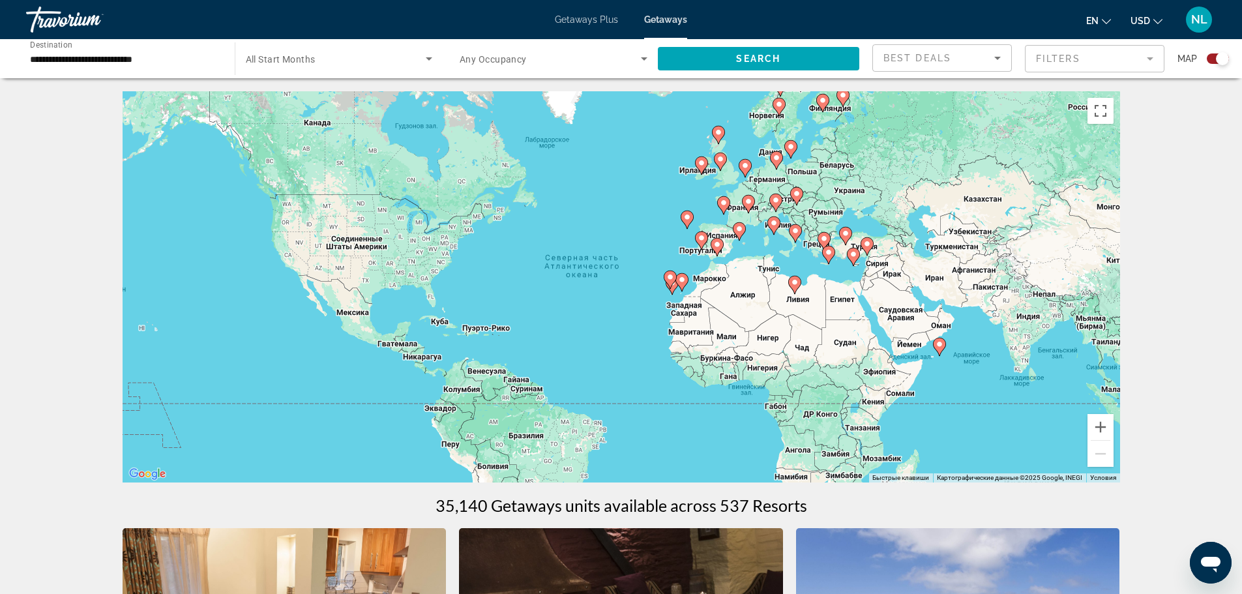
click at [794, 209] on div "Чтобы активировать перетаскивание с помощью клавиатуры, нажмите Alt + Ввод. Пос…" at bounding box center [622, 286] width 998 height 391
click at [784, 210] on div "Чтобы активировать перетаскивание с помощью клавиатуры, нажмите Alt + Ввод. Пос…" at bounding box center [622, 286] width 998 height 391
click at [775, 201] on image "Main content" at bounding box center [776, 200] width 8 height 8
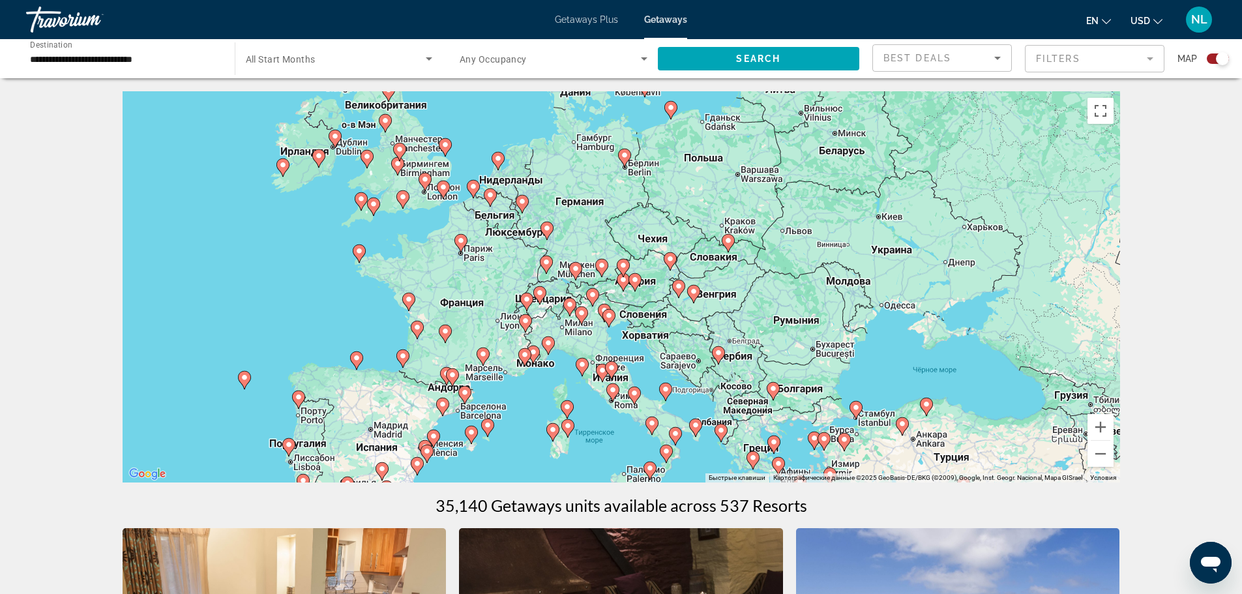
click at [607, 315] on image "Main content" at bounding box center [609, 316] width 8 height 8
type input "**********"
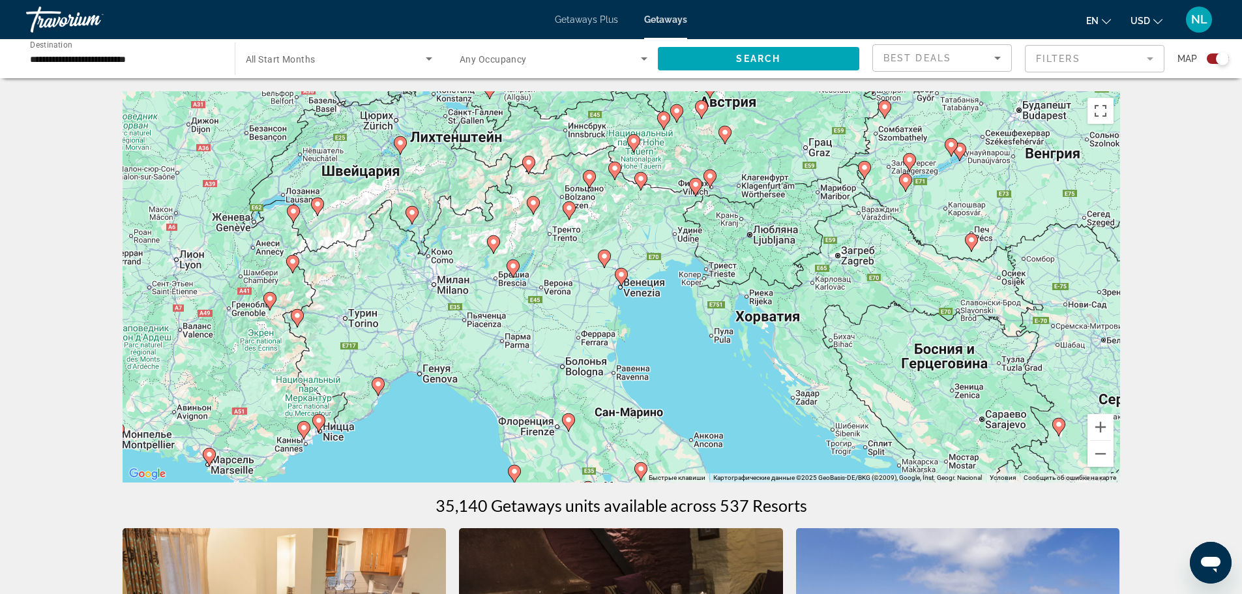
click at [382, 385] on icon "Main content" at bounding box center [378, 386] width 12 height 17
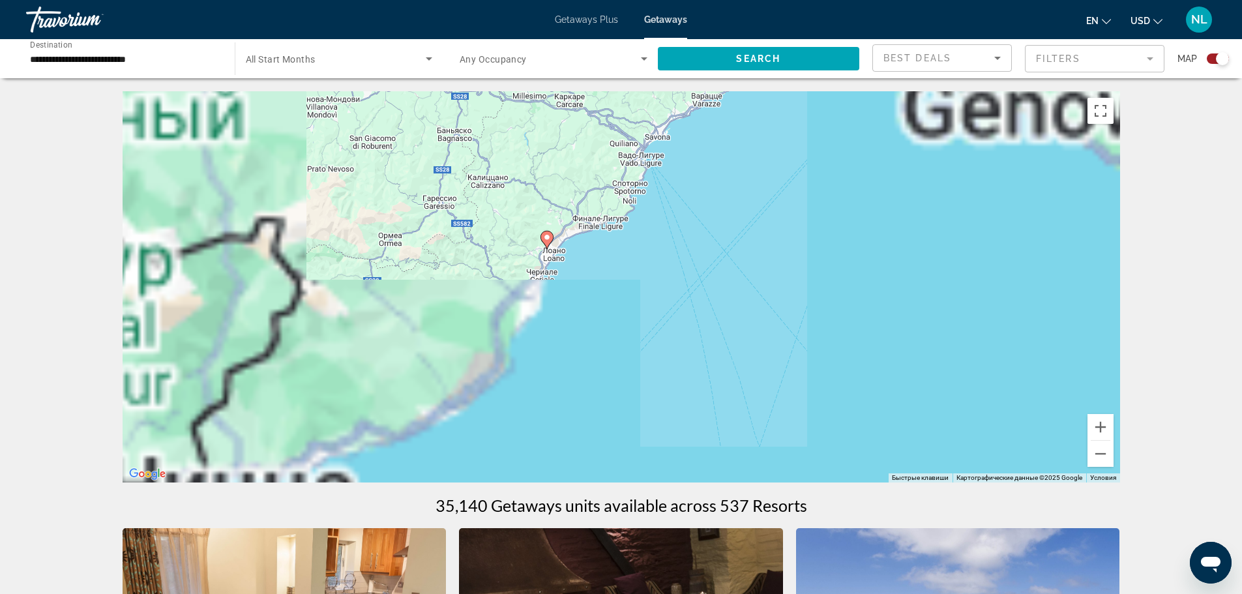
drag, startPoint x: 675, startPoint y: 300, endPoint x: 438, endPoint y: 172, distance: 269.6
click at [477, 184] on div "Для навигации используйте клавиши со стрелками. Чтобы активировать перетаскиван…" at bounding box center [622, 286] width 998 height 391
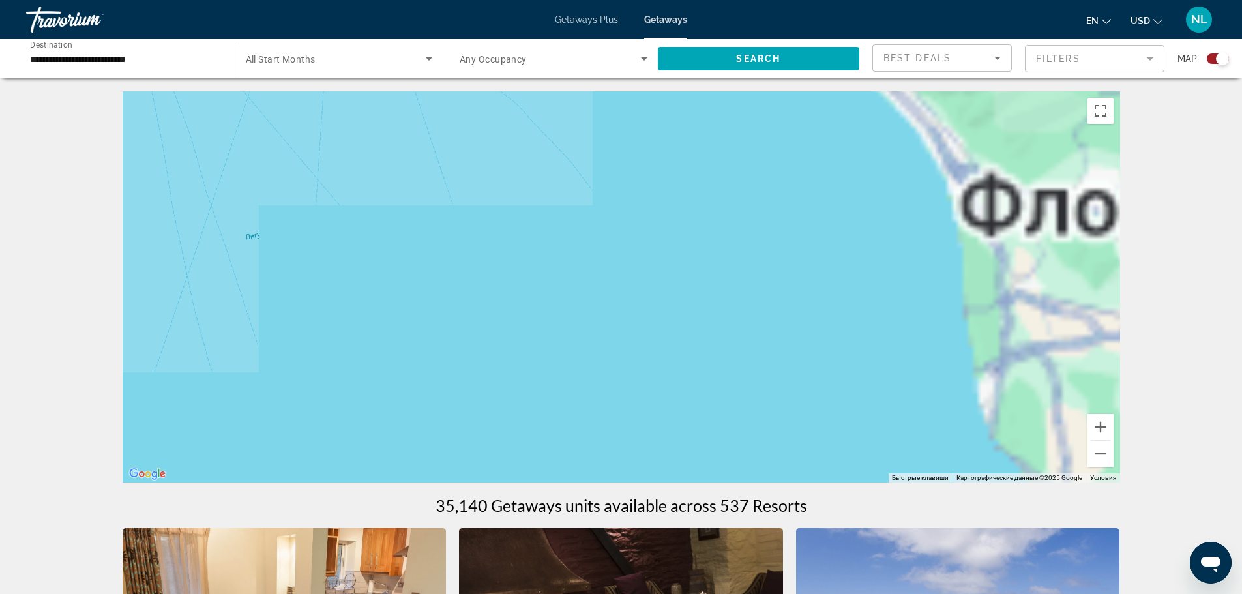
drag, startPoint x: 774, startPoint y: 293, endPoint x: 434, endPoint y: 185, distance: 356.4
click at [434, 185] on div "Для навигации используйте клавиши со стрелками. Чтобы активировать перетаскиван…" at bounding box center [622, 286] width 998 height 391
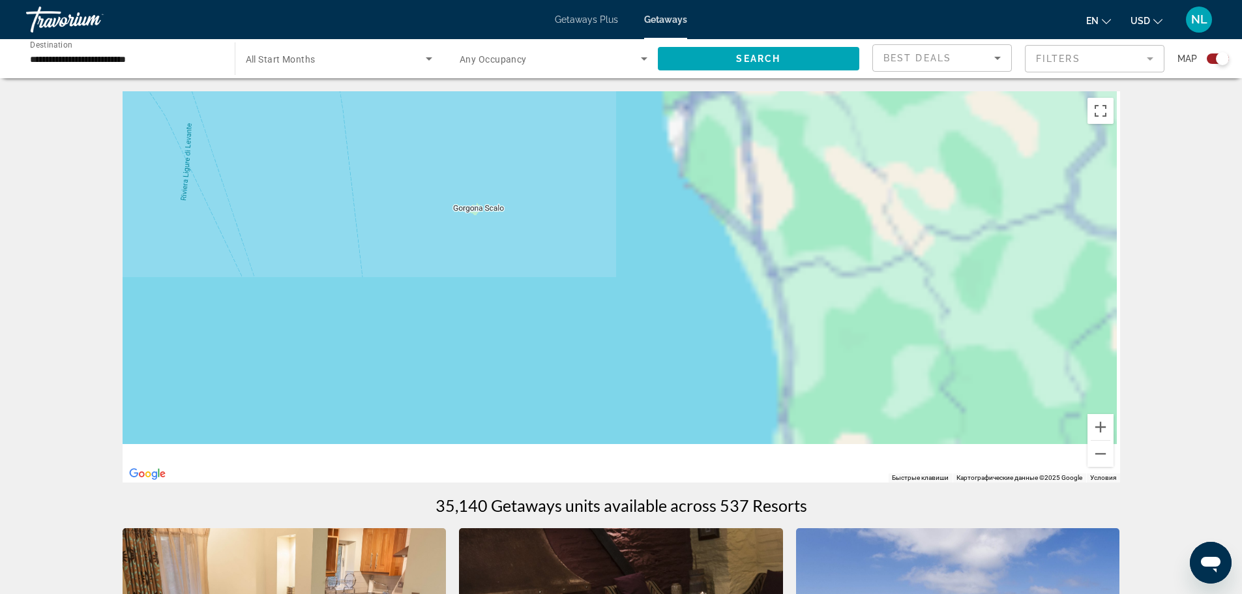
drag, startPoint x: 629, startPoint y: 308, endPoint x: 382, endPoint y: 38, distance: 366.5
click at [382, 38] on div "**********" at bounding box center [621, 297] width 1242 height 594
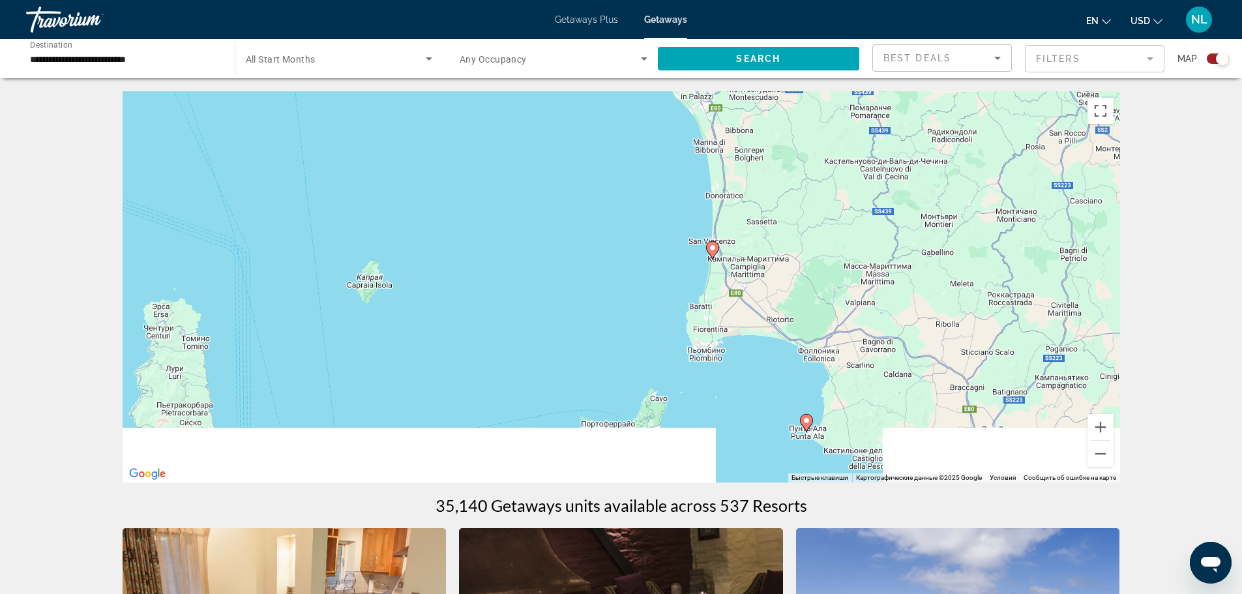
click at [712, 246] on image "Main content" at bounding box center [713, 248] width 8 height 8
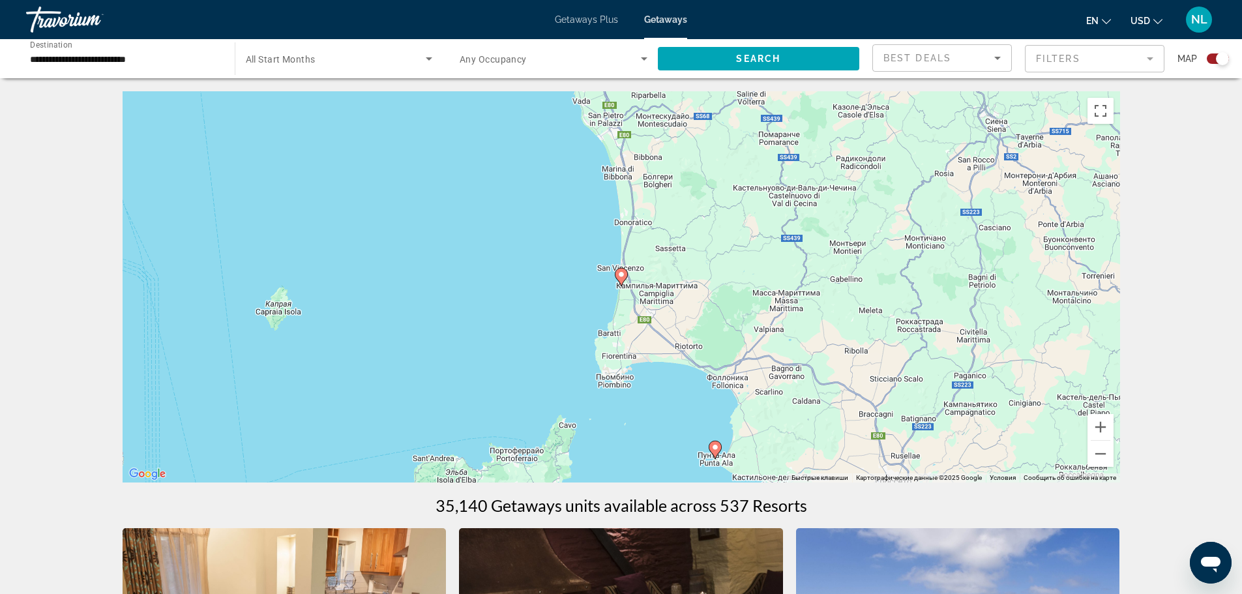
click at [616, 274] on icon "Main content" at bounding box center [621, 277] width 12 height 17
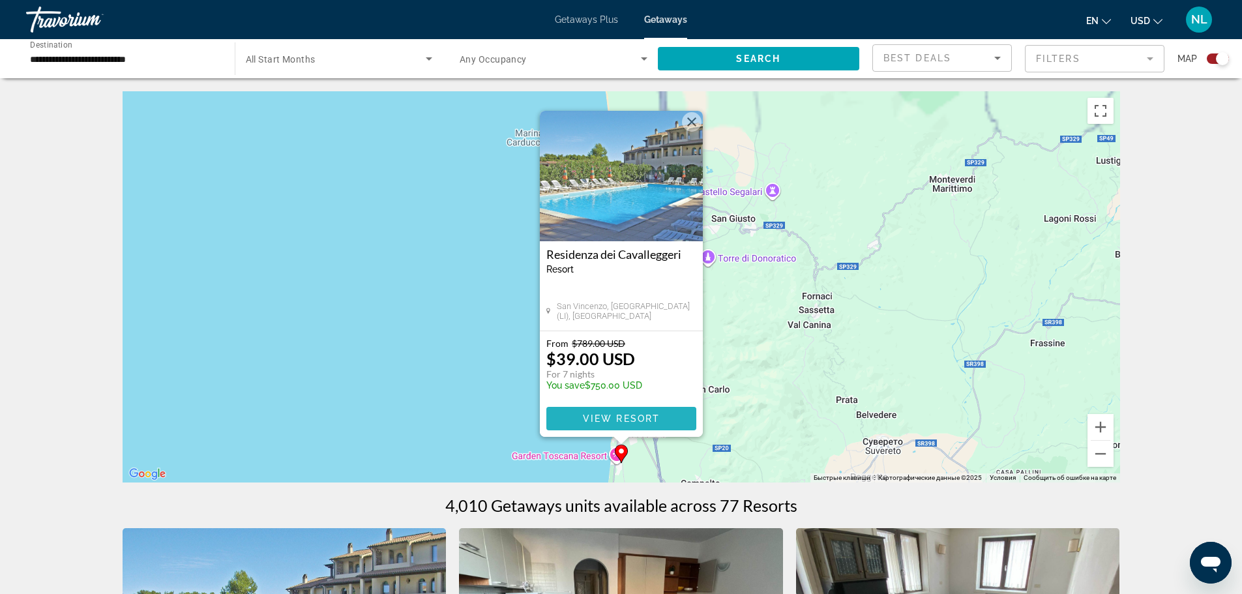
click at [592, 419] on span "View Resort" at bounding box center [620, 418] width 77 height 10
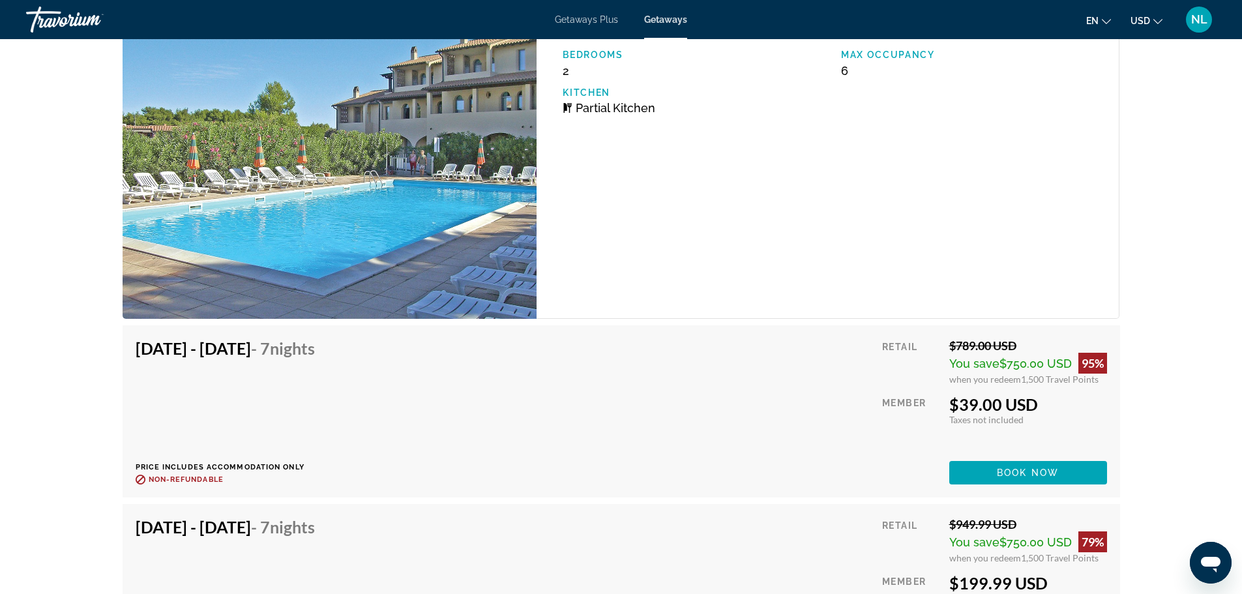
scroll to position [2504, 0]
